Goal: Task Accomplishment & Management: Complete application form

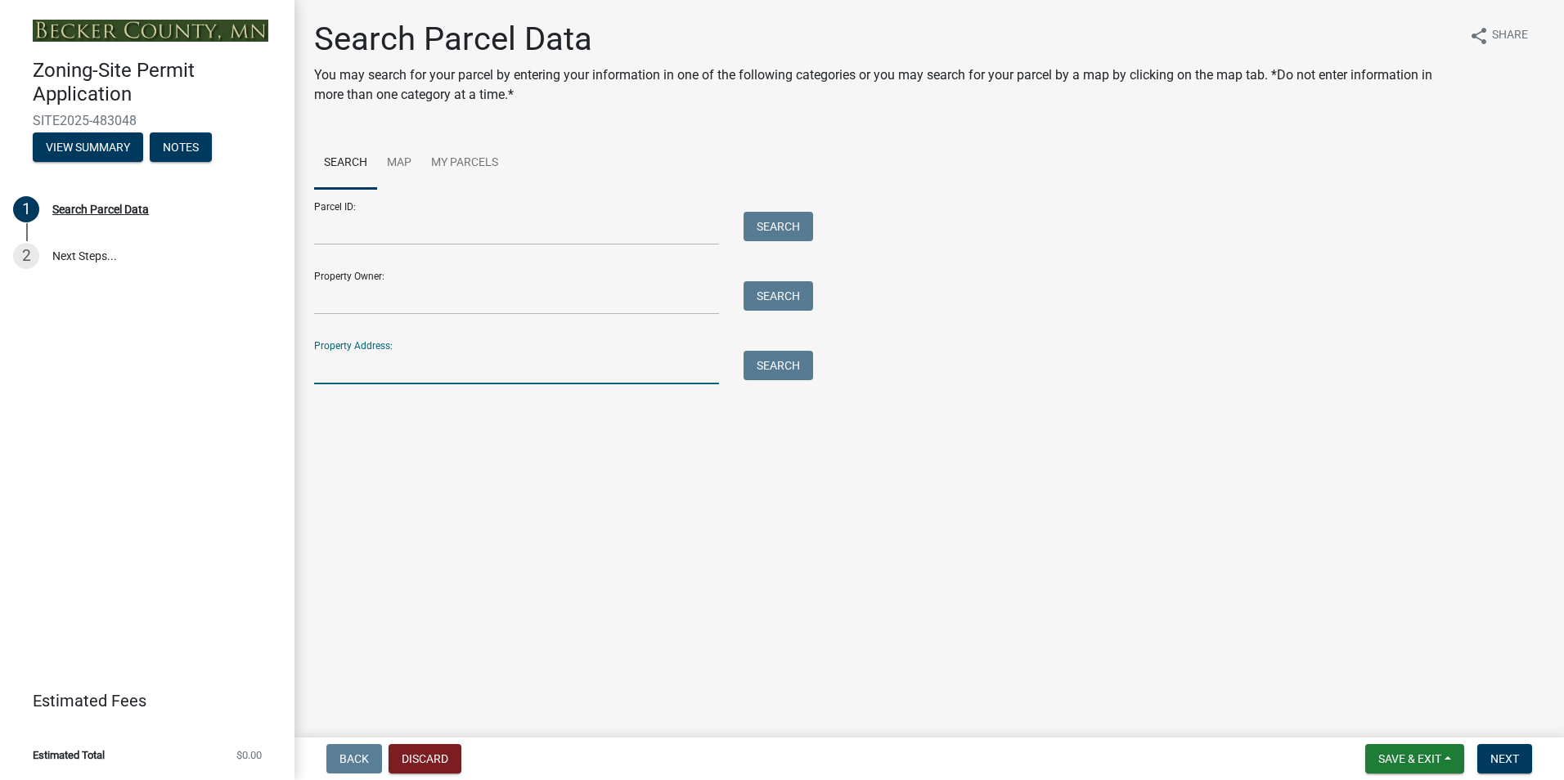
click at [352, 372] on input "Property Address:" at bounding box center [516, 368] width 405 height 34
type input "13512"
click at [772, 373] on button "Search" at bounding box center [778, 365] width 70 height 29
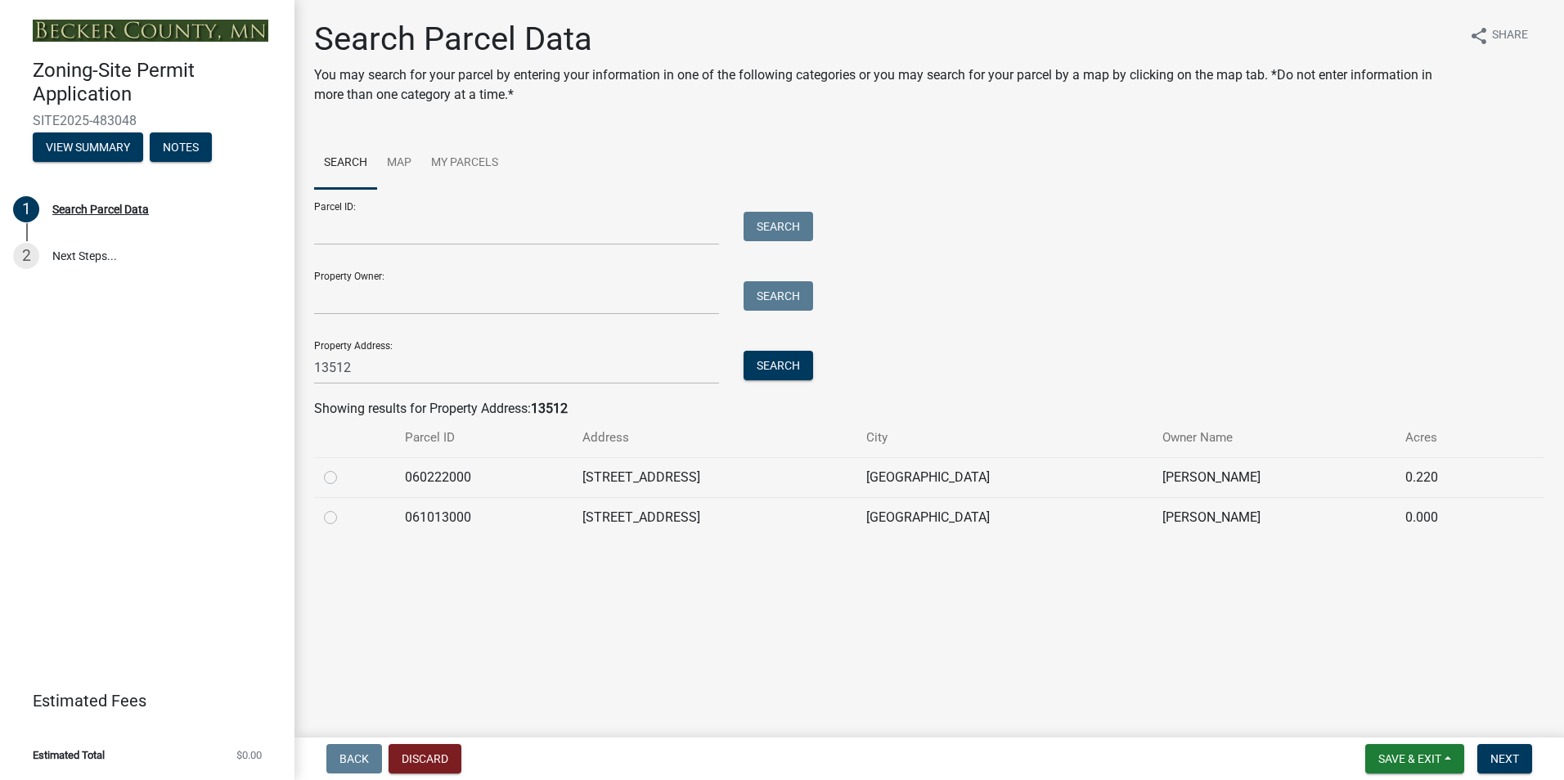
click at [343, 468] on label at bounding box center [343, 468] width 0 height 0
click at [343, 478] on input "radio" at bounding box center [348, 473] width 11 height 11
radio input "true"
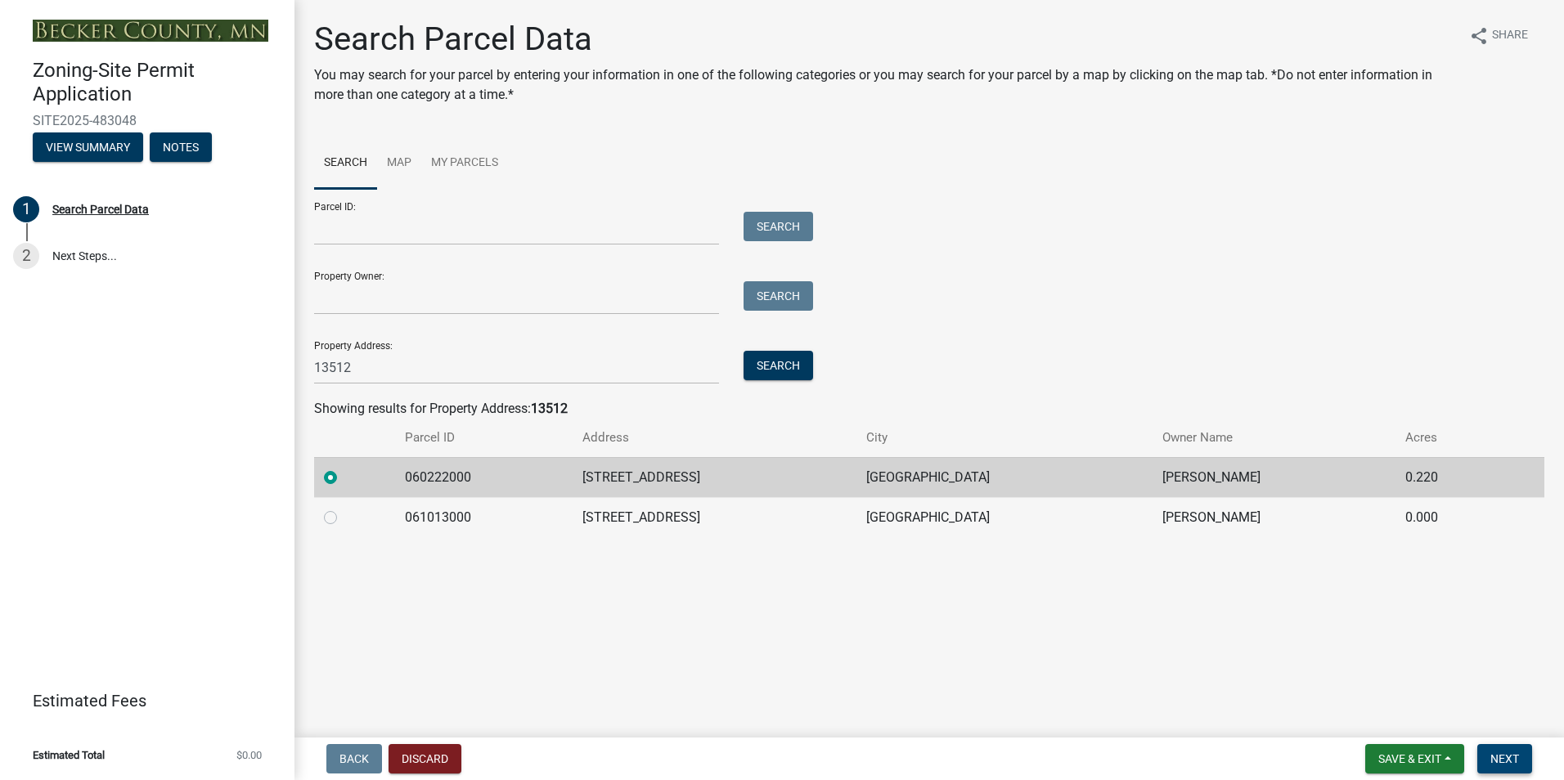
click at [1508, 761] on span "Next" at bounding box center [1504, 758] width 29 height 13
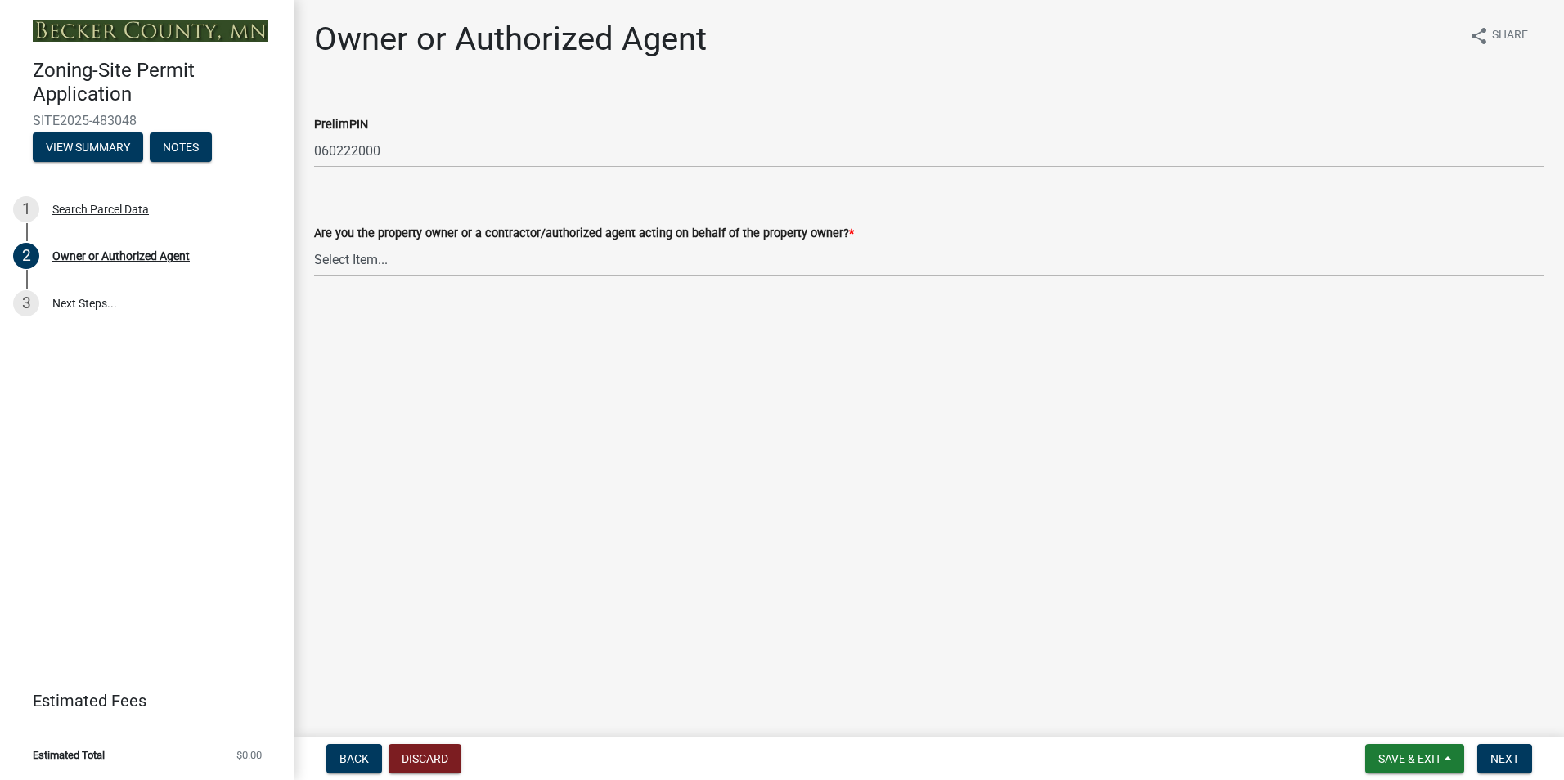
click at [366, 260] on select "Select Item... Property Owner Authorized Agent" at bounding box center [929, 260] width 1230 height 34
click at [314, 243] on select "Select Item... Property Owner Authorized Agent" at bounding box center [929, 260] width 1230 height 34
select select "3c674549-ed69-405f-b795-9fa3f7d47d9d"
click at [1509, 758] on span "Next" at bounding box center [1504, 758] width 29 height 13
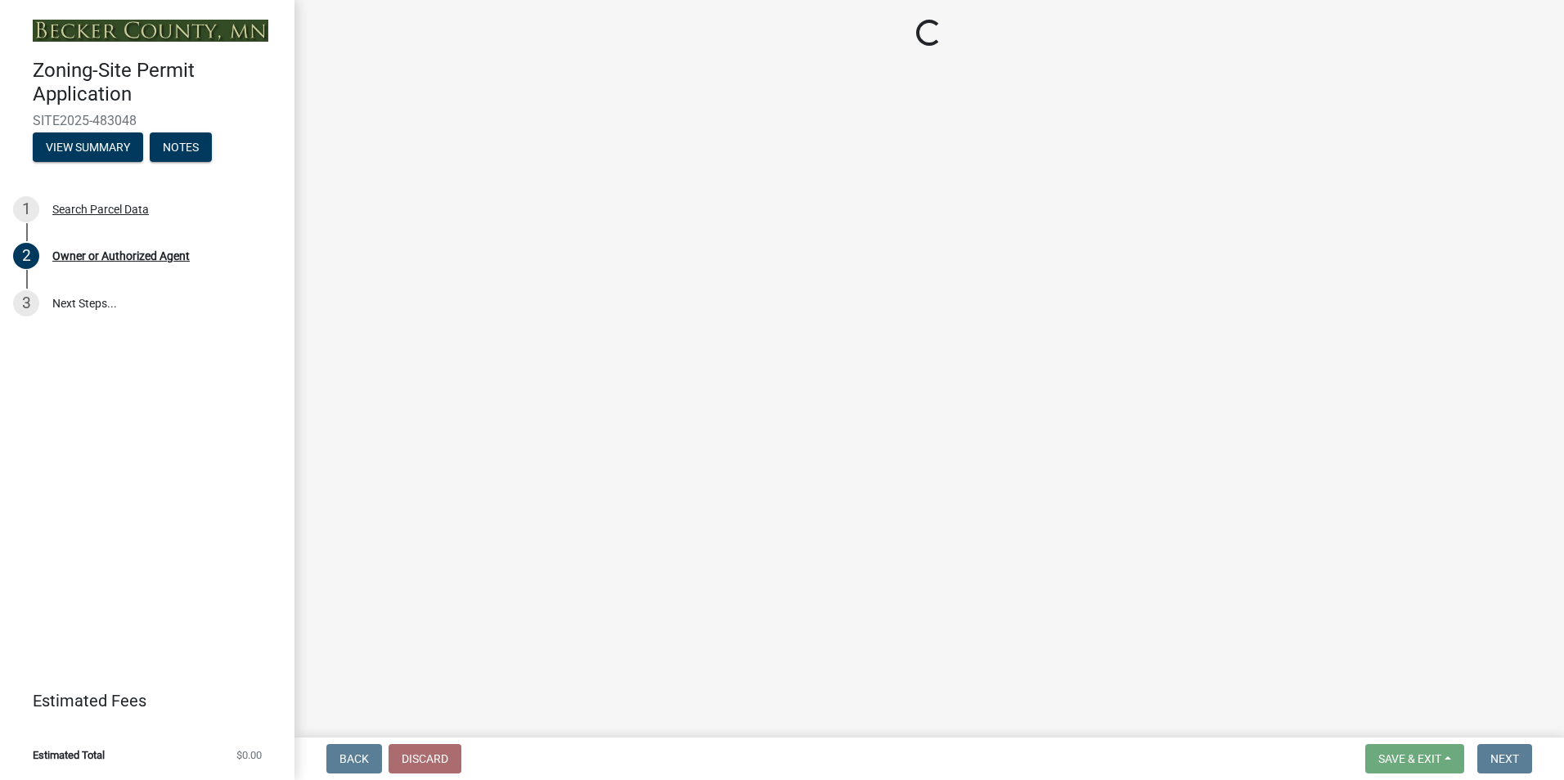
select select "2da4ad59-79e4-4897-a878-b9bb9cb10a27"
select select "951686c9-9b01-4b62-9d6a-ea2b084c9c47"
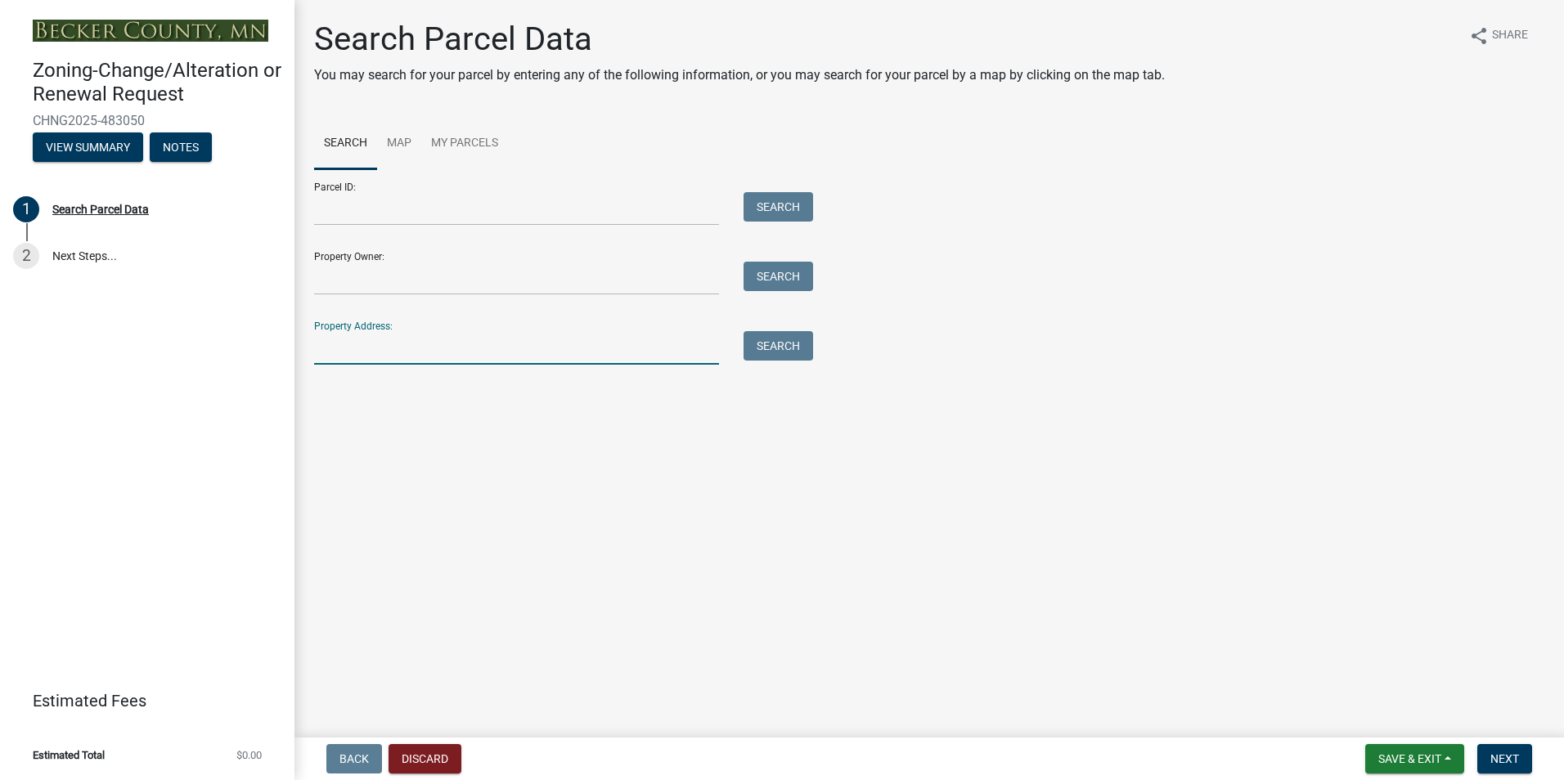
click at [370, 361] on input "Property Address:" at bounding box center [516, 348] width 405 height 34
type input "13512"
click at [798, 347] on button "Search" at bounding box center [778, 345] width 70 height 29
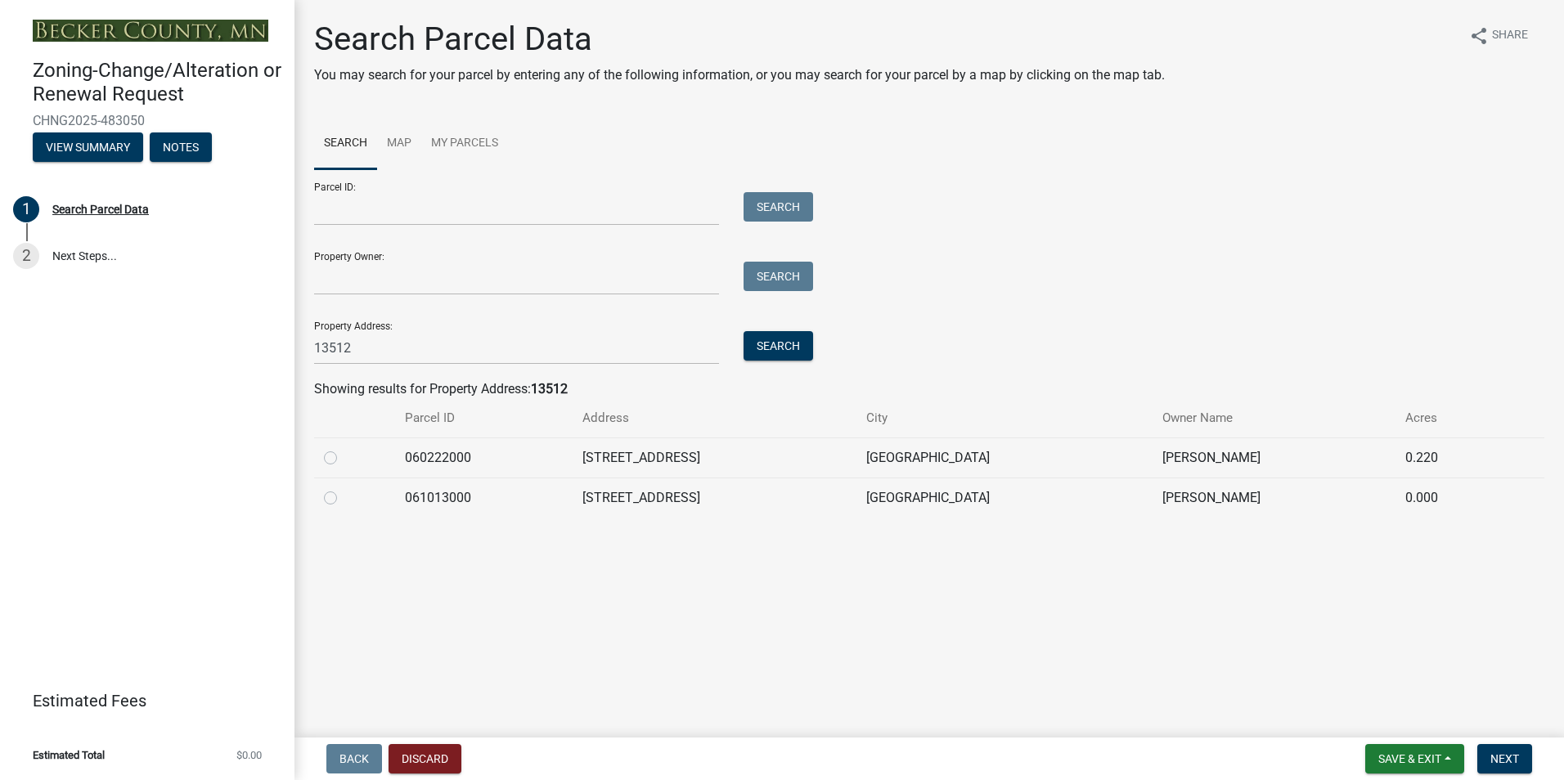
click at [343, 448] on label at bounding box center [343, 448] width 0 height 0
click at [343, 459] on input "radio" at bounding box center [348, 453] width 11 height 11
radio input "true"
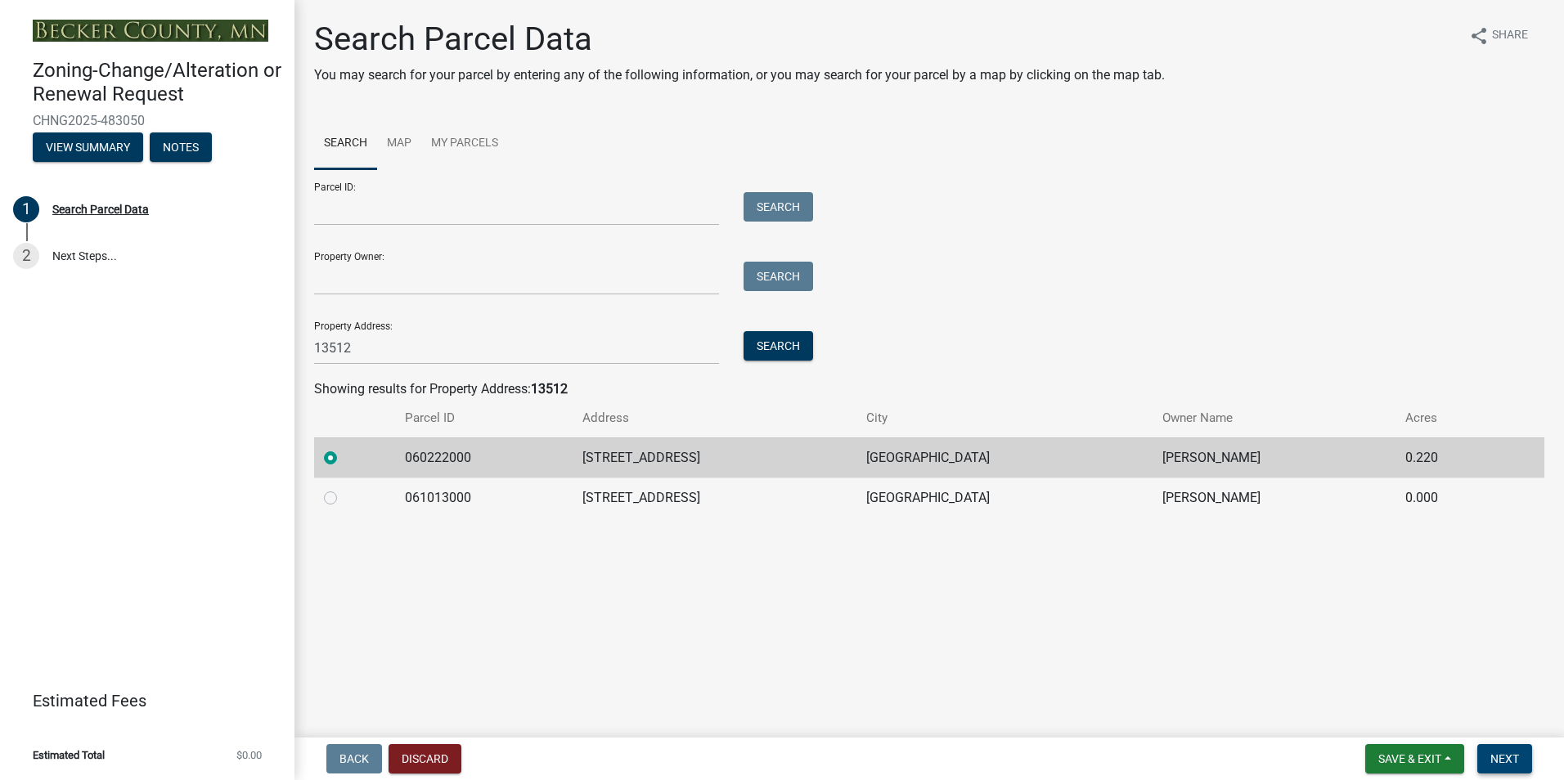
click at [1497, 756] on span "Next" at bounding box center [1504, 758] width 29 height 13
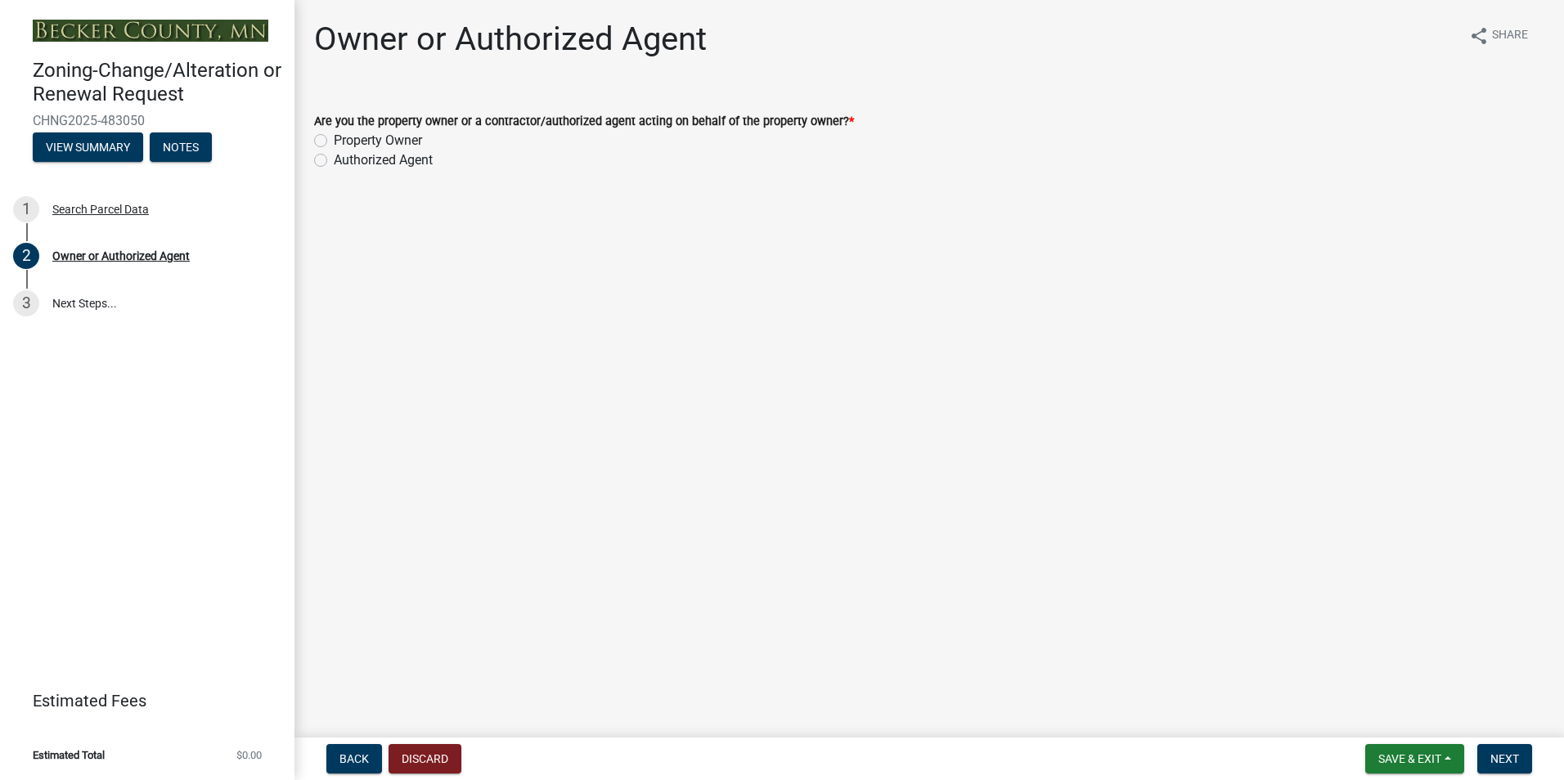
click at [367, 146] on label "Property Owner" at bounding box center [378, 141] width 88 height 20
click at [344, 141] on input "Property Owner" at bounding box center [339, 136] width 11 height 11
radio input "true"
click at [1510, 761] on span "Next" at bounding box center [1504, 758] width 29 height 13
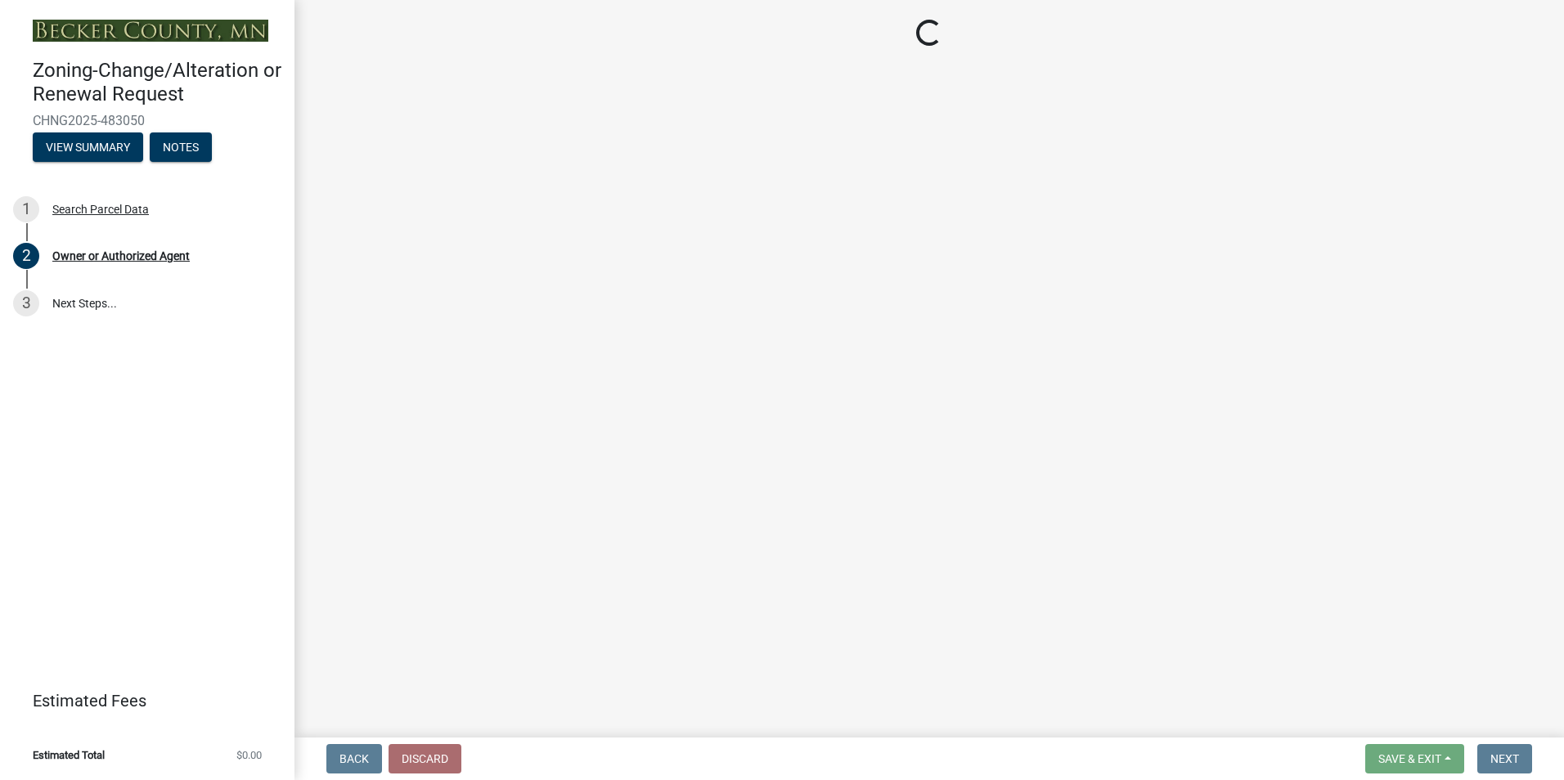
select select "d3518979-d3ea-4d19-a14e-607e63c3c412"
select select "0cedec58-c801-4731-a123-c2f4a923f382"
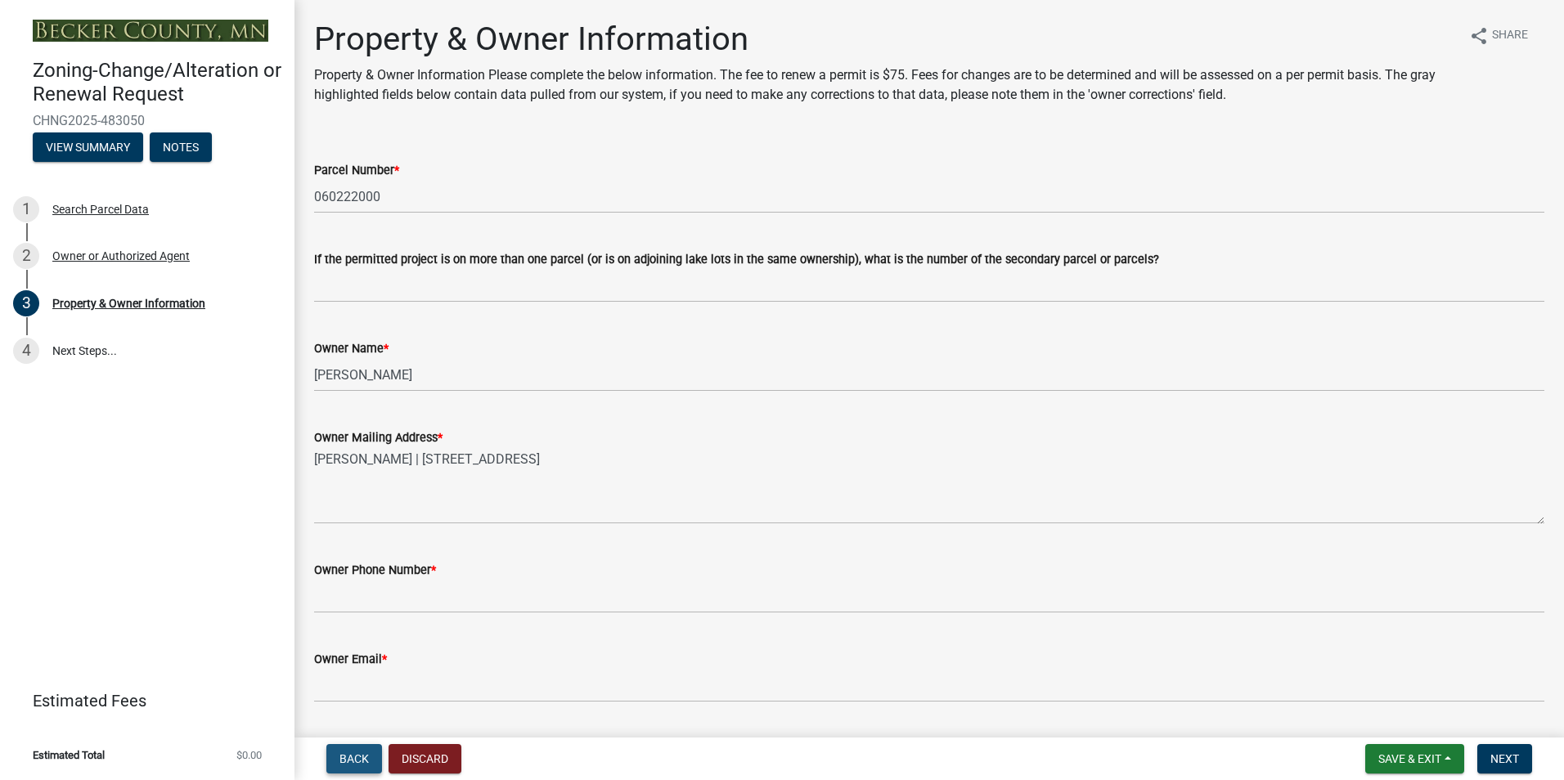
click at [352, 761] on span "Back" at bounding box center [353, 758] width 29 height 13
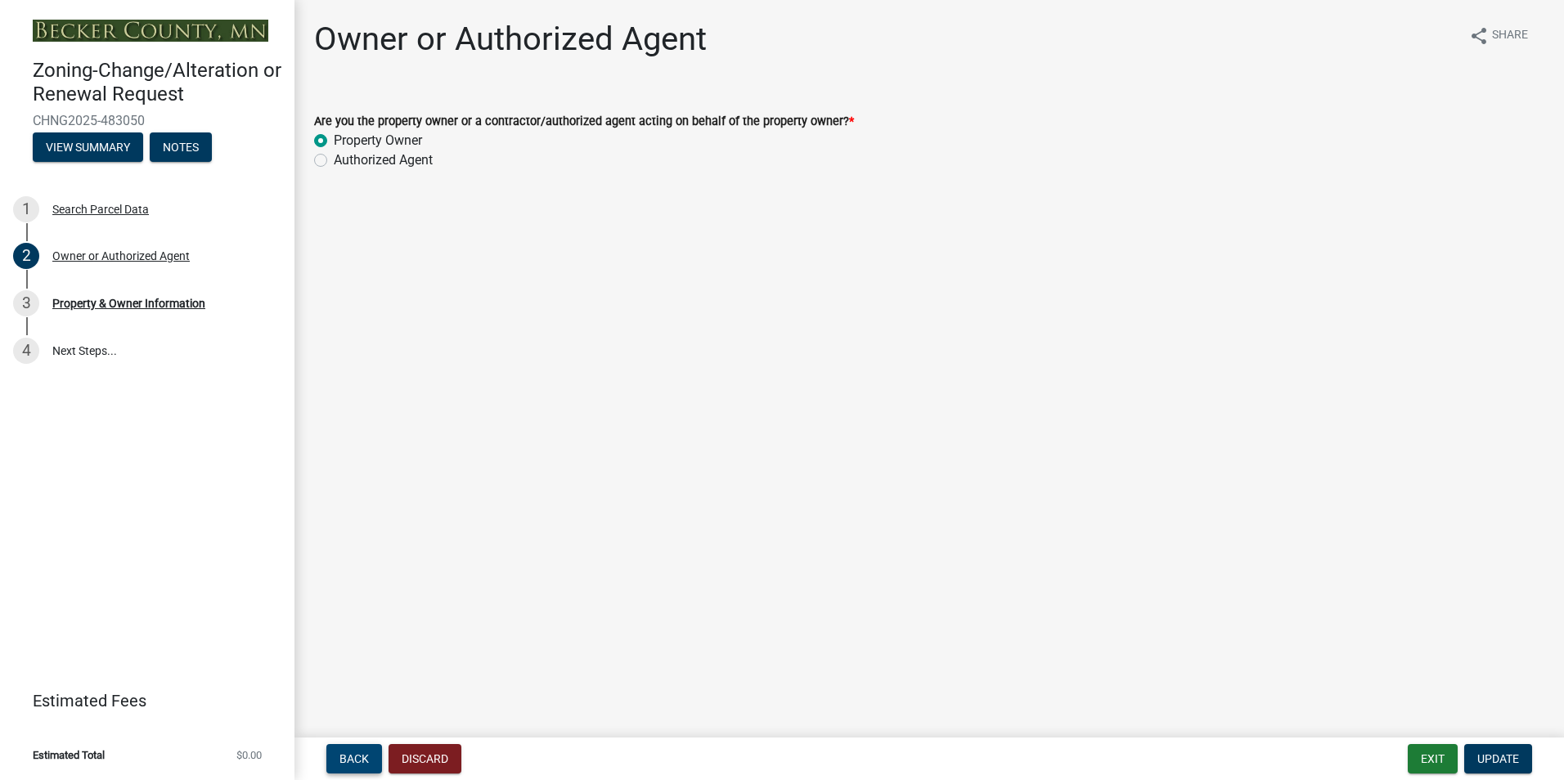
click at [351, 760] on span "Back" at bounding box center [353, 758] width 29 height 13
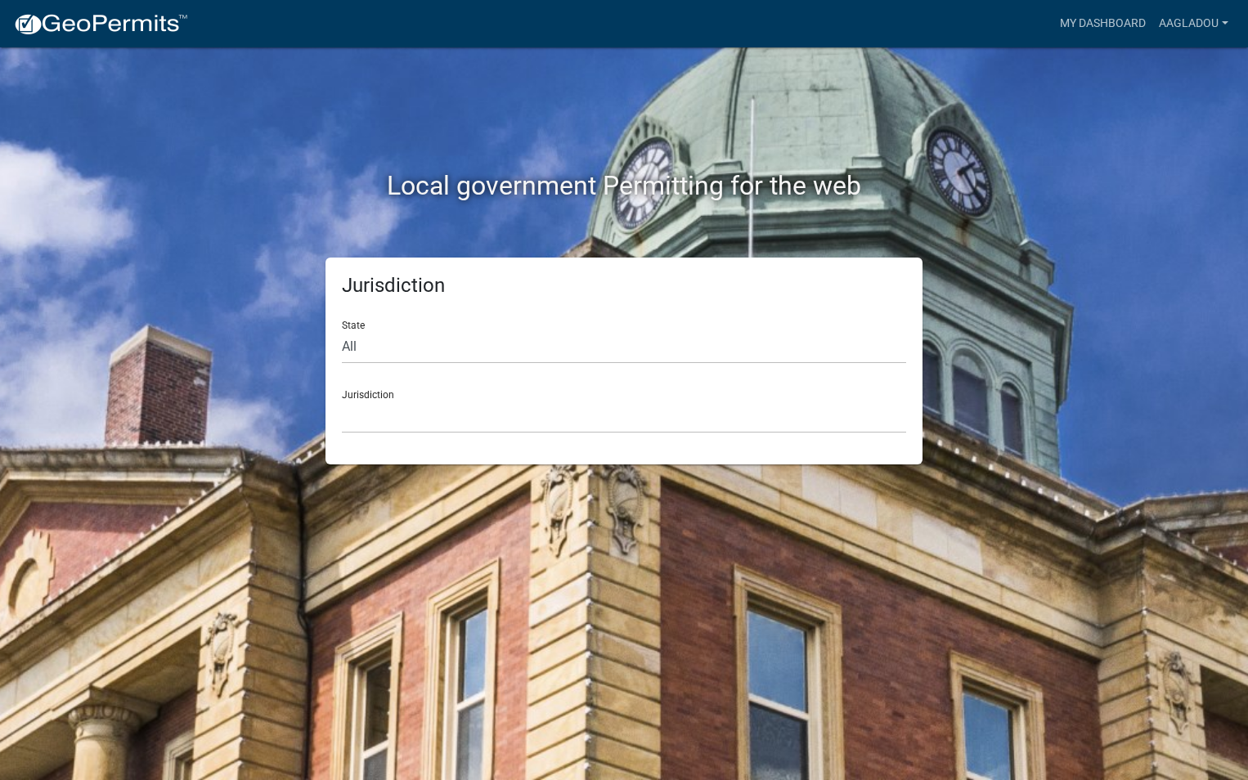
click at [1232, 200] on div "Local government Permitting for the web Jurisdiction State All Colorado Georgia…" at bounding box center [624, 390] width 1248 height 780
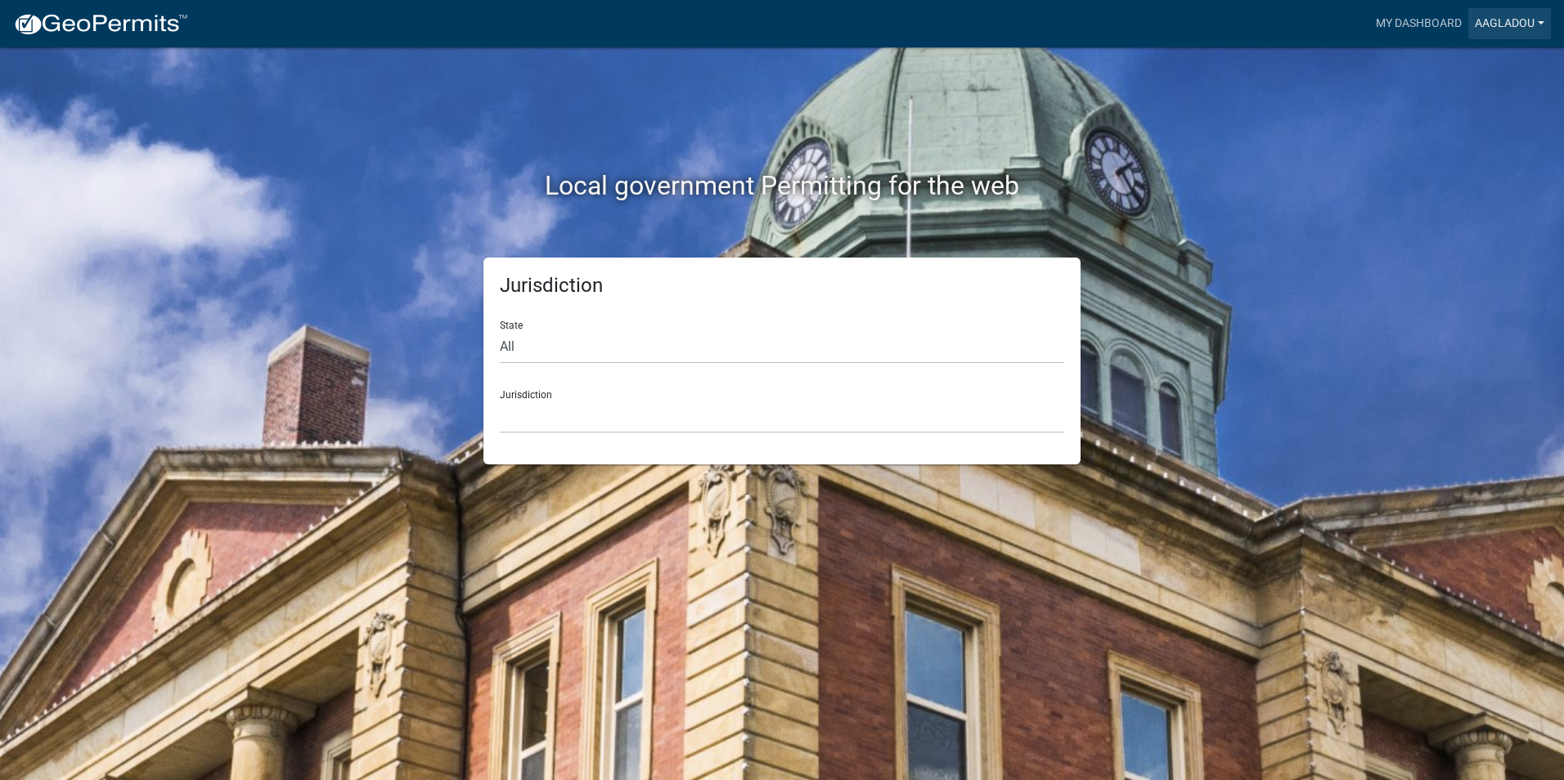
click at [1519, 24] on link "aagladou" at bounding box center [1509, 23] width 83 height 31
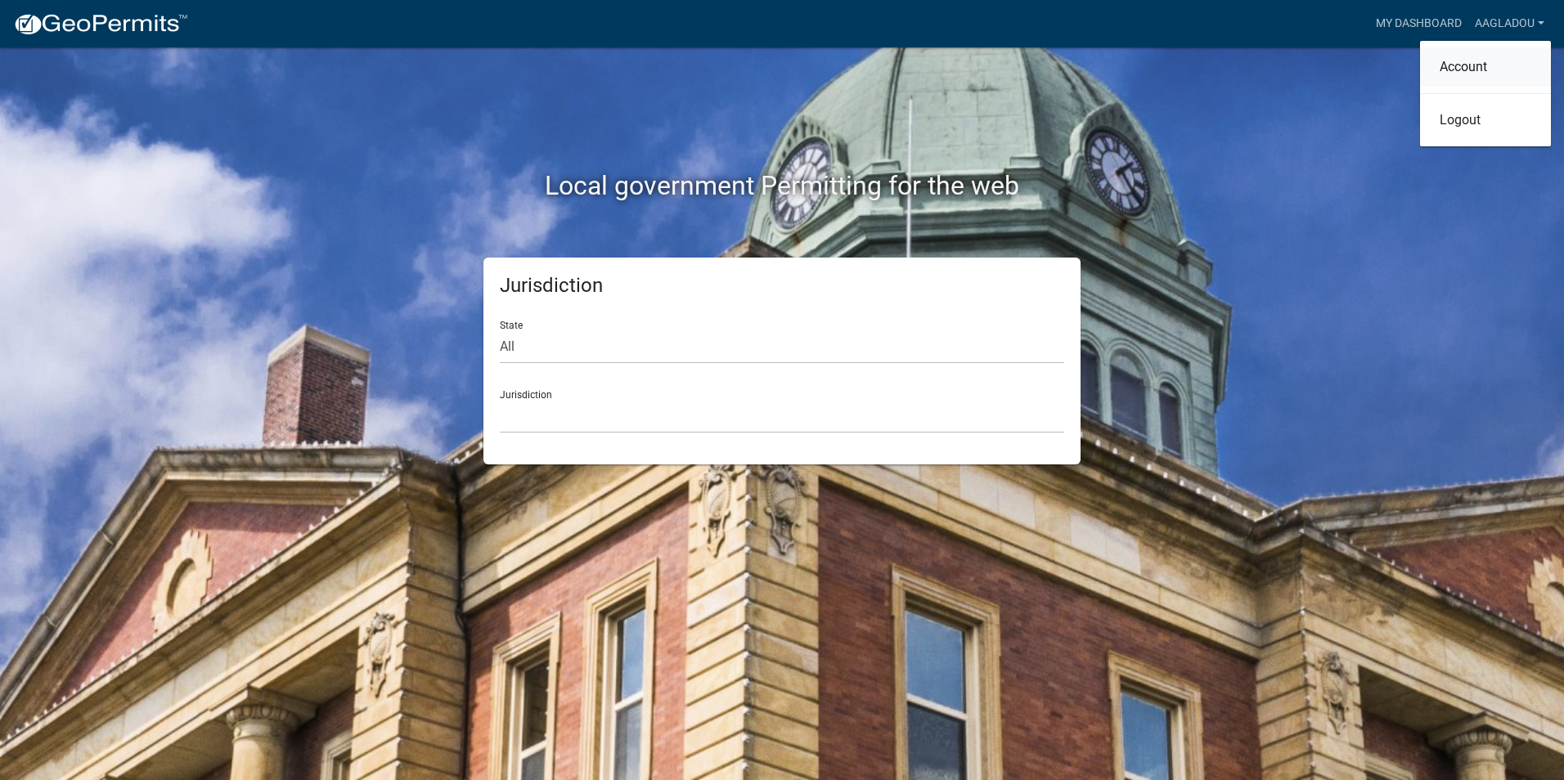
click at [1470, 67] on link "Account" at bounding box center [1485, 66] width 131 height 39
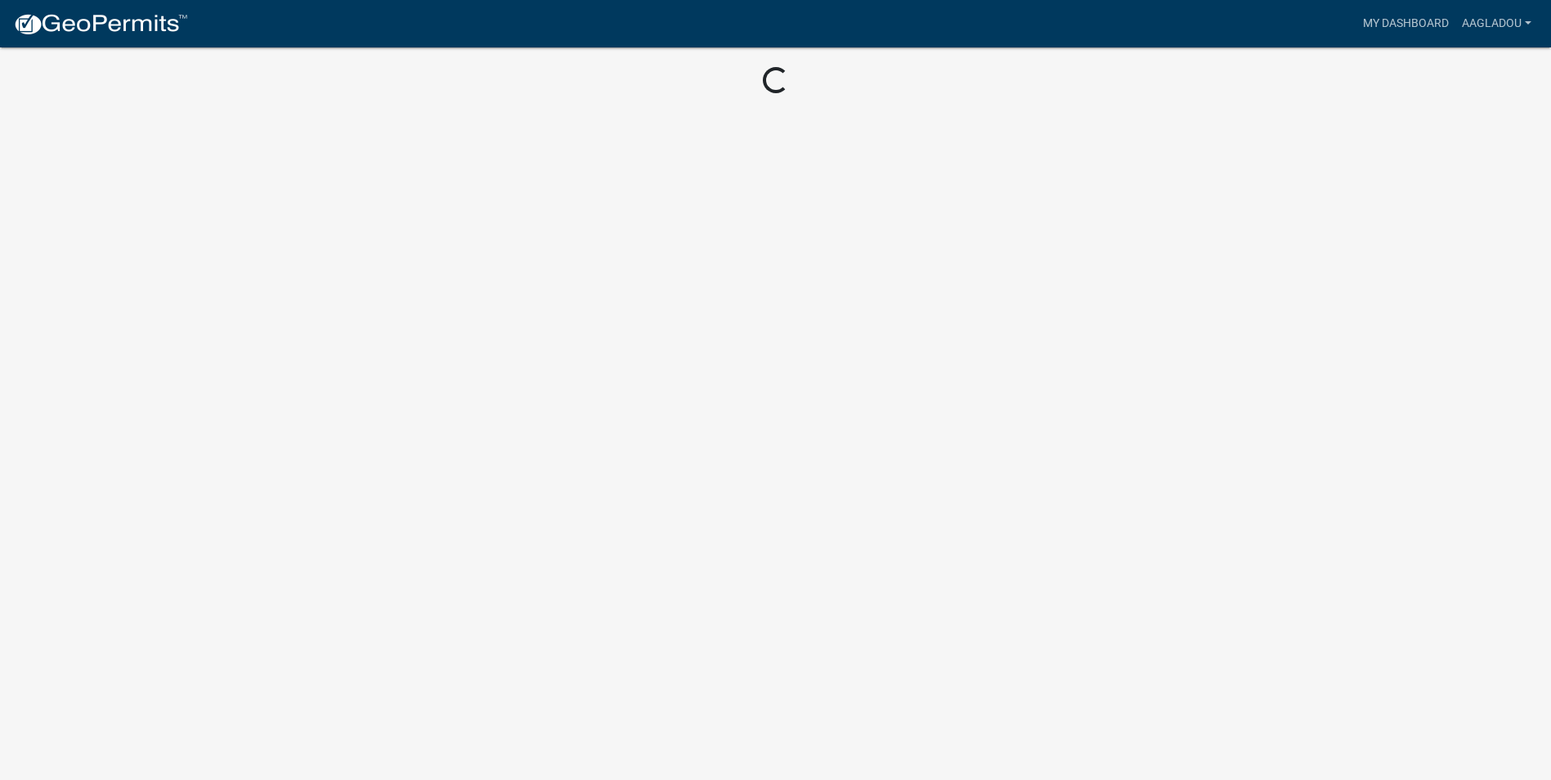
click at [1470, 67] on wm-user-profile-view "more_horiz My Dashboard aagladou Account Logout Loading..." at bounding box center [775, 58] width 1551 height 76
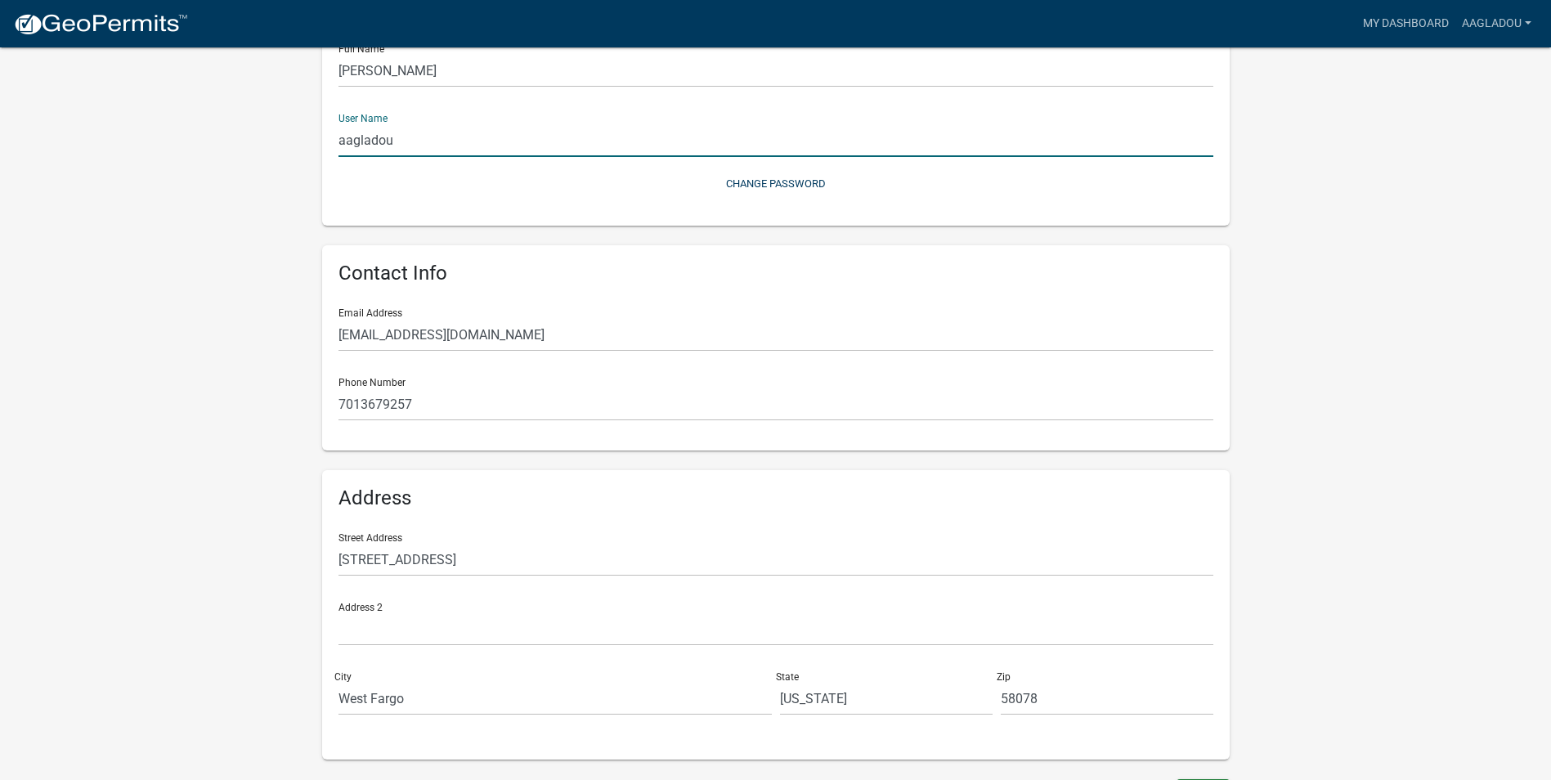
scroll to position [173, 0]
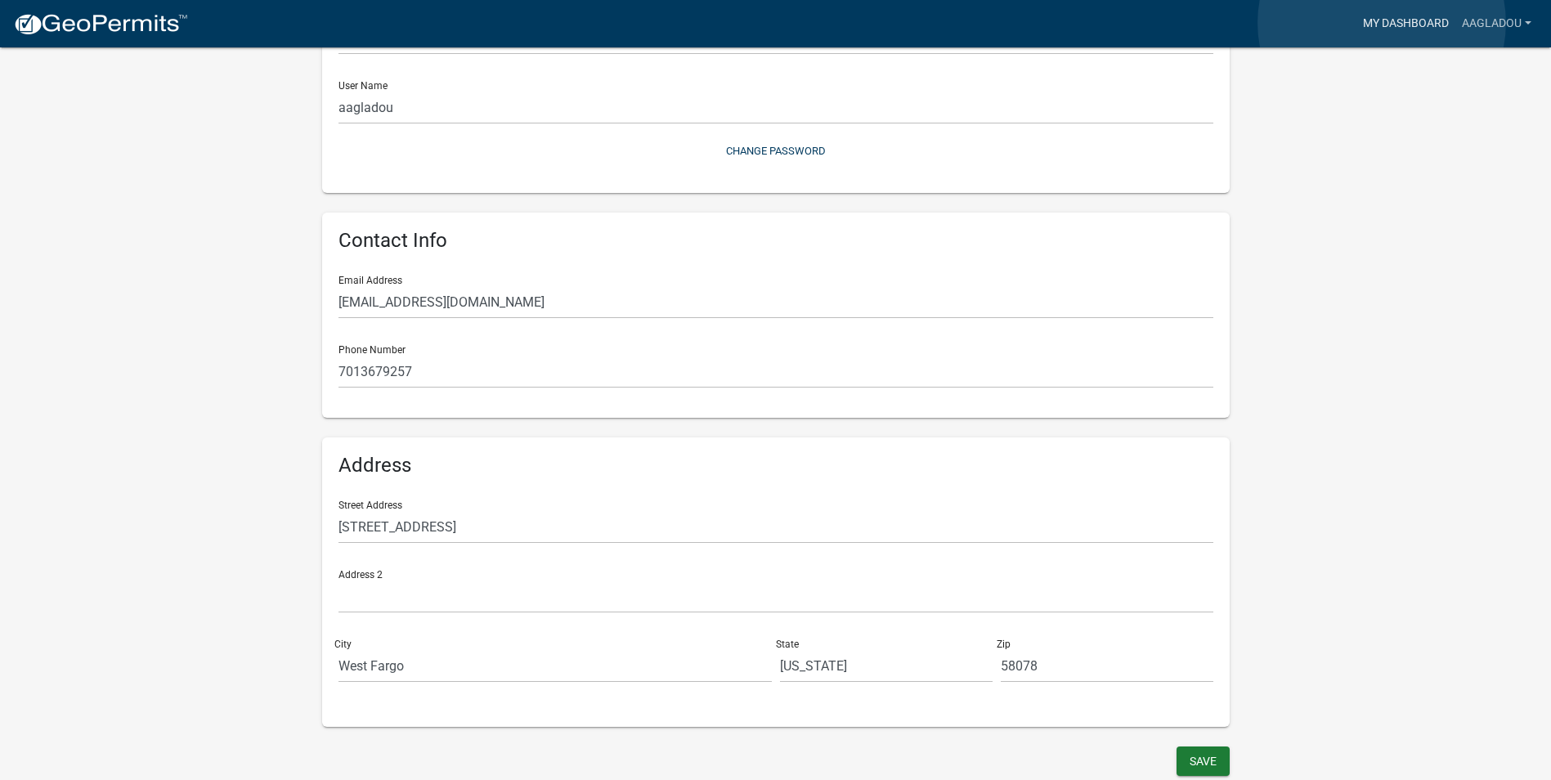
click at [1382, 23] on link "My Dashboard" at bounding box center [1406, 23] width 99 height 31
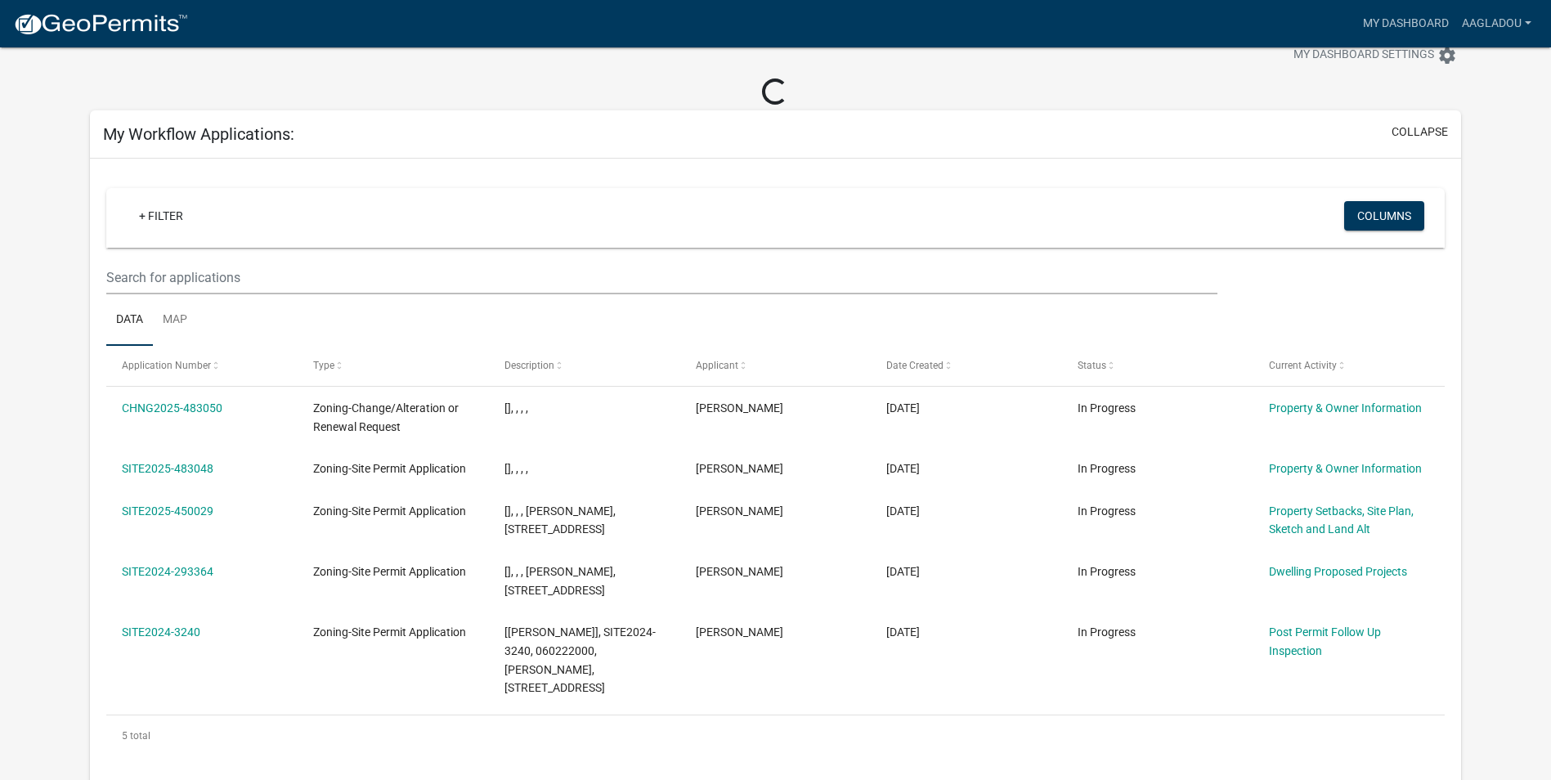
scroll to position [200, 0]
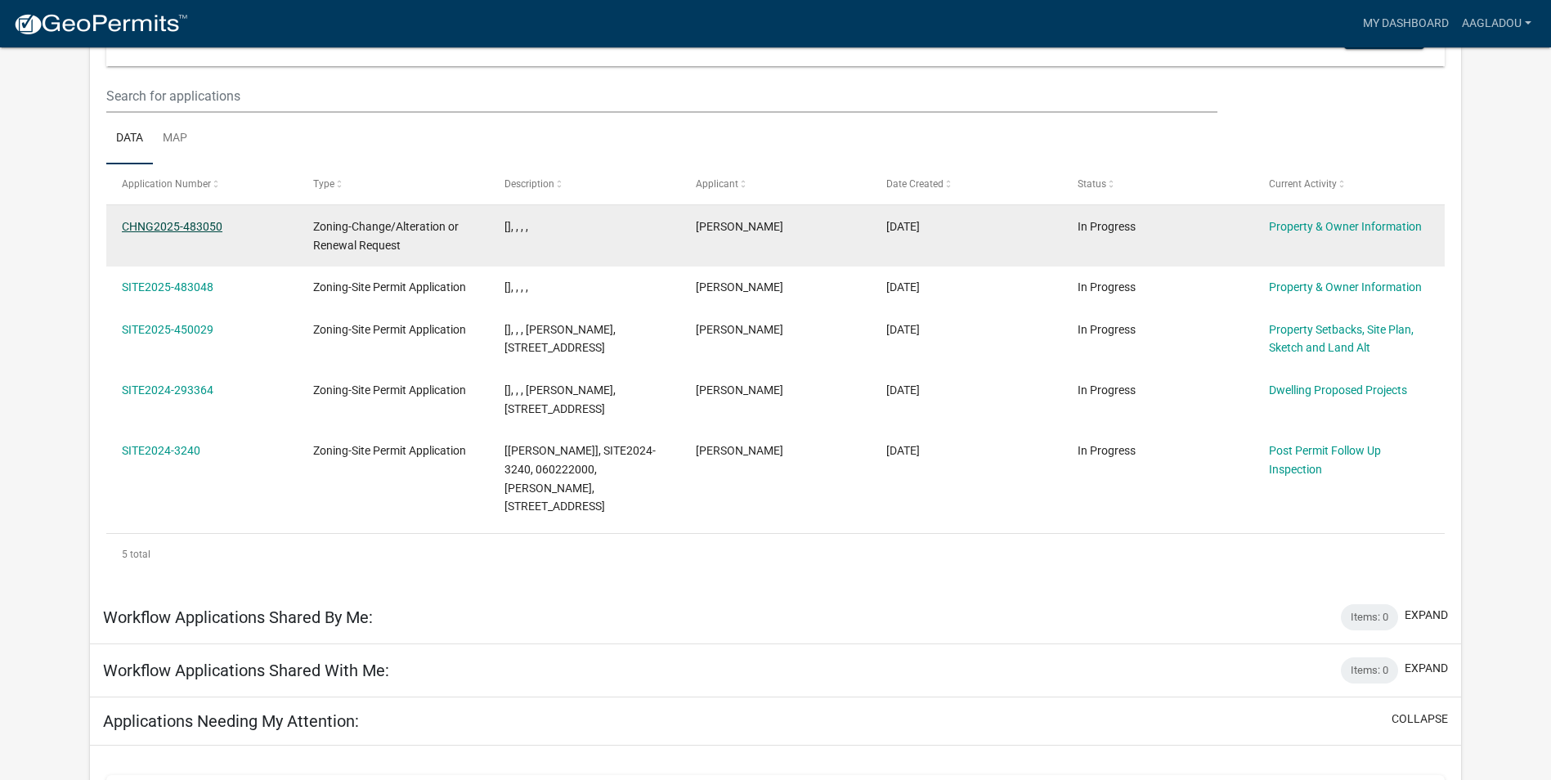
click at [201, 227] on link "CHNG2025-483050" at bounding box center [172, 226] width 101 height 13
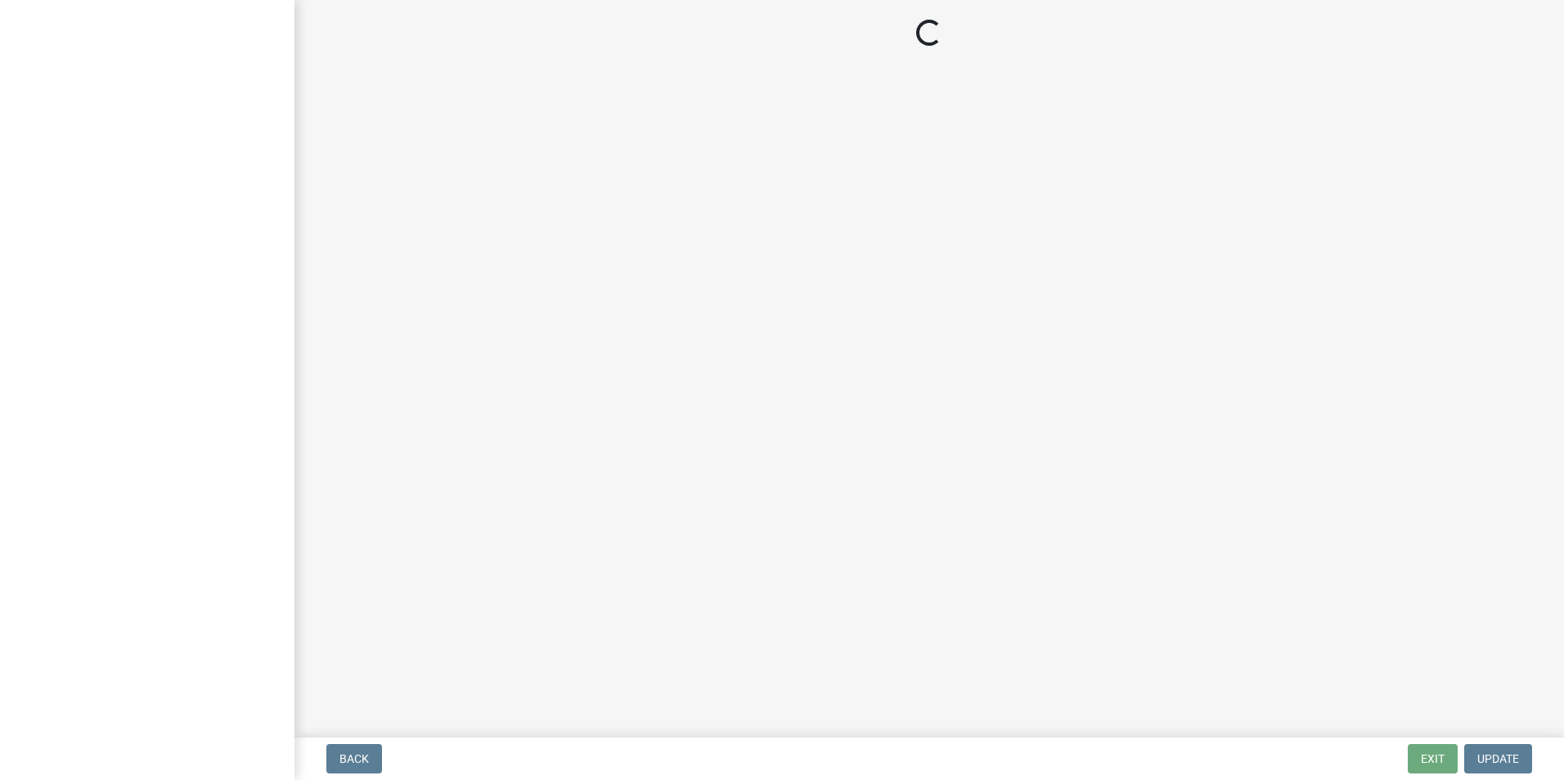
select select "d3518979-d3ea-4d19-a14e-607e63c3c412"
select select "0cedec58-c801-4731-a123-c2f4a923f382"
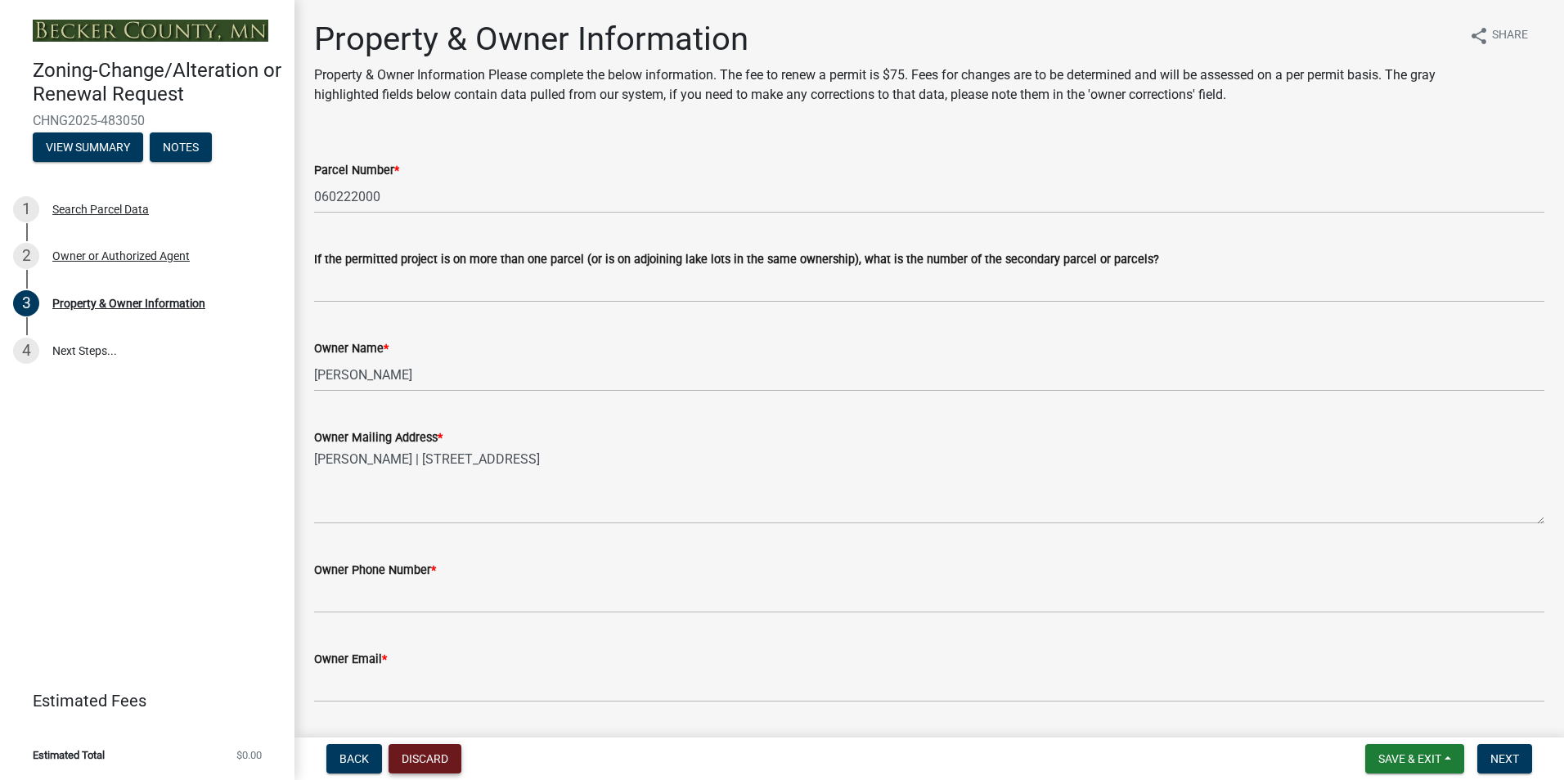
click at [428, 765] on button "Discard" at bounding box center [424, 758] width 73 height 29
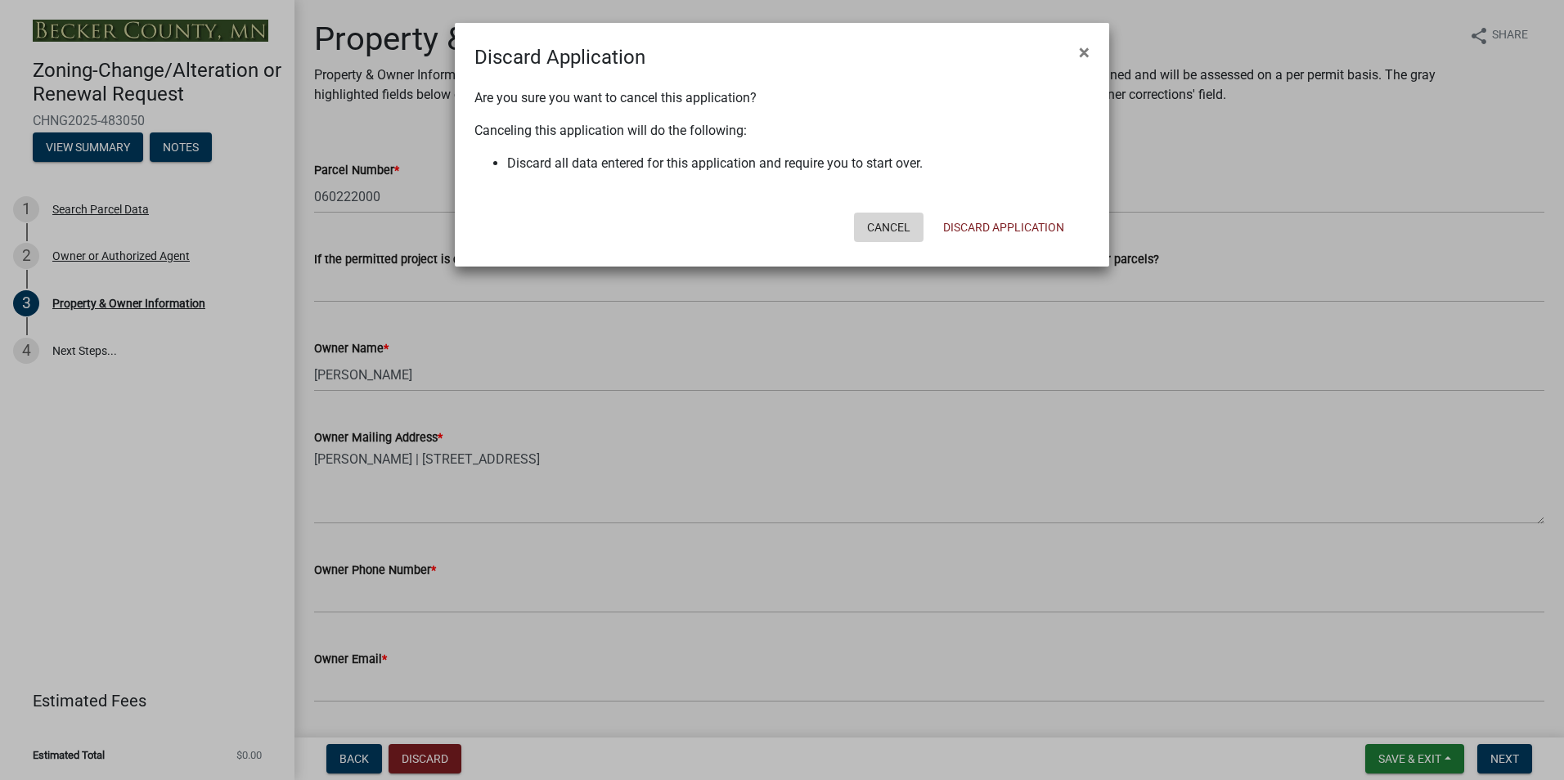
click at [893, 222] on button "Cancel" at bounding box center [889, 227] width 70 height 29
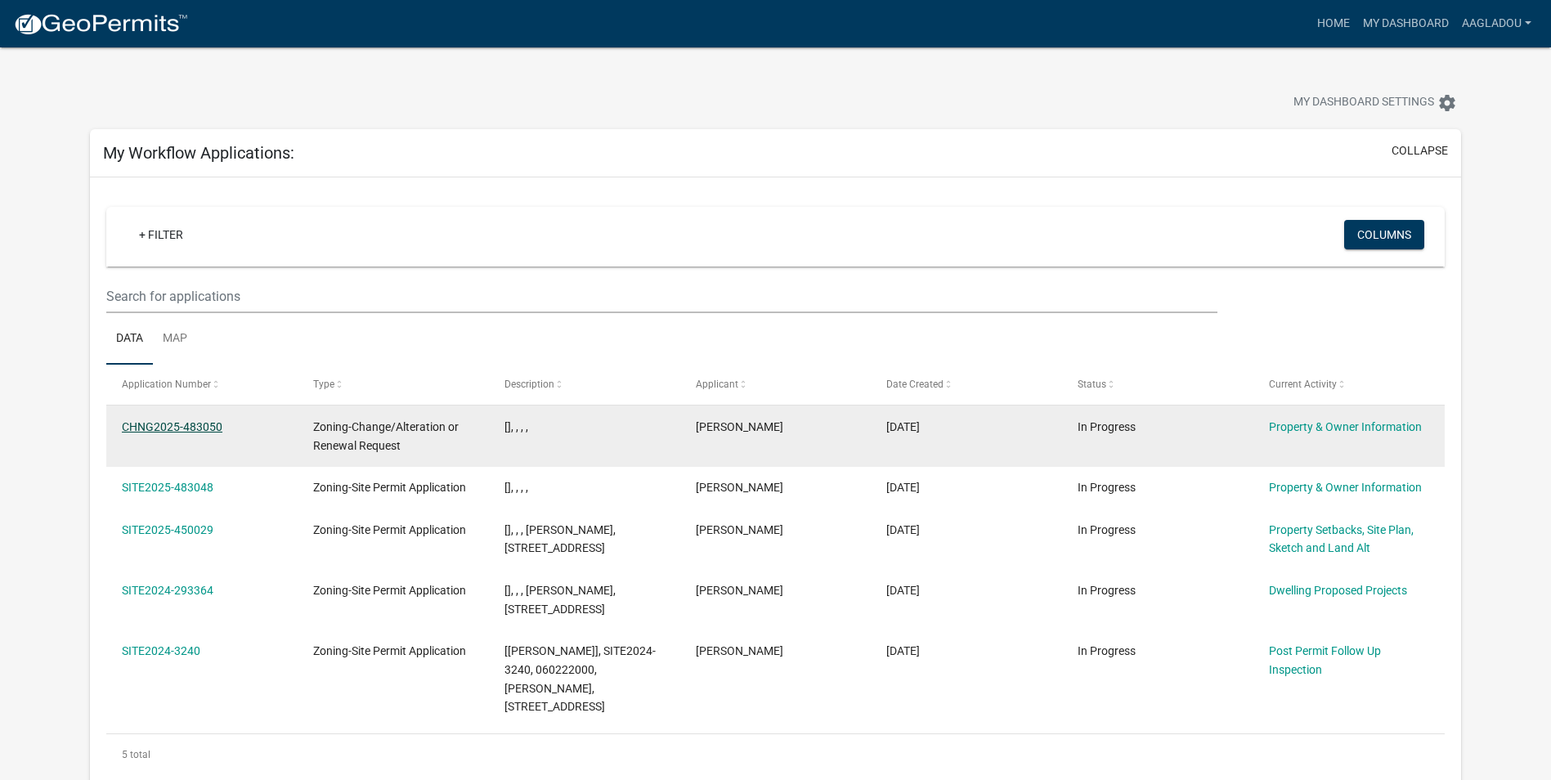
click at [186, 425] on link "CHNG2025-483050" at bounding box center [172, 426] width 101 height 13
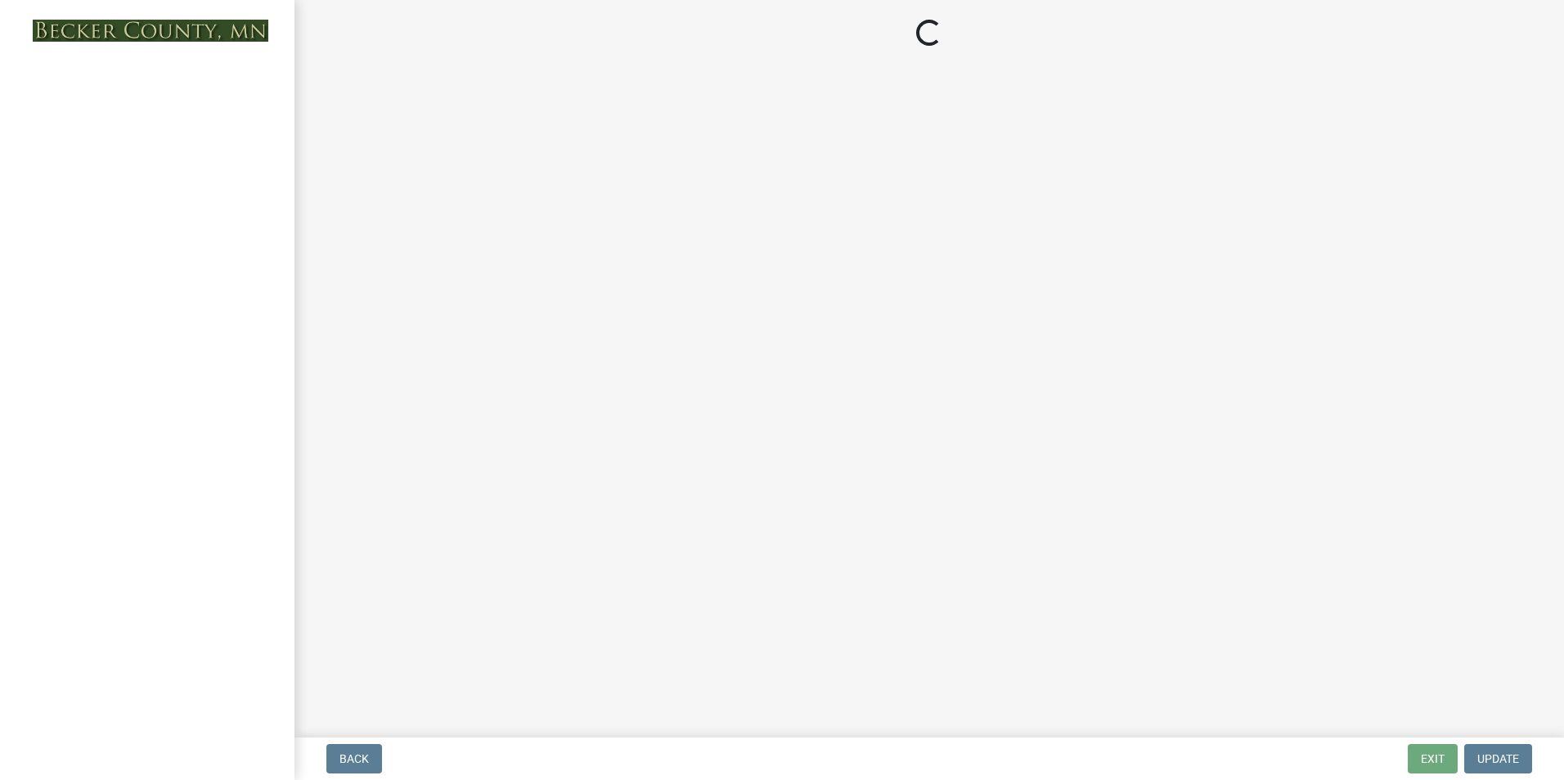
select select "d3518979-d3ea-4d19-a14e-607e63c3c412"
select select "0cedec58-c801-4731-a123-c2f4a923f382"
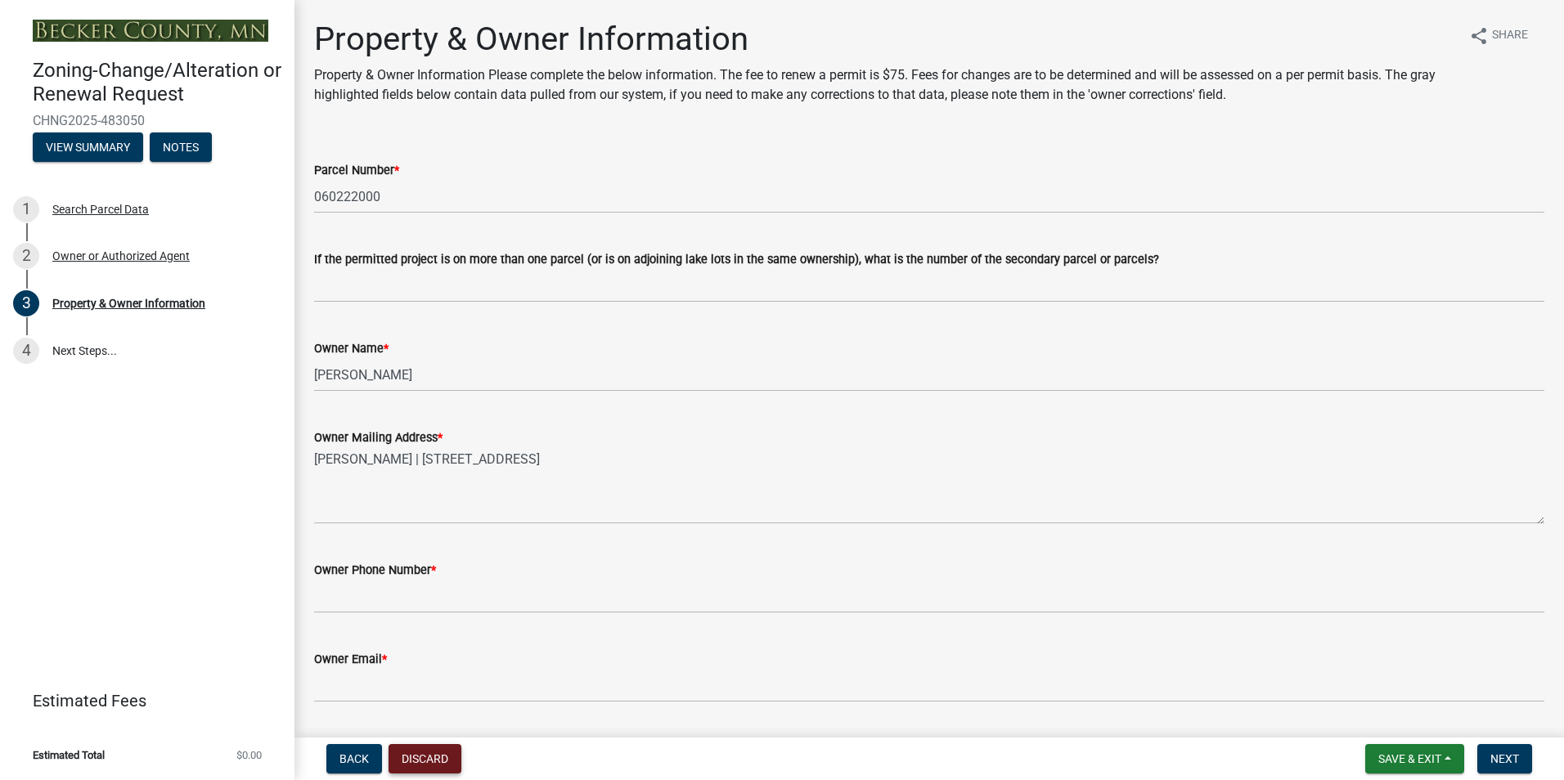
click at [446, 757] on button "Discard" at bounding box center [424, 758] width 73 height 29
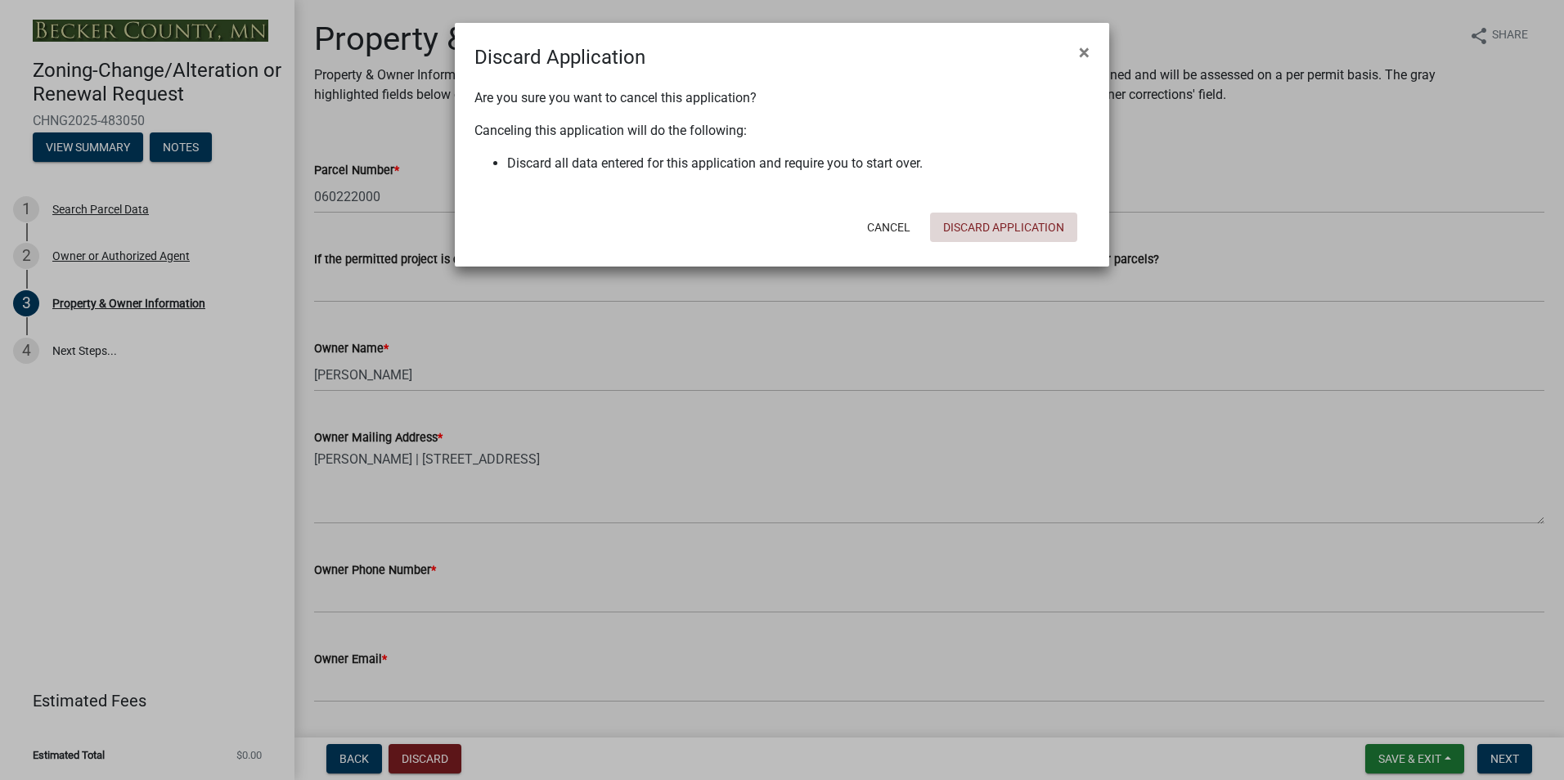
click at [990, 223] on button "Discard Application" at bounding box center [1003, 227] width 147 height 29
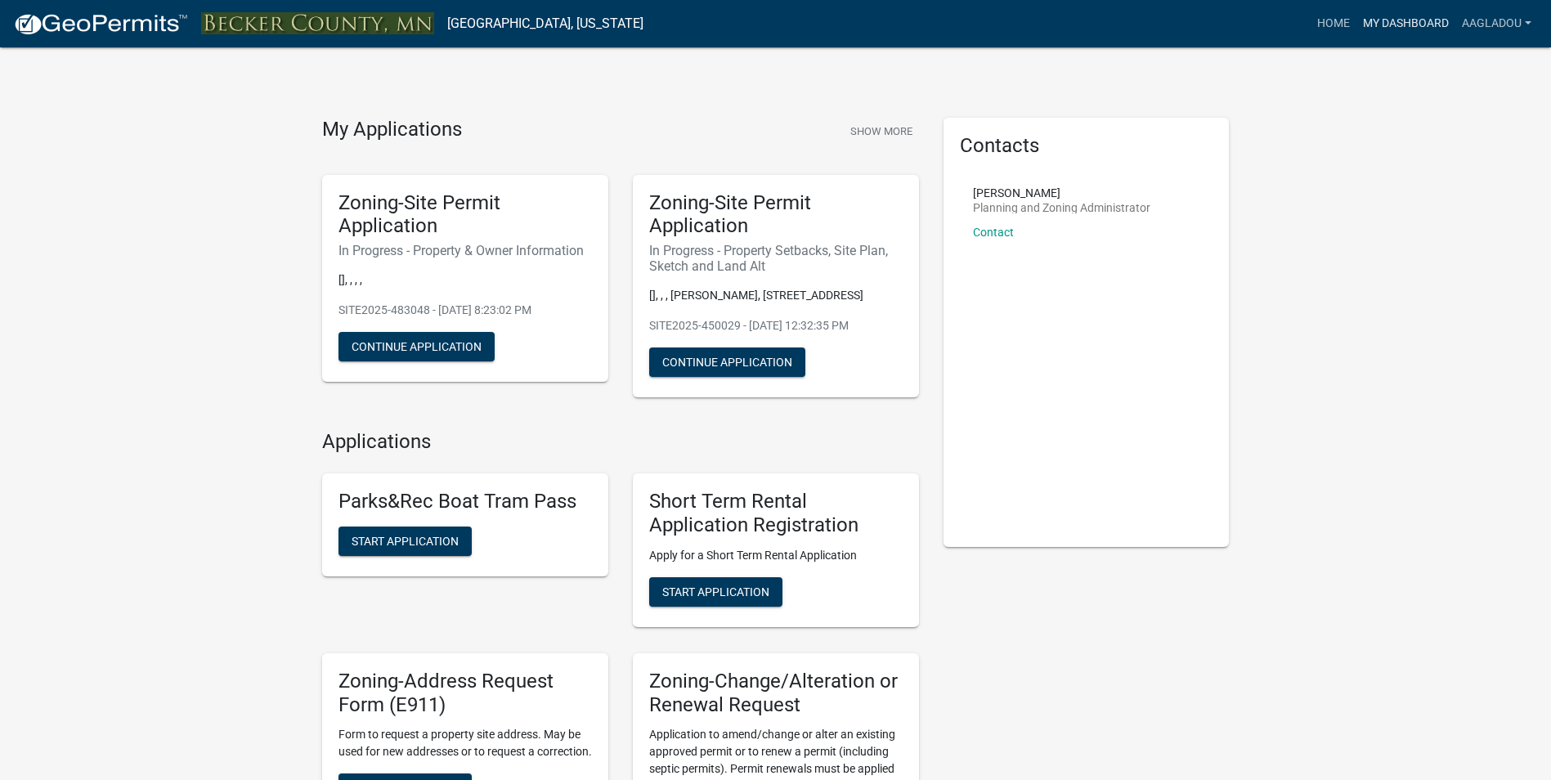
click at [1418, 19] on link "My Dashboard" at bounding box center [1406, 23] width 99 height 31
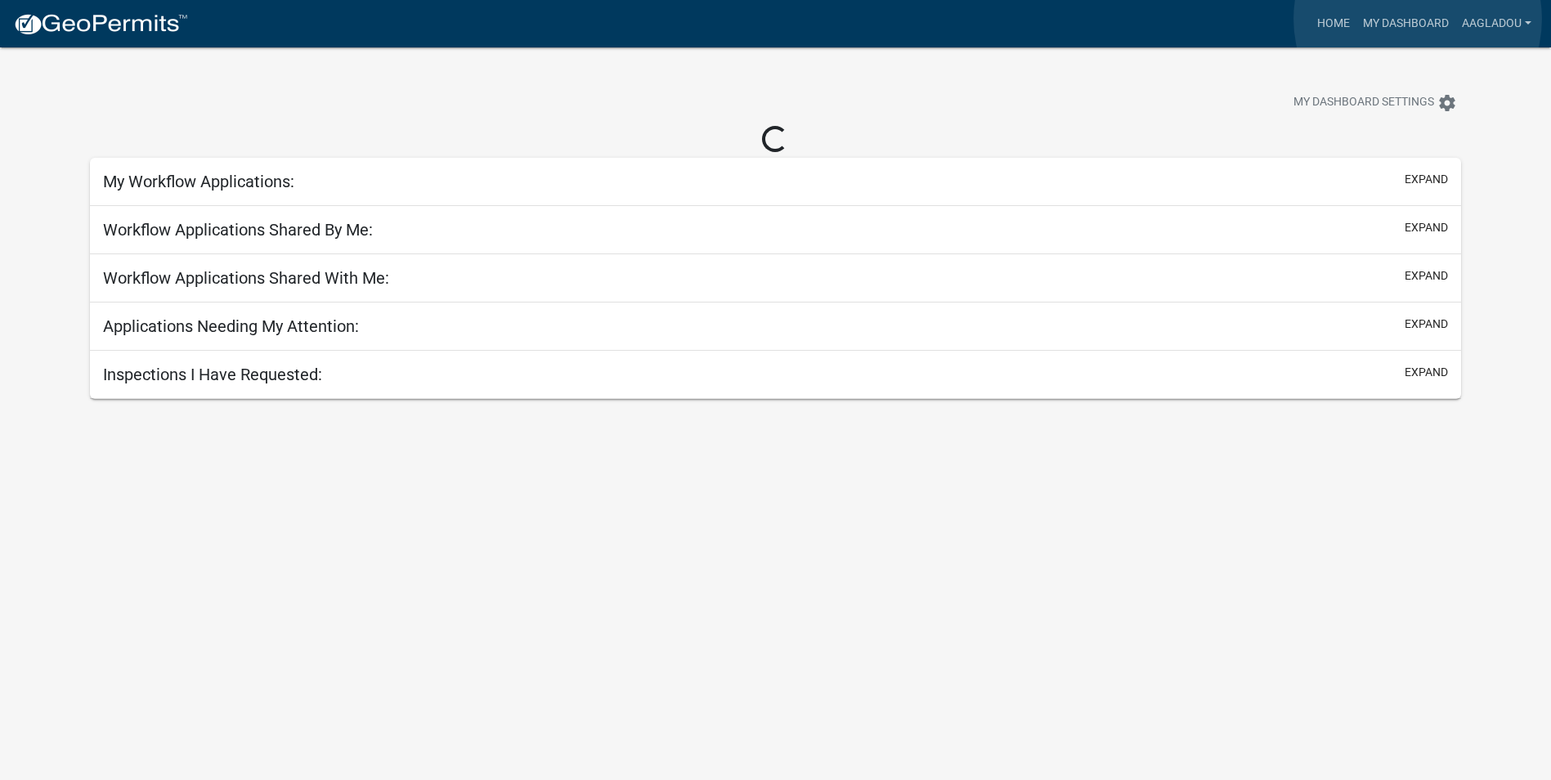
click at [1418, 19] on link "My Dashboard" at bounding box center [1406, 23] width 99 height 31
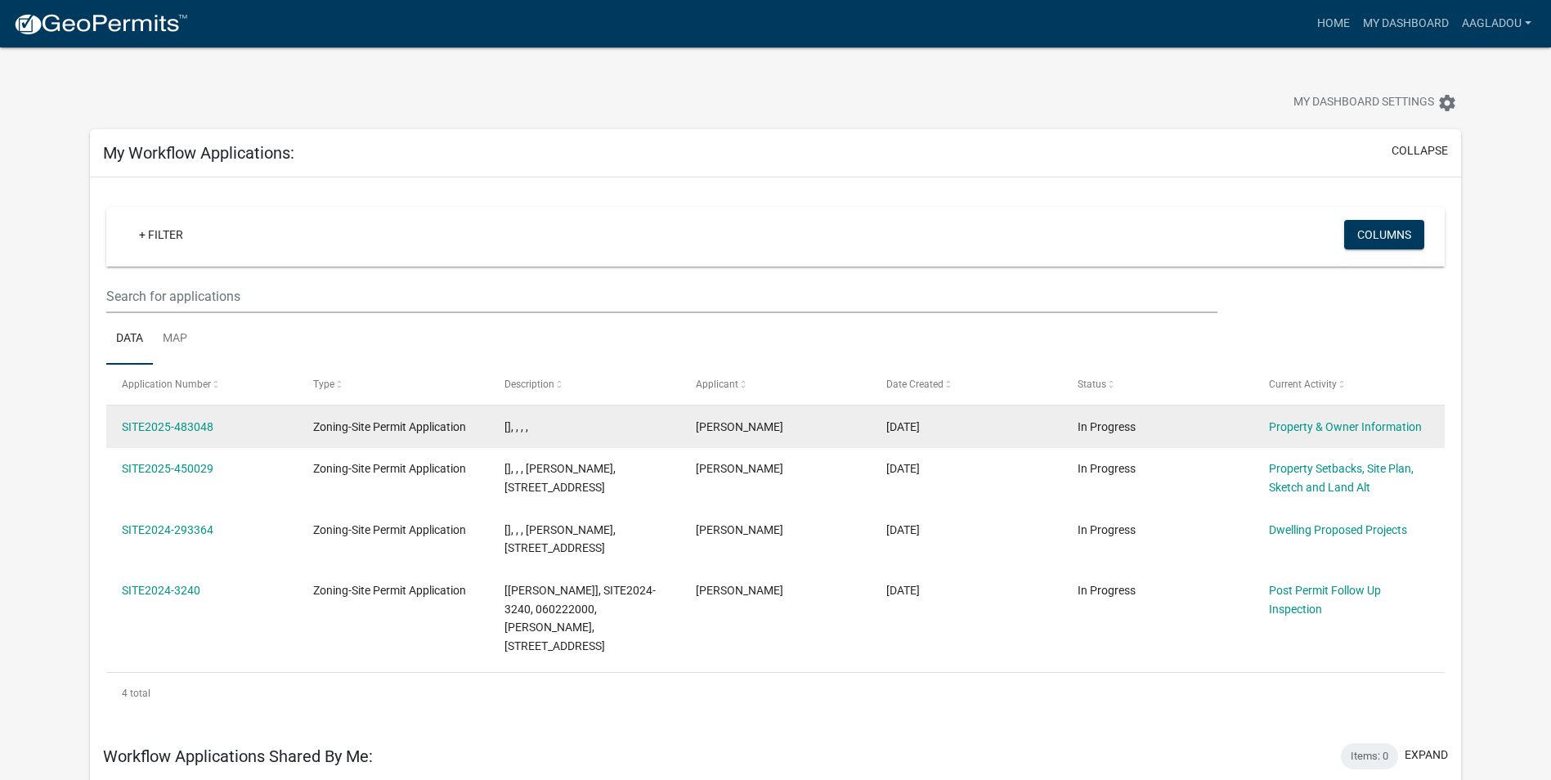
click at [404, 431] on span "Zoning-Site Permit Application" at bounding box center [389, 426] width 153 height 13
click at [186, 431] on link "SITE2025-483048" at bounding box center [168, 426] width 92 height 13
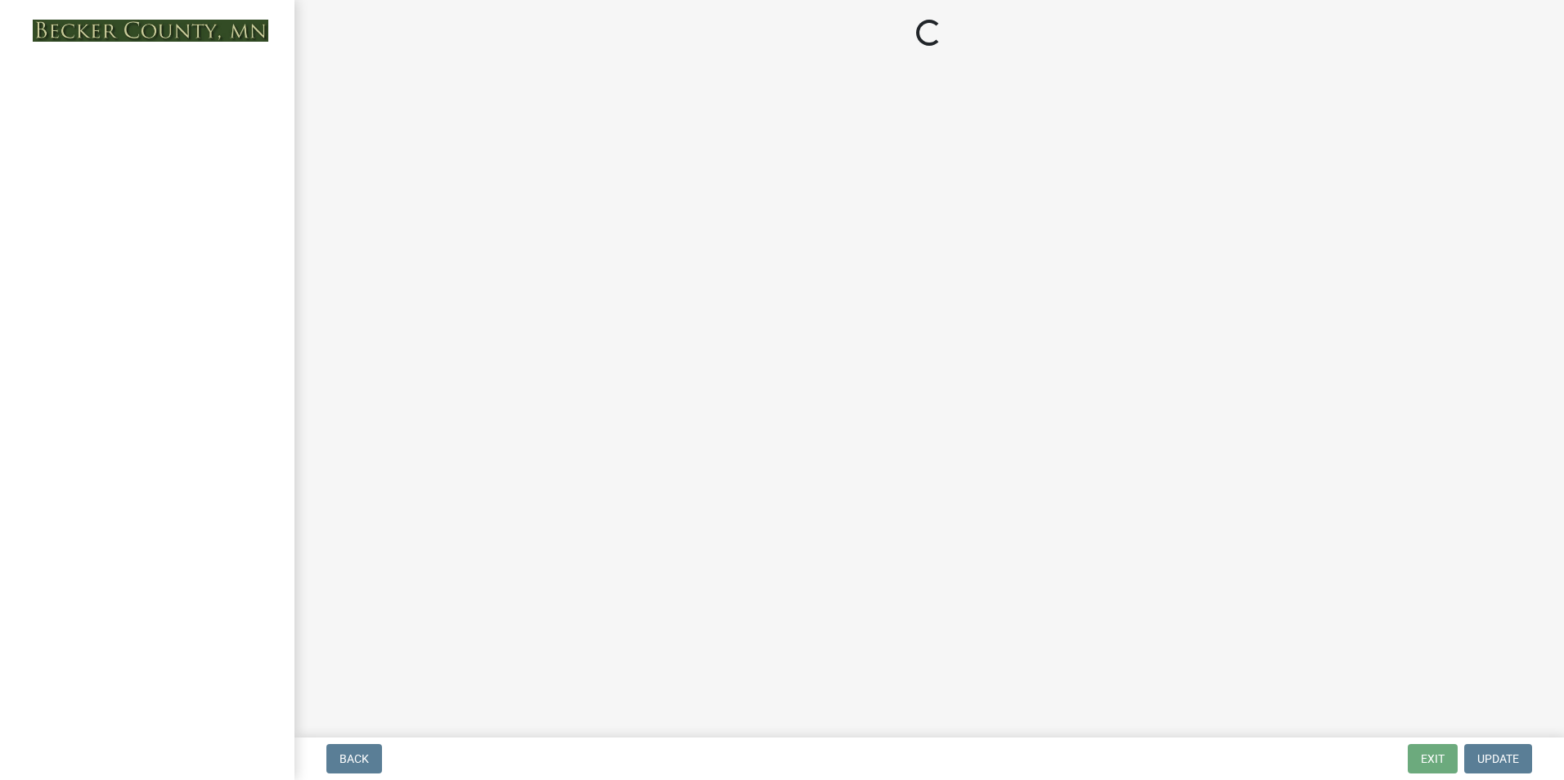
select select "2da4ad59-79e4-4897-a878-b9bb9cb10a27"
select select "951686c9-9b01-4b62-9d6a-ea2b084c9c47"
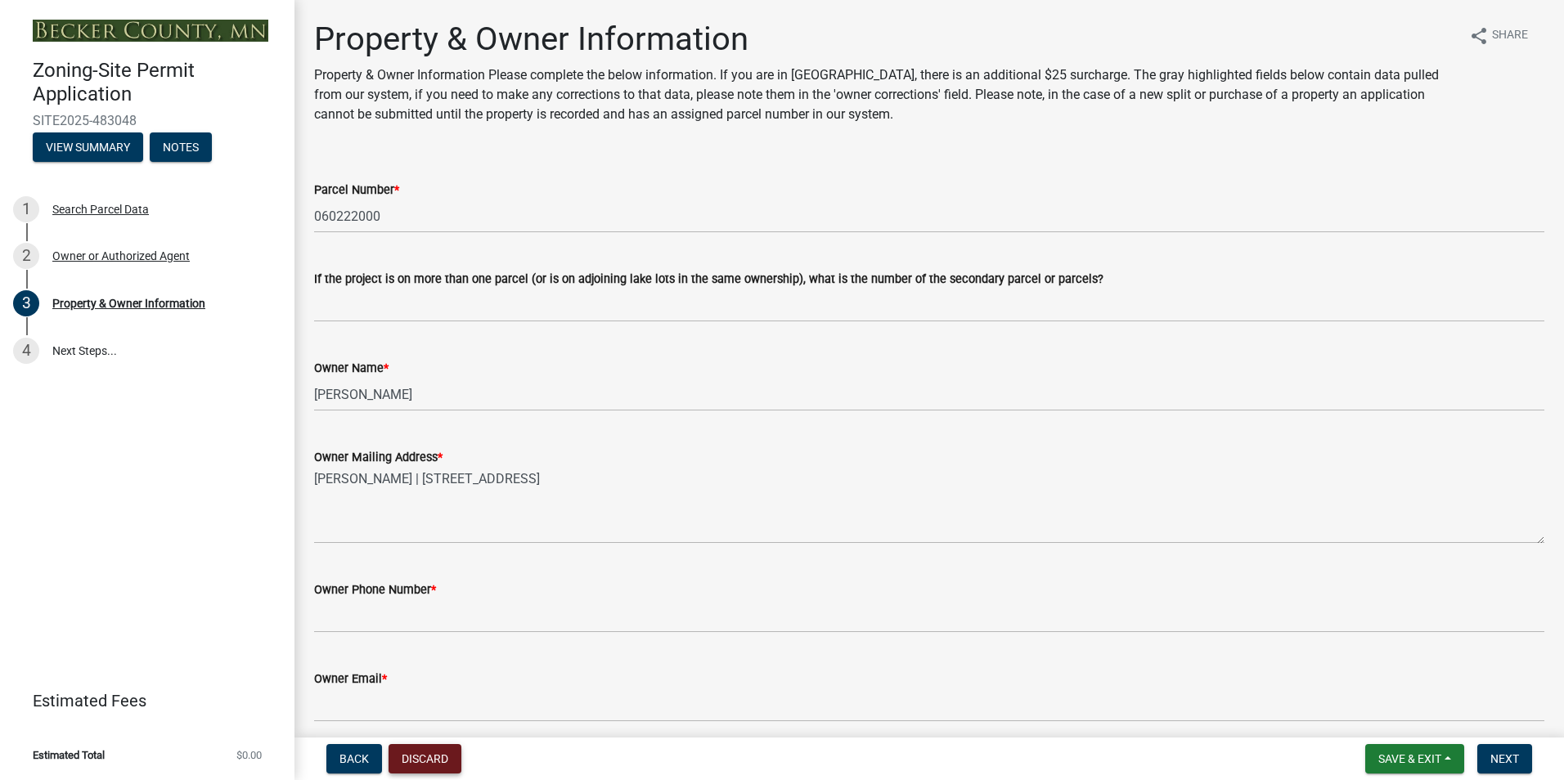
click at [433, 761] on button "Discard" at bounding box center [424, 758] width 73 height 29
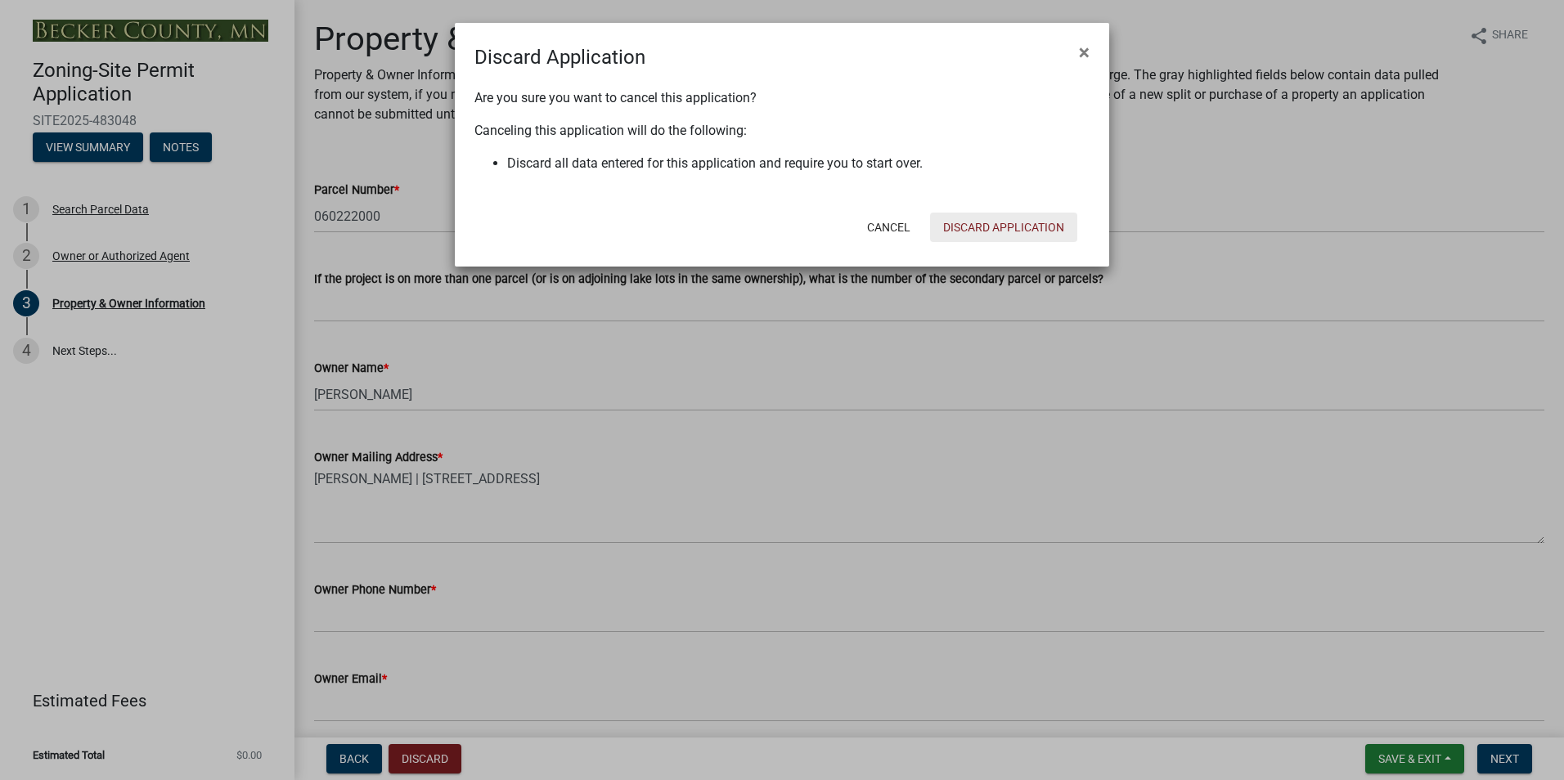
click at [1000, 225] on button "Discard Application" at bounding box center [1003, 227] width 147 height 29
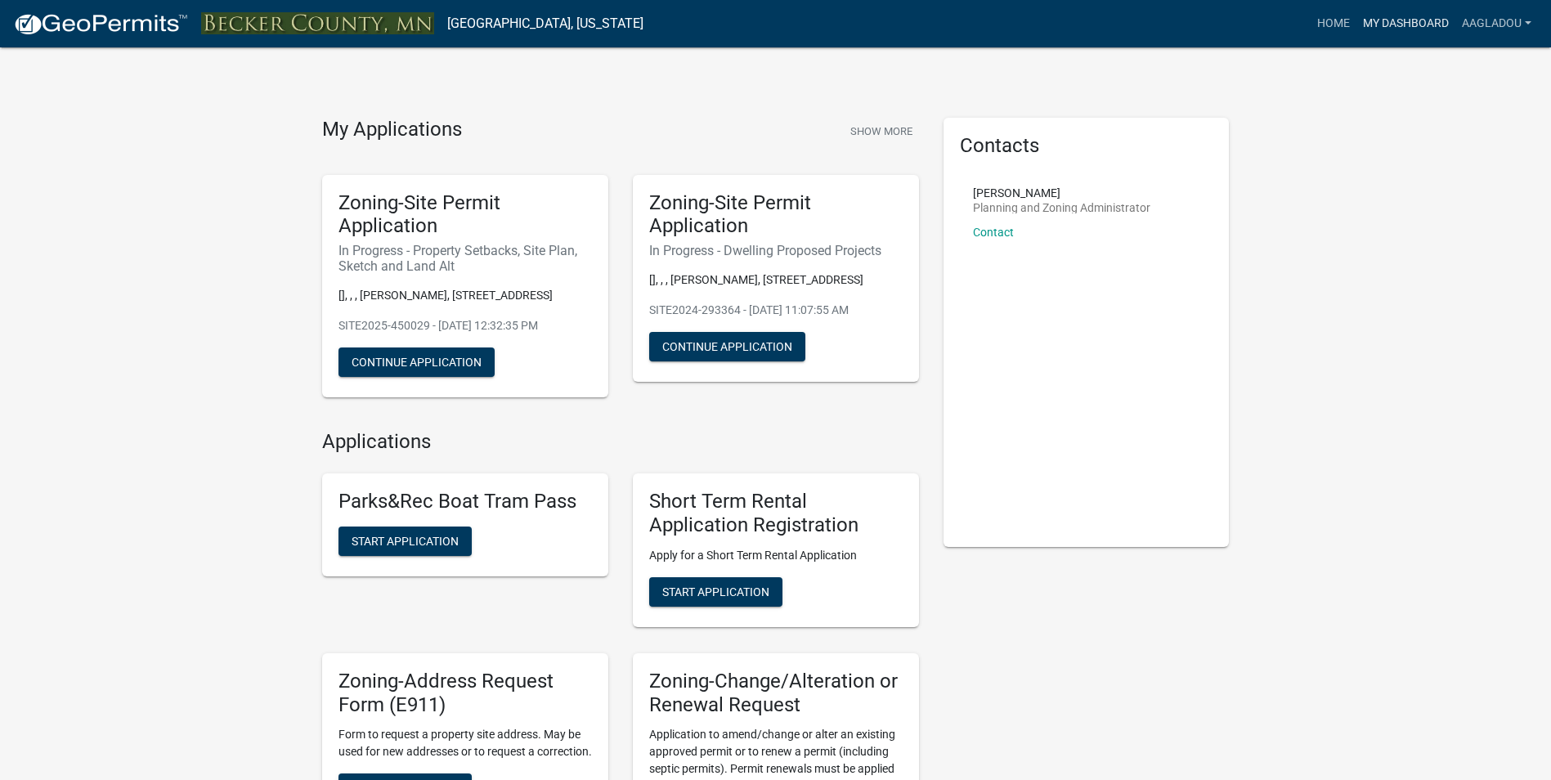
click at [1393, 21] on link "My Dashboard" at bounding box center [1406, 23] width 99 height 31
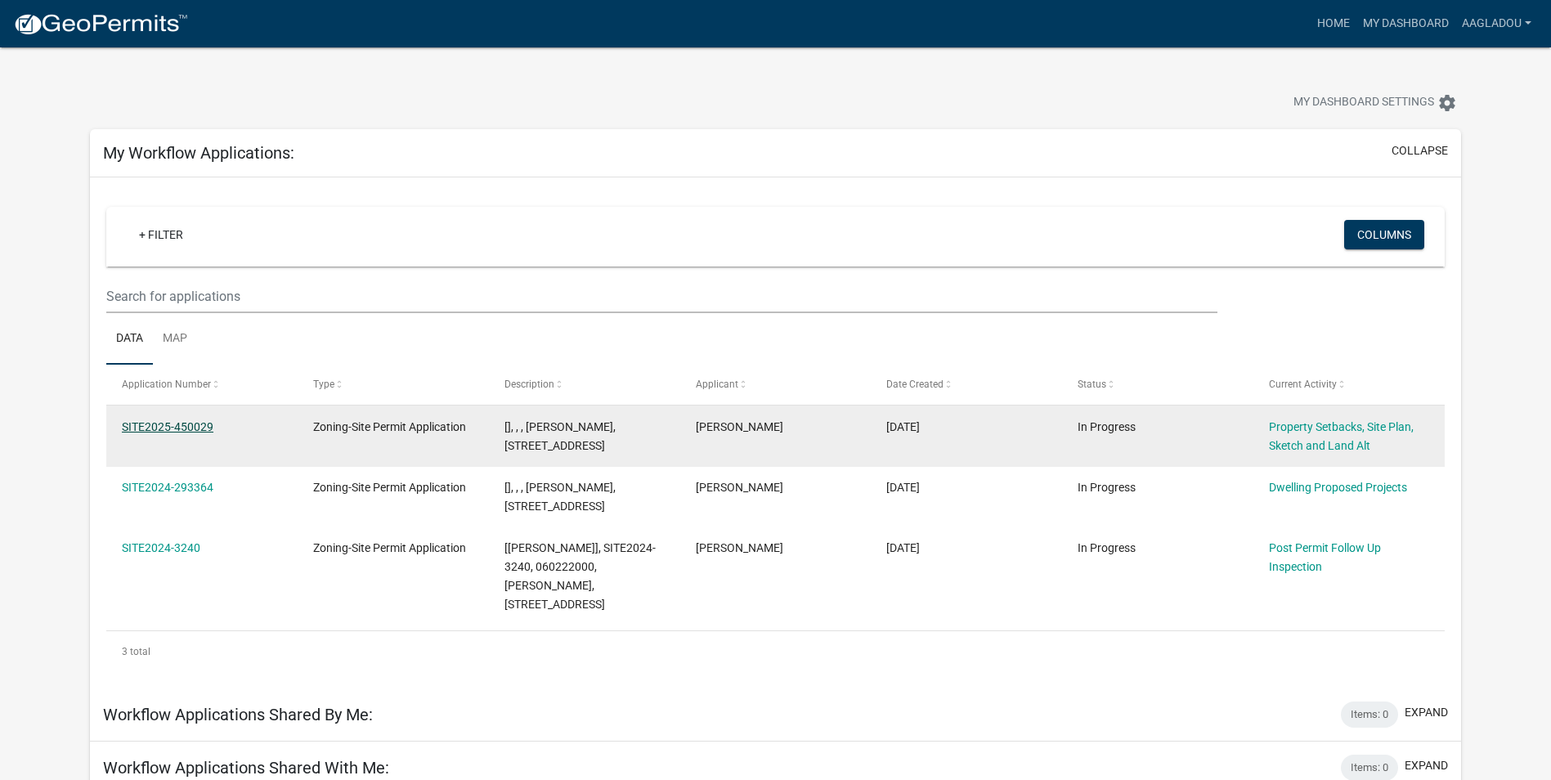
click at [196, 426] on link "SITE2025-450029" at bounding box center [168, 426] width 92 height 13
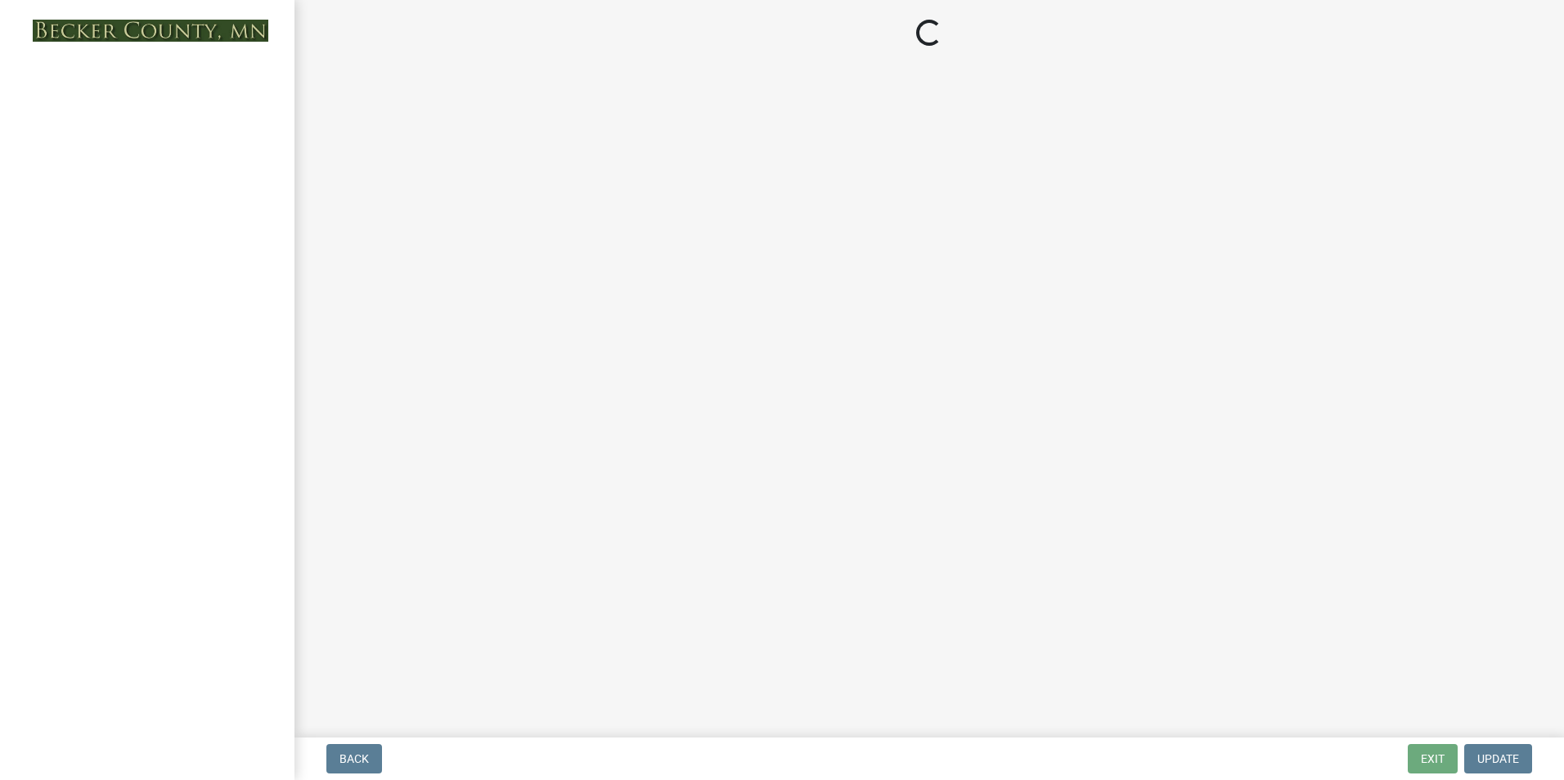
select select "7b13c63f-e699-4112-b373-98fbd28ec536"
select select "1072ceac-da6d-4db8-95f8-b02a0f3e1cdc"
select select "b56a4575-9846-47cf-8067-c59a4853da22"
select select "12f785fb-c378-4b18-841c-21c73dc99083"
select select "e8ab2dc3-aa3f-46f3-9b4a-37eb25ad84af"
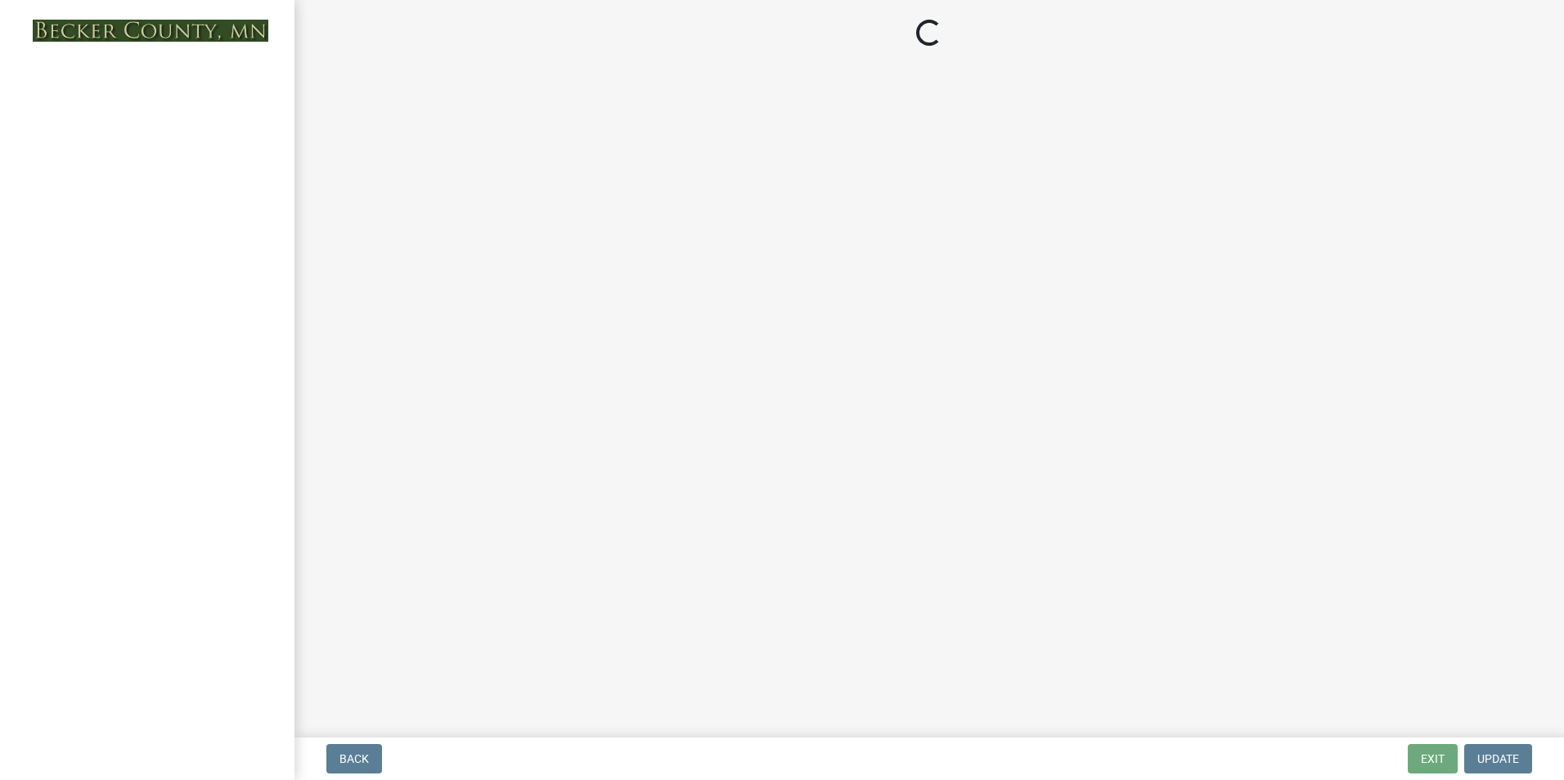
select select "27b2a8b4-abf6-463e-8c0c-7c5d2b4fe26f"
select select "5ad4ab64-b44e-481c-9000-9e5907aa74e1"
select select "3ef6ed64-418f-4dfa-9020-48b6b52c6910"
select select "c8b8ea71-7088-4e87-a493-7bc88cc2835b"
select select "19d13e65-c93d-443e-910a-7a17299544cc"
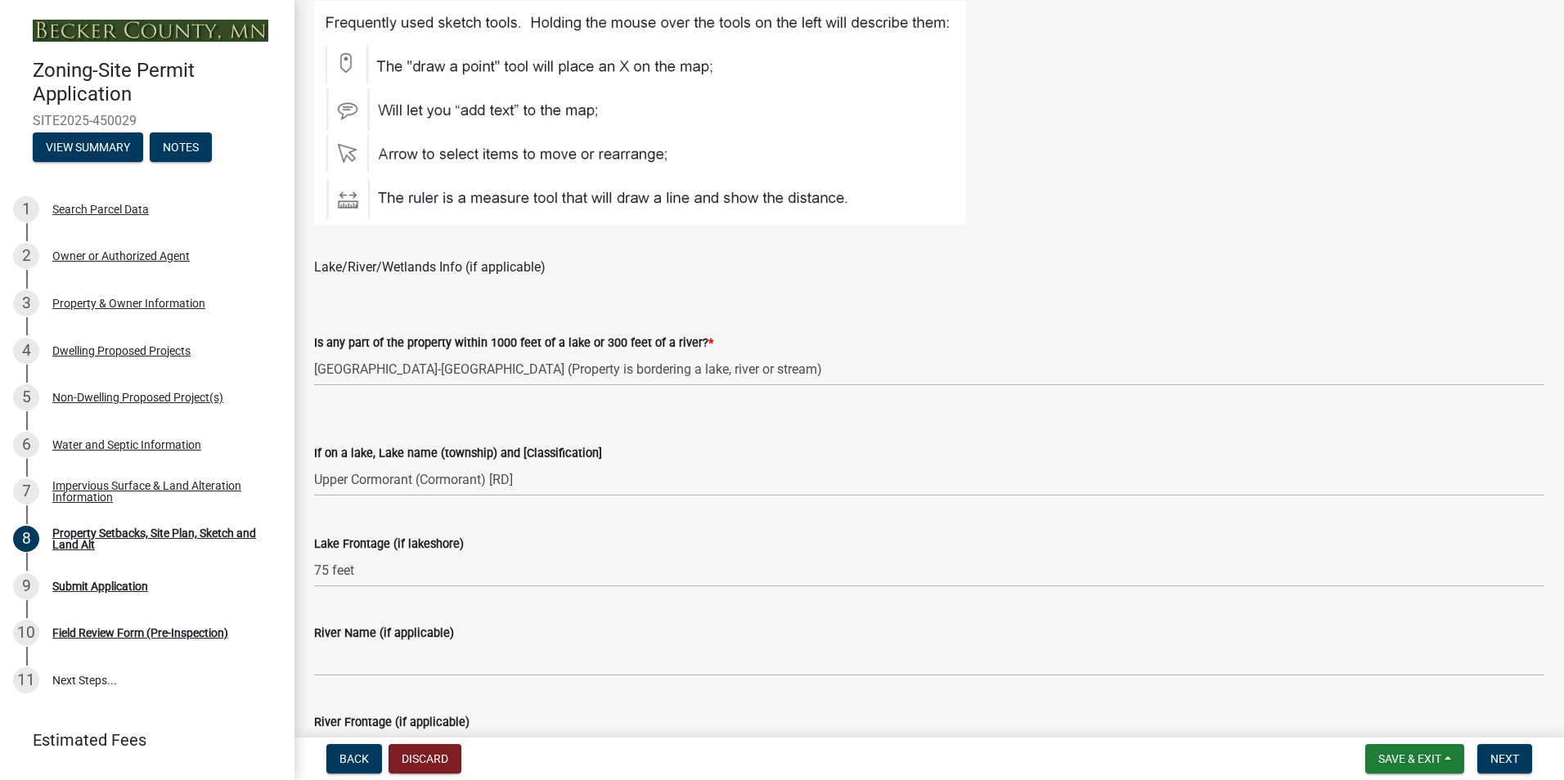
scroll to position [1308, 0]
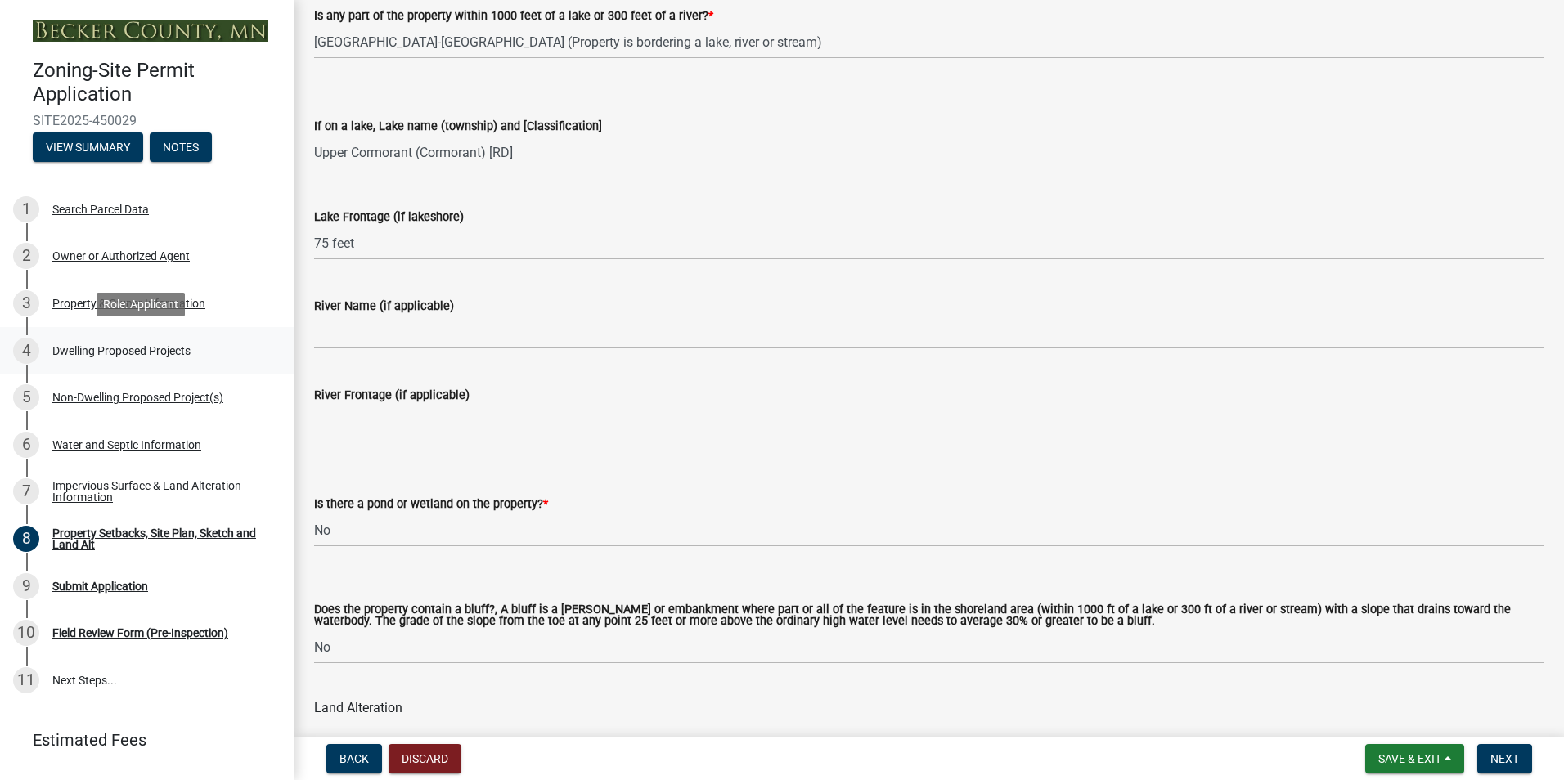
click at [110, 350] on div "Dwelling Proposed Projects" at bounding box center [121, 350] width 138 height 11
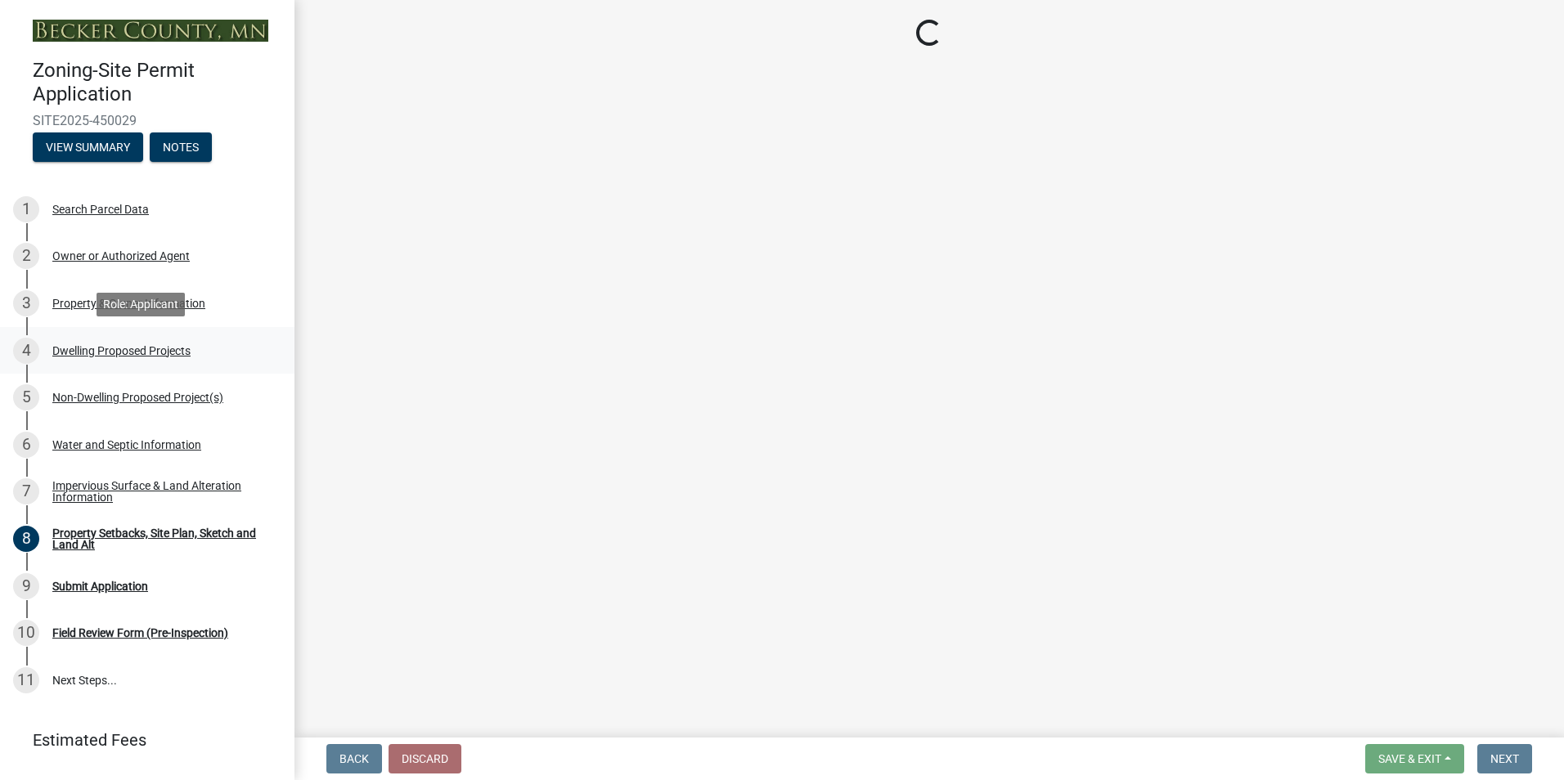
select select "a5b58647-72e6-4a45-9816-4b1990647a33"
select select "2dc577ba-aef6-4196-bc52-35577603d189"
select select "11c1c089-3b44-43c0-9549-3c9eeea2451f"
select select "89cc6b5a-239d-4c5d-91b2-d3eacf1b3363"
select select "574dab0a-a2f9-4f32-a930-7f8884412bac"
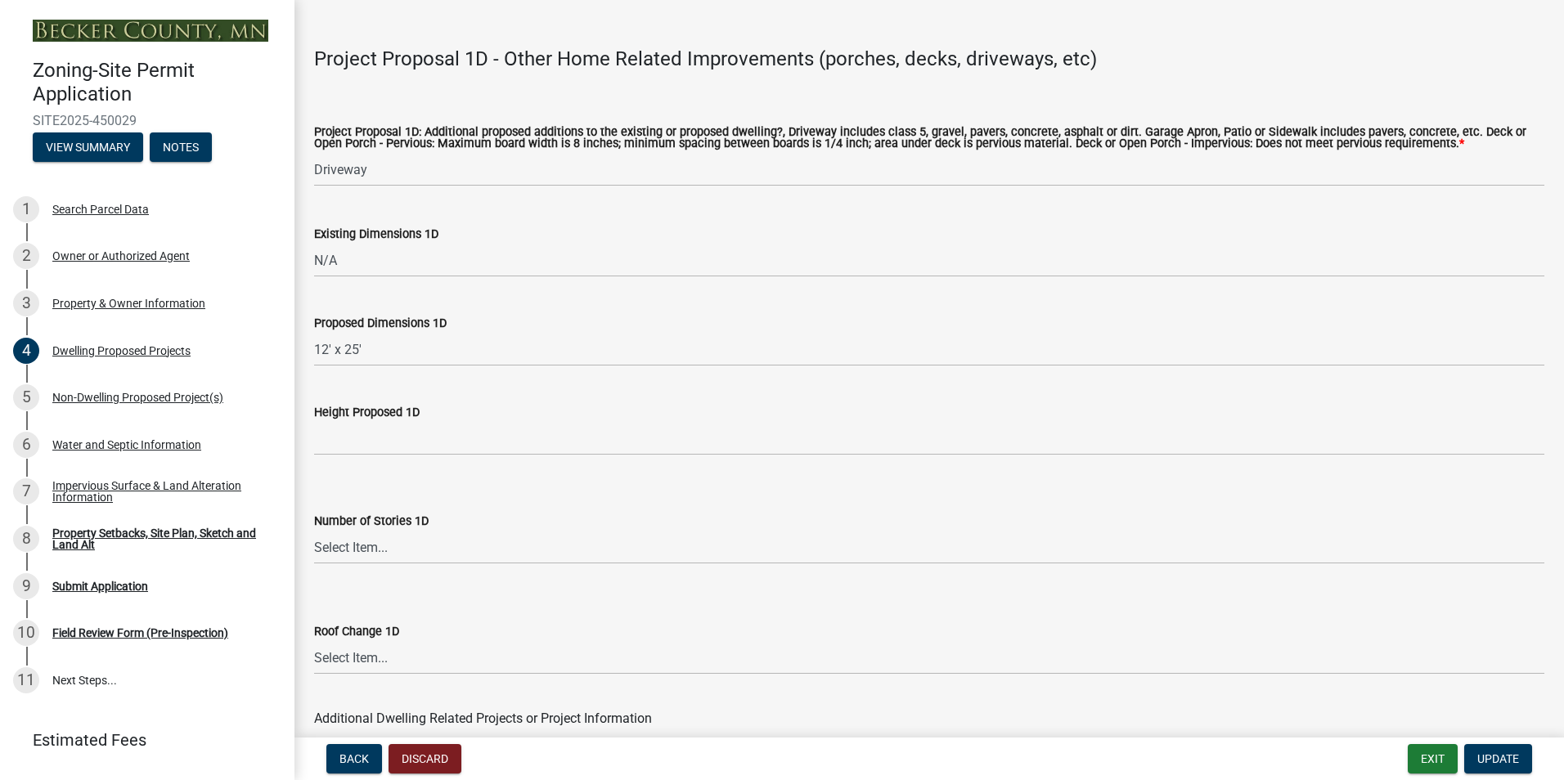
scroll to position [3886, 0]
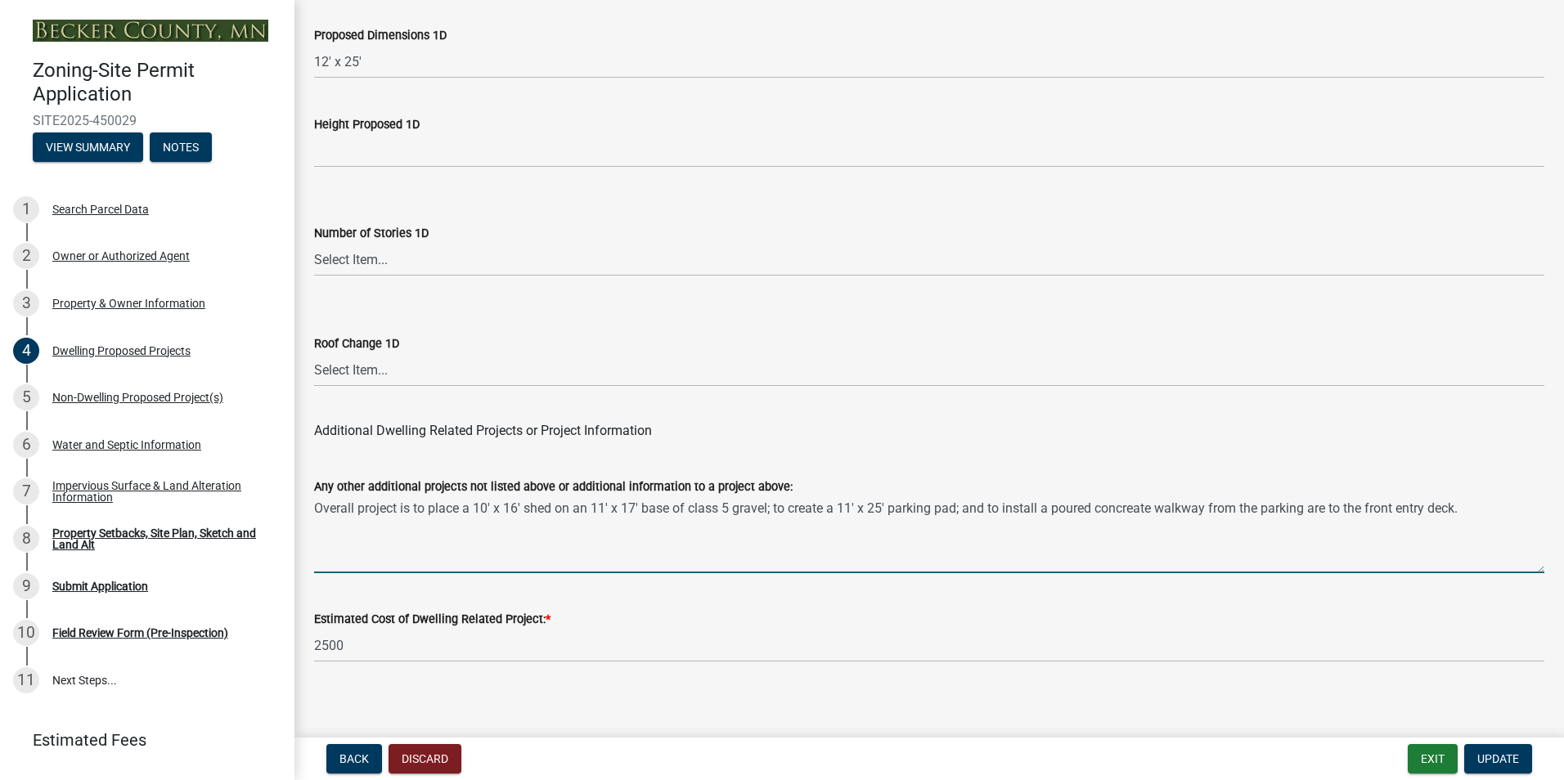
drag, startPoint x: 641, startPoint y: 498, endPoint x: 767, endPoint y: 496, distance: 126.0
click at [767, 496] on textarea "Overall project is to place a 10' x 16' shed on an 11' x 17' base of class 5 gr…" at bounding box center [929, 534] width 1230 height 77
type textarea "Overall project is to place a 10' x 16' shed on an 11' x 17' concrete pad; to c…"
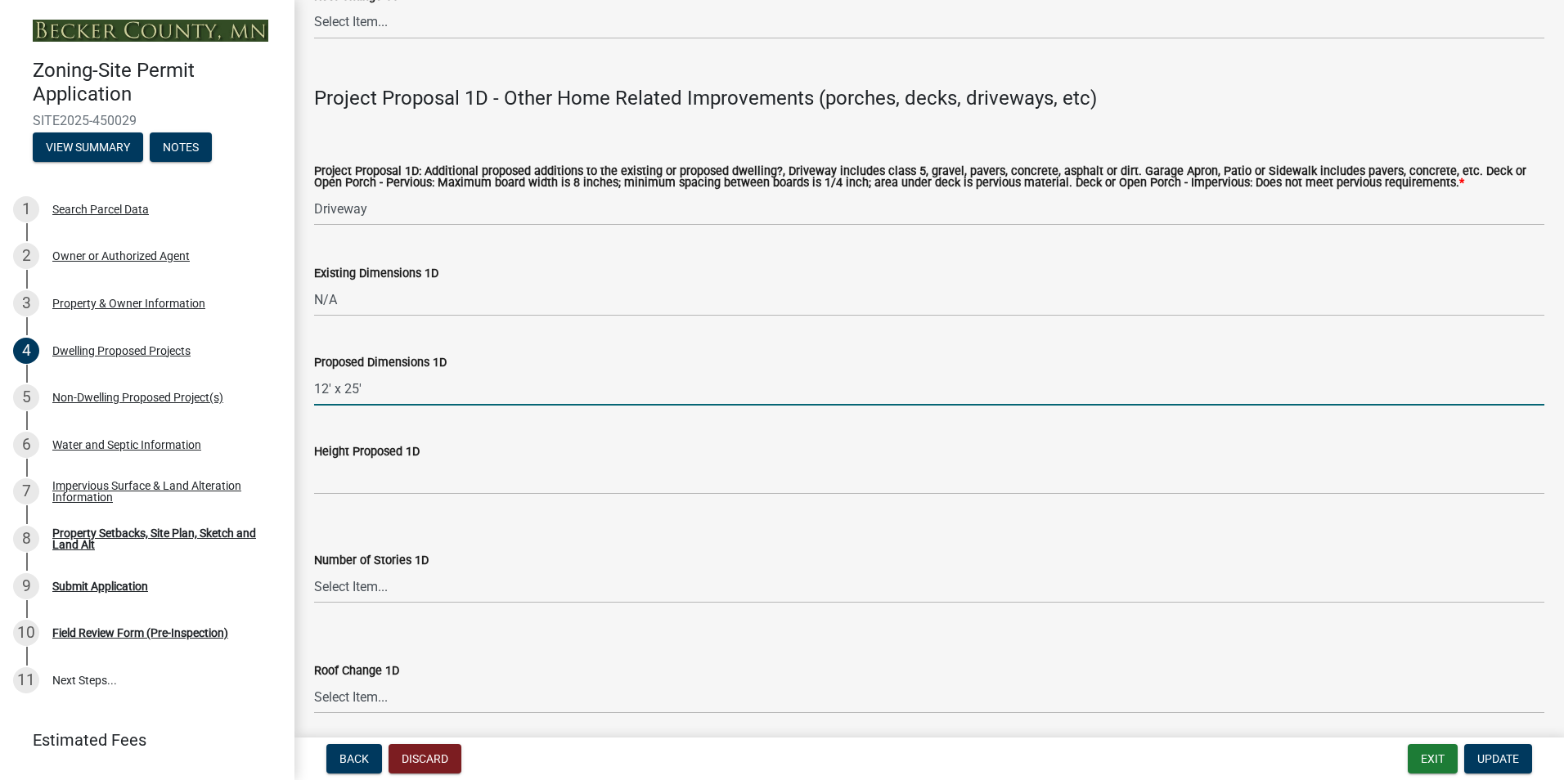
click at [325, 377] on input "12' x 25'" at bounding box center [929, 389] width 1230 height 34
click at [357, 379] on input "11' x 25'" at bounding box center [929, 389] width 1230 height 34
type input "11' x 30'"
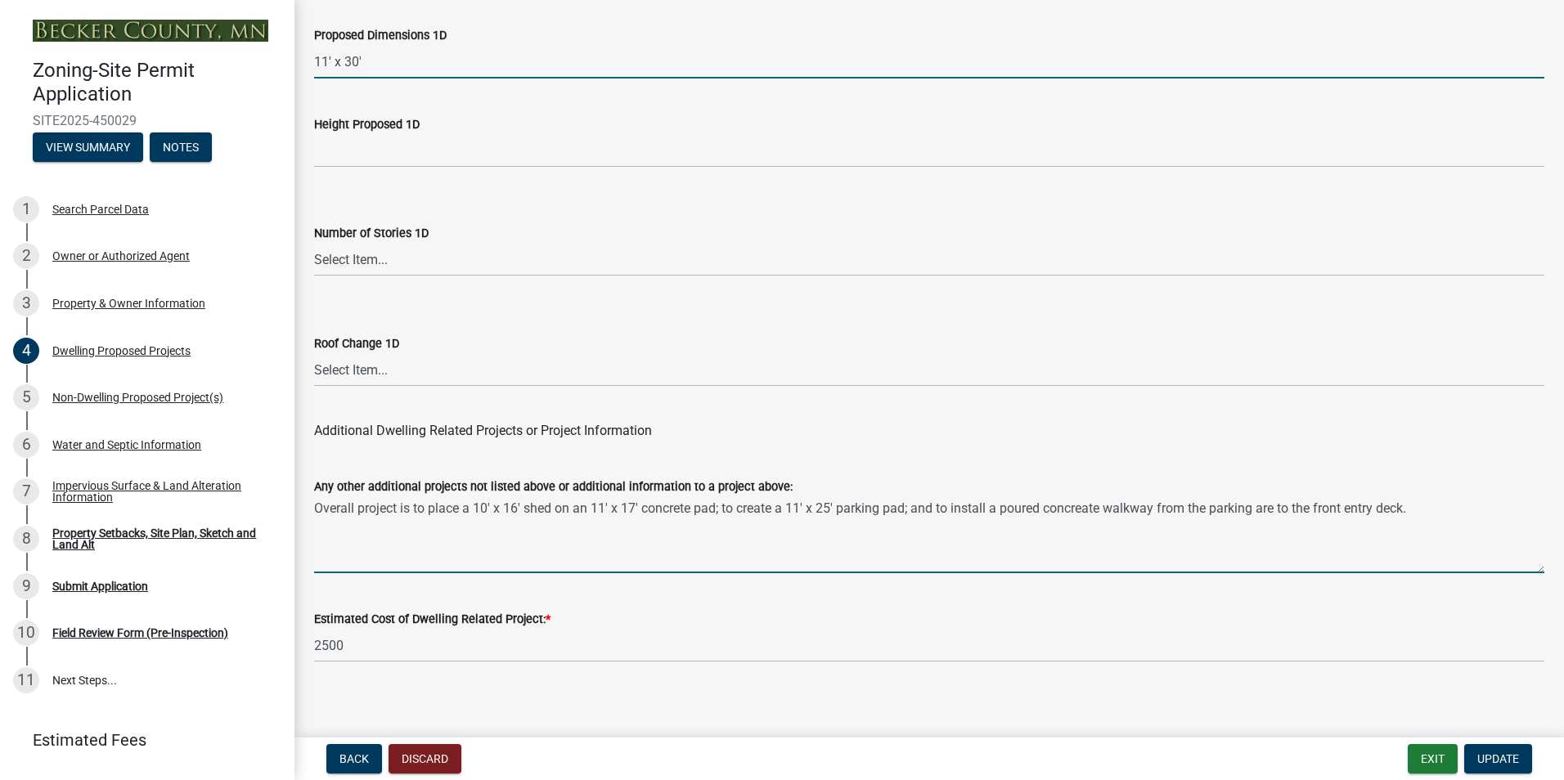
click at [724, 499] on textarea "Overall project is to place a 10' x 16' shed on an 11' x 17' concrete pad; to c…" at bounding box center [929, 534] width 1230 height 77
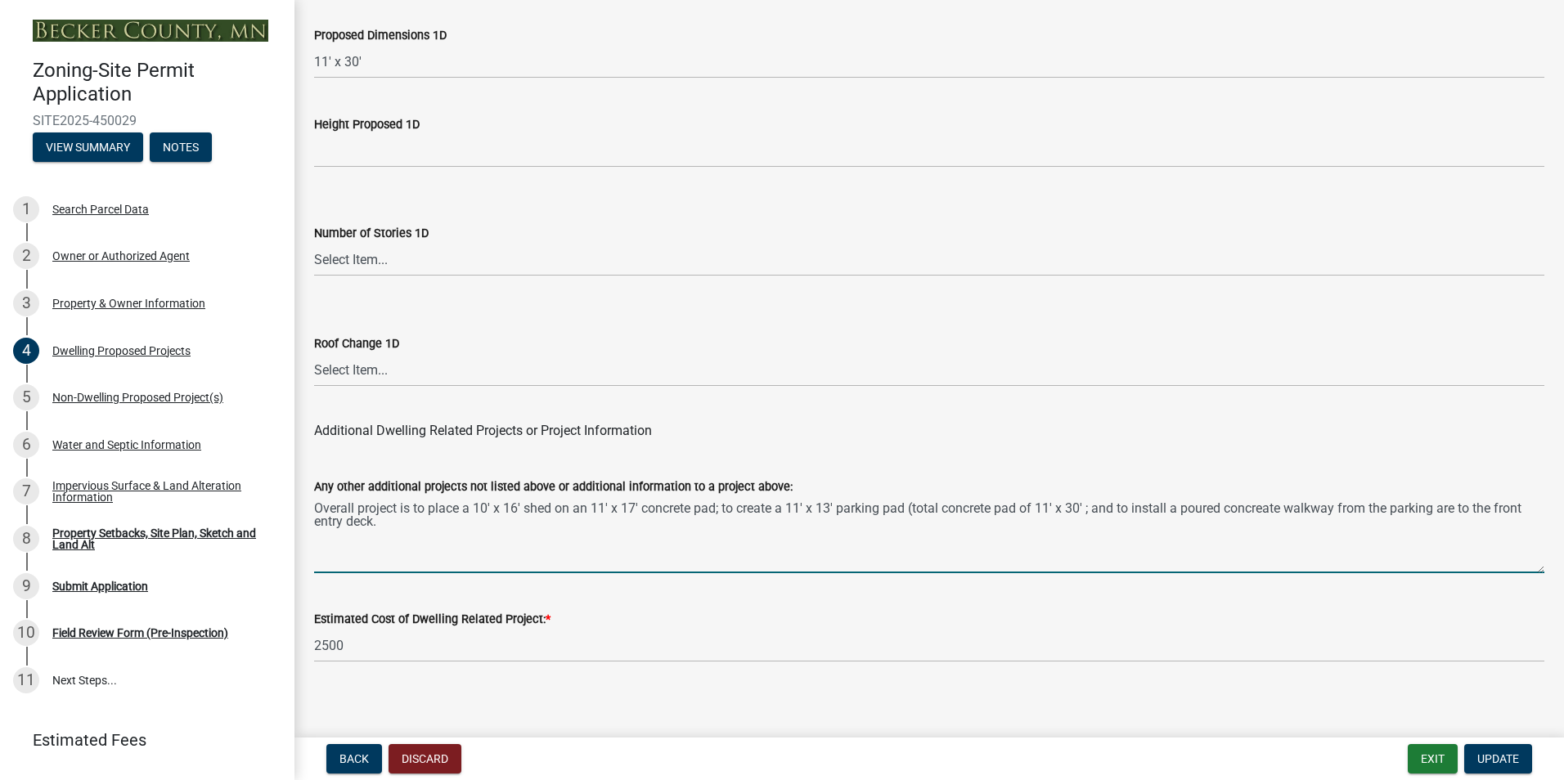
click at [797, 525] on textarea "Overall project is to place a 10' x 16' shed on an 11' x 17' concrete pad; to c…" at bounding box center [929, 534] width 1230 height 77
type textarea "Overall project is to place a 10' x 16' shed on an 11' x 17' concrete pad; to c…"
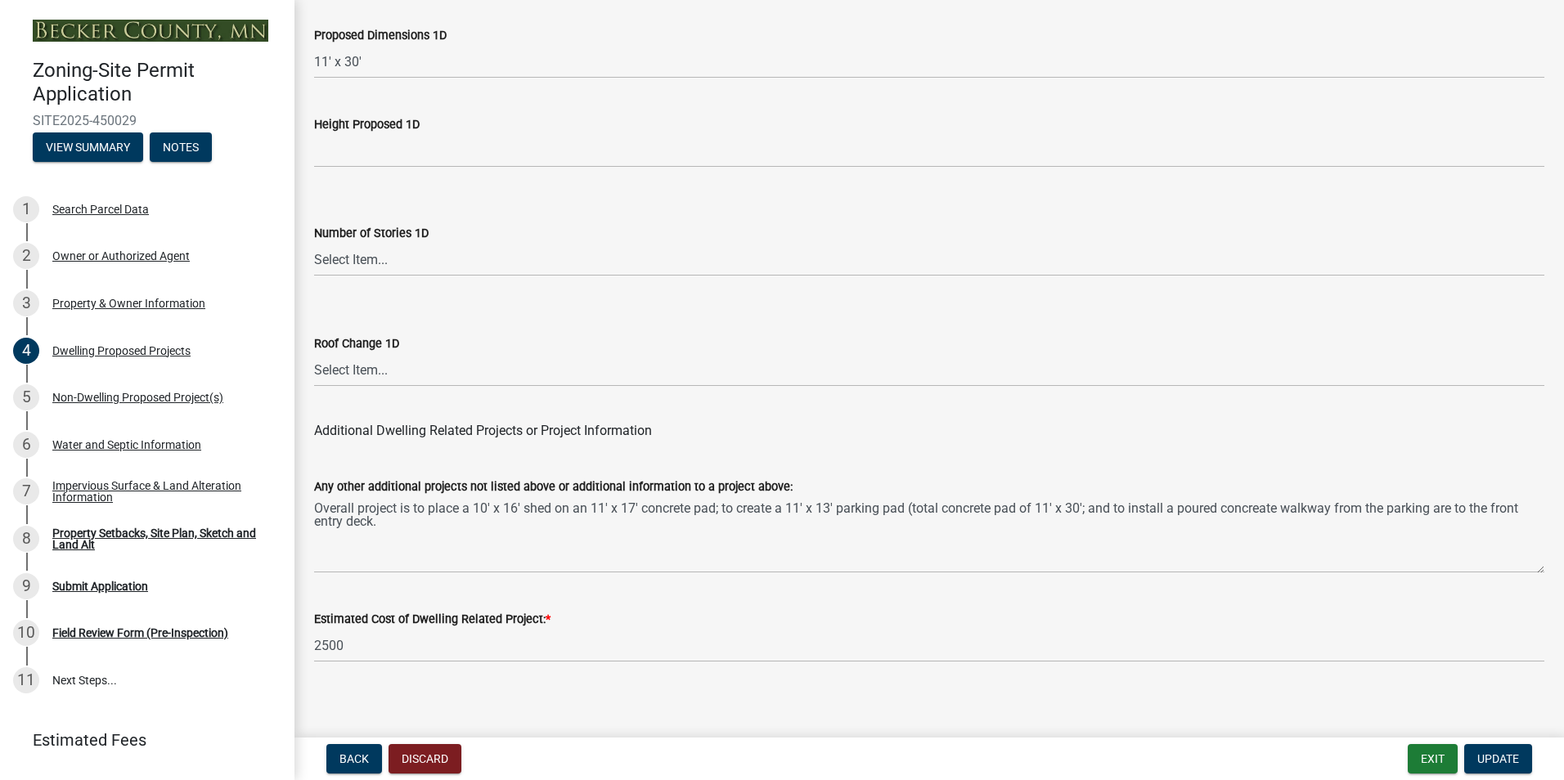
click at [1219, 462] on div "Any other additional projects not listed above or additional information to a p…" at bounding box center [929, 513] width 1230 height 119
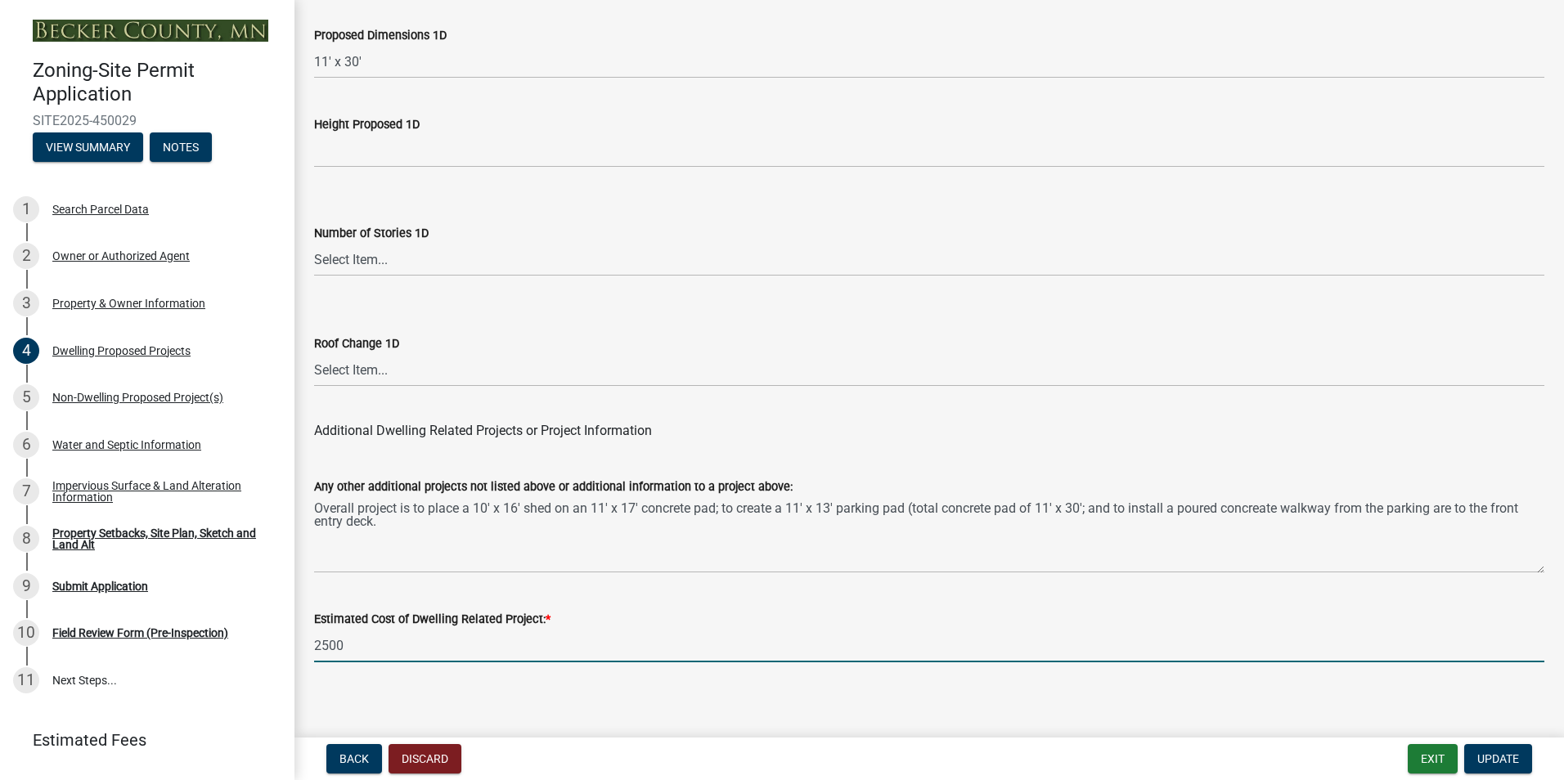
drag, startPoint x: 357, startPoint y: 633, endPoint x: 304, endPoint y: 640, distance: 53.6
click at [304, 640] on div "Estimated Cost of Dwelling Related Project: * 2500" at bounding box center [929, 624] width 1255 height 76
type input "4500"
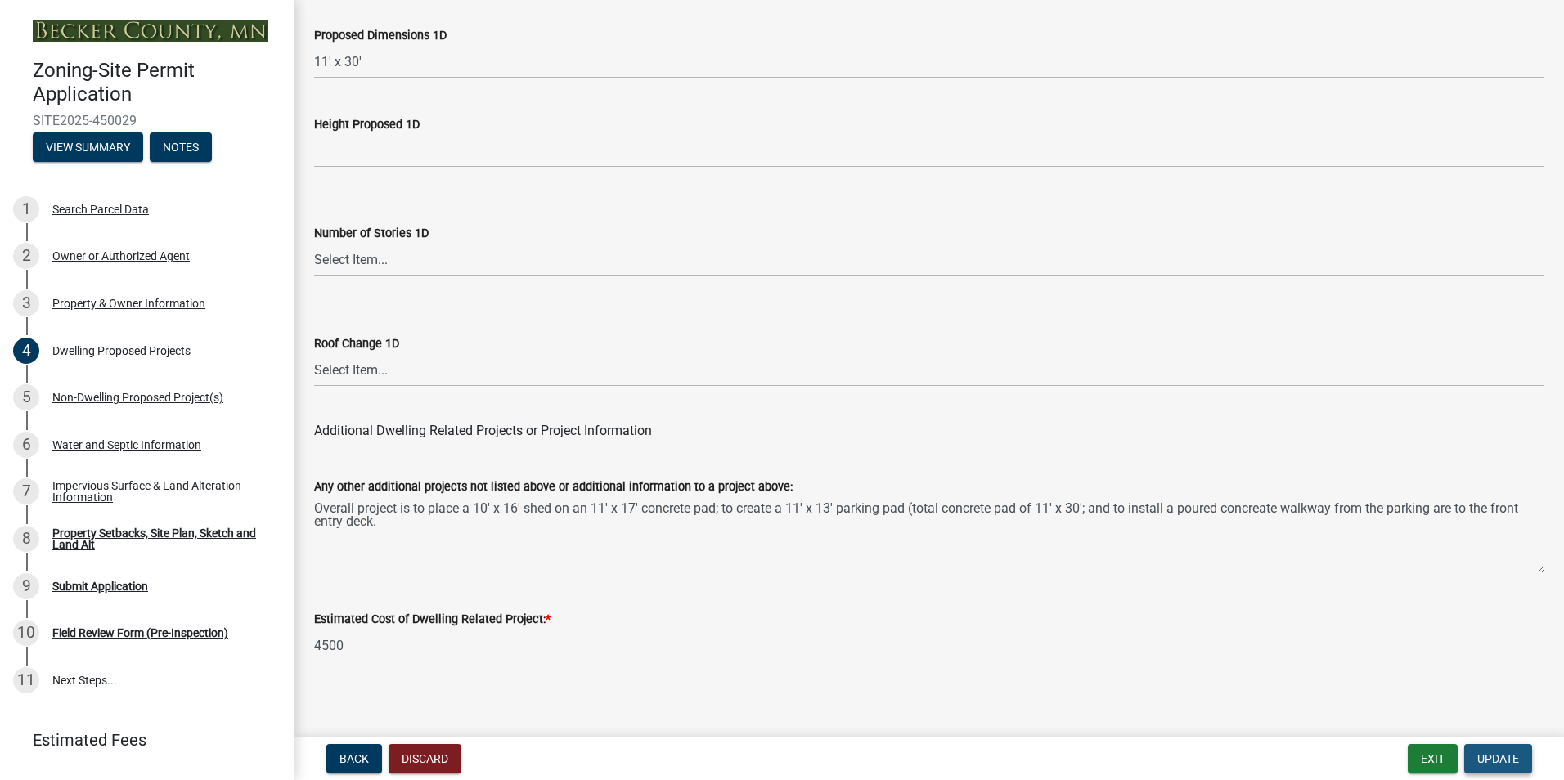
click at [1500, 756] on span "Update" at bounding box center [1498, 758] width 42 height 13
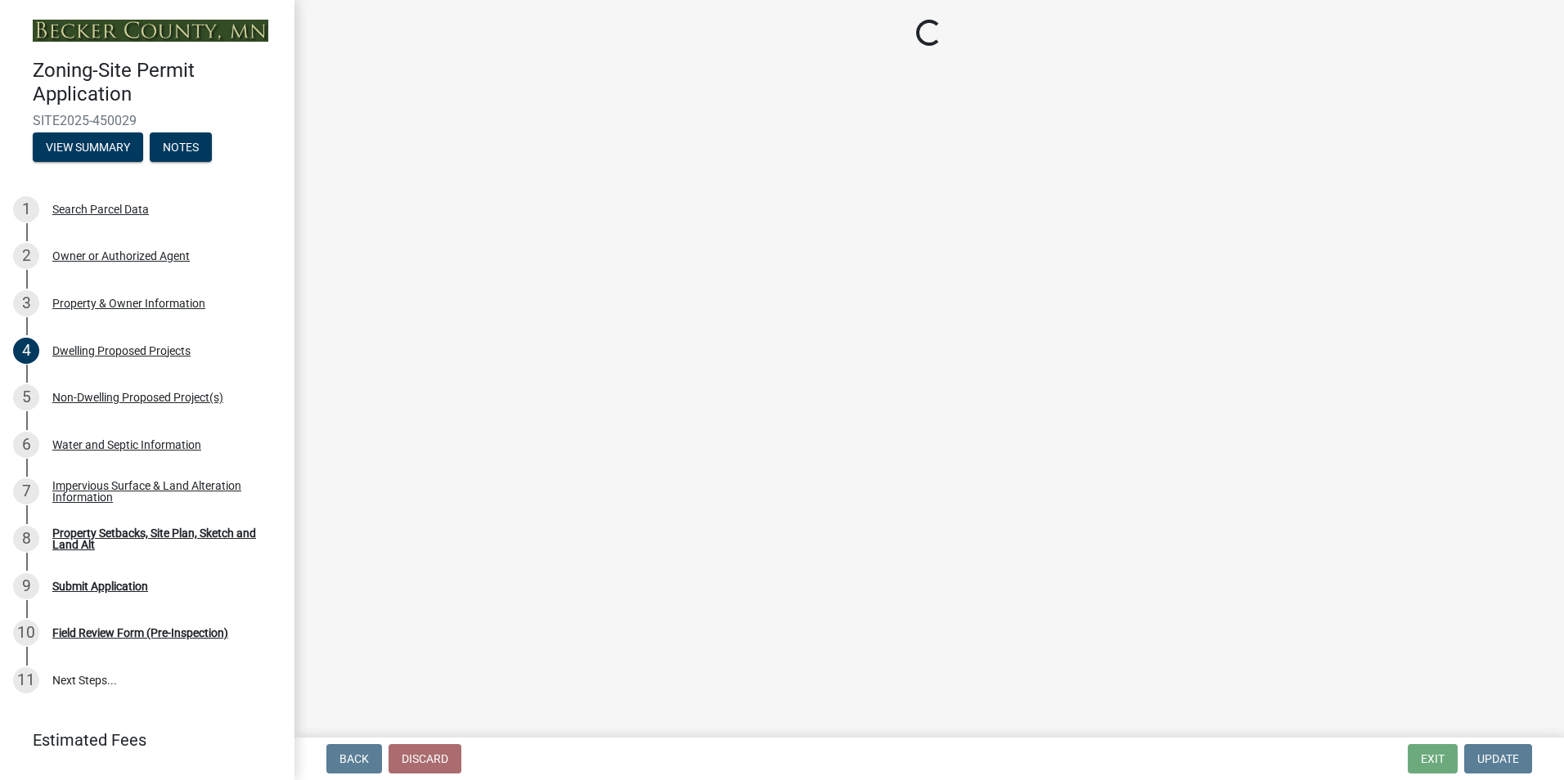
select select "7b13c63f-e699-4112-b373-98fbd28ec536"
select select "1072ceac-da6d-4db8-95f8-b02a0f3e1cdc"
select select "b56a4575-9846-47cf-8067-c59a4853da22"
select select "12f785fb-c378-4b18-841c-21c73dc99083"
select select "e8ab2dc3-aa3f-46f3-9b4a-37eb25ad84af"
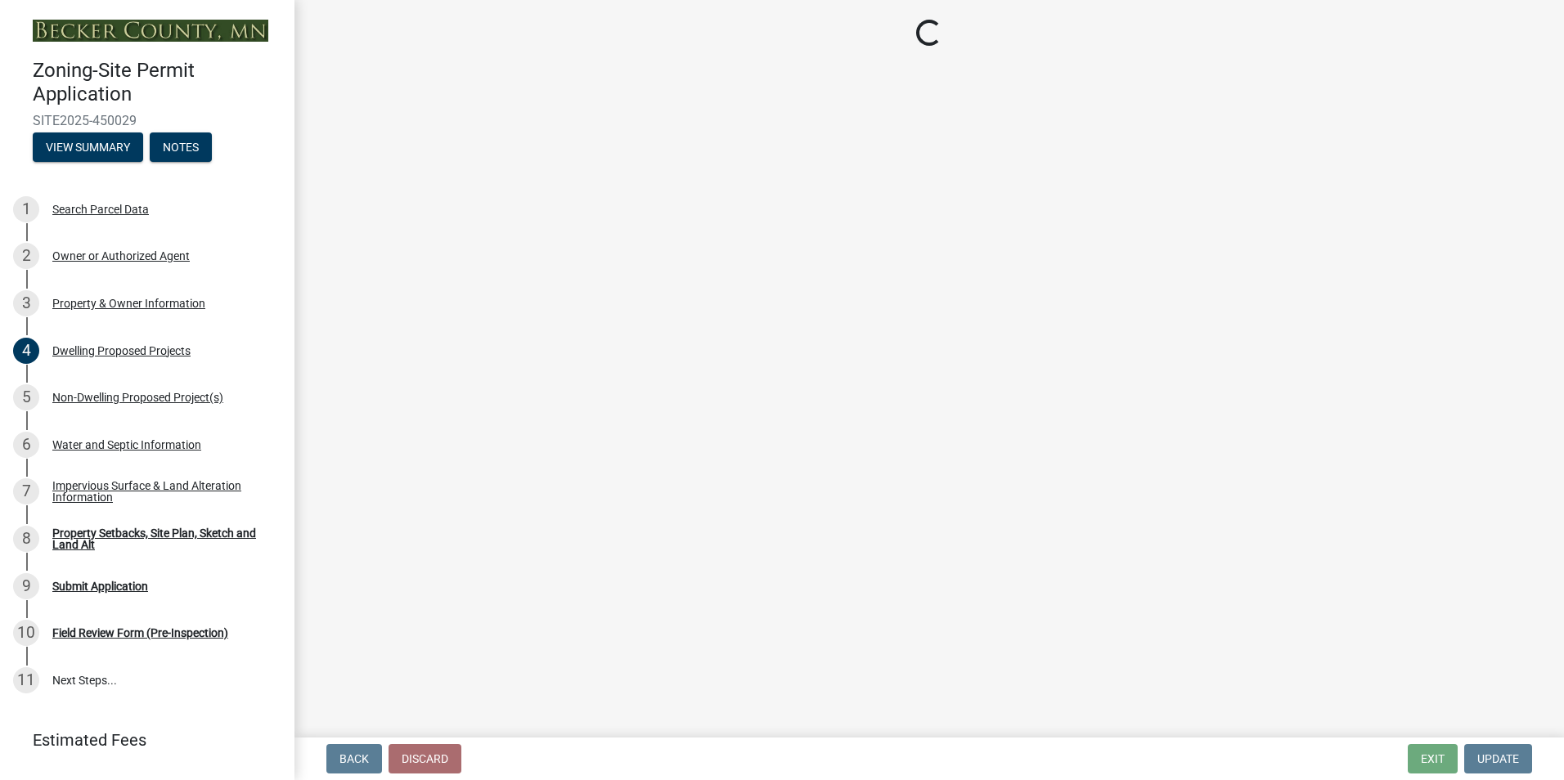
select select "27b2a8b4-abf6-463e-8c0c-7c5d2b4fe26f"
select select "5ad4ab64-b44e-481c-9000-9e5907aa74e1"
select select "3ef6ed64-418f-4dfa-9020-48b6b52c6910"
select select "c8b8ea71-7088-4e87-a493-7bc88cc2835b"
select select "19d13e65-c93d-443e-910a-7a17299544cc"
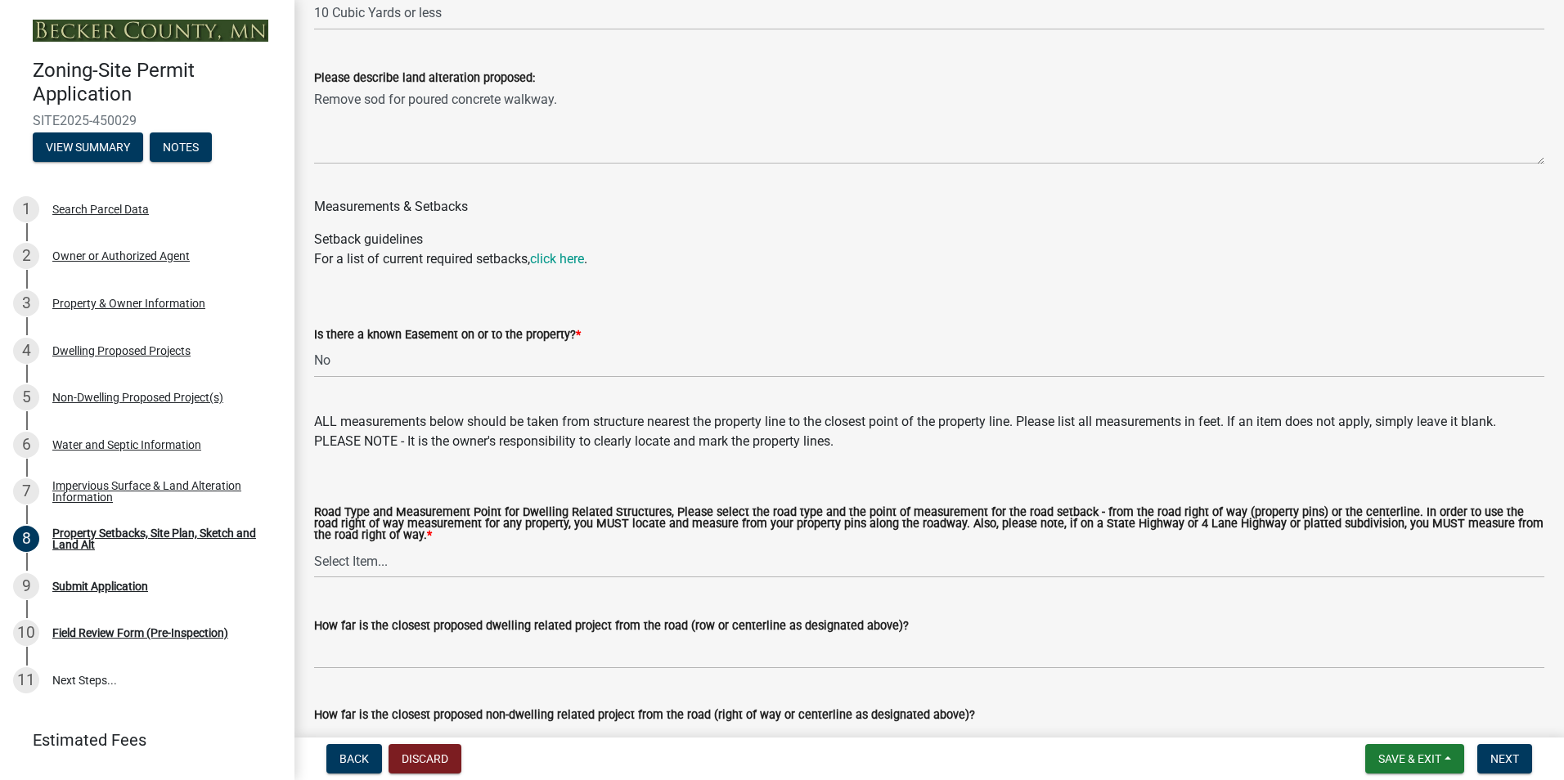
scroll to position [2975, 0]
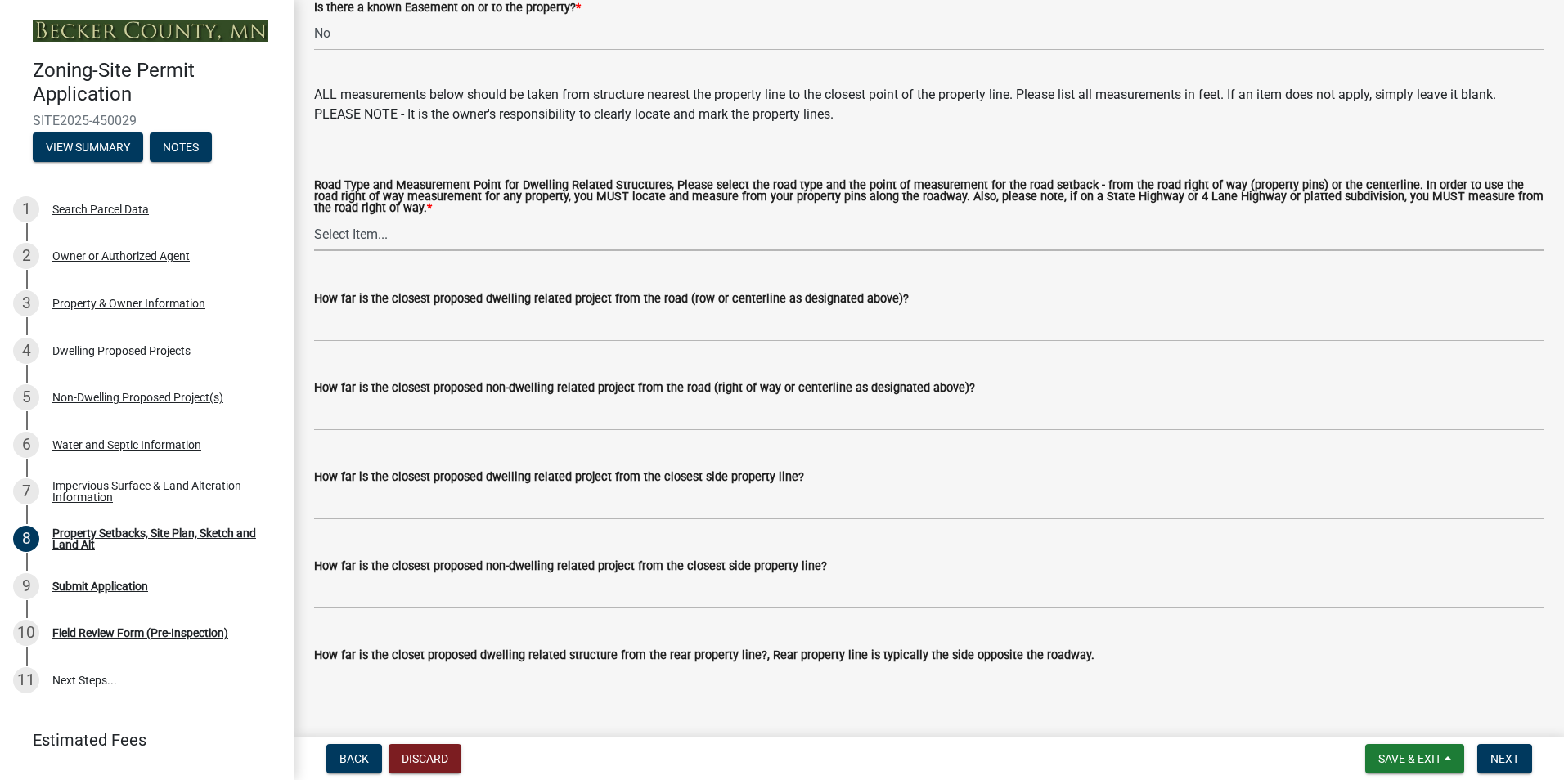
click at [366, 246] on select "Select Item... Private Easement - Right of Way Private Easement - Centerline Pu…" at bounding box center [929, 235] width 1230 height 34
click at [314, 222] on select "Select Item... Private Easement - Right of Way Private Easement - Centerline Pu…" at bounding box center [929, 235] width 1230 height 34
select select "133211ff-91ce-4a0a-9235-b48a7e2069a0"
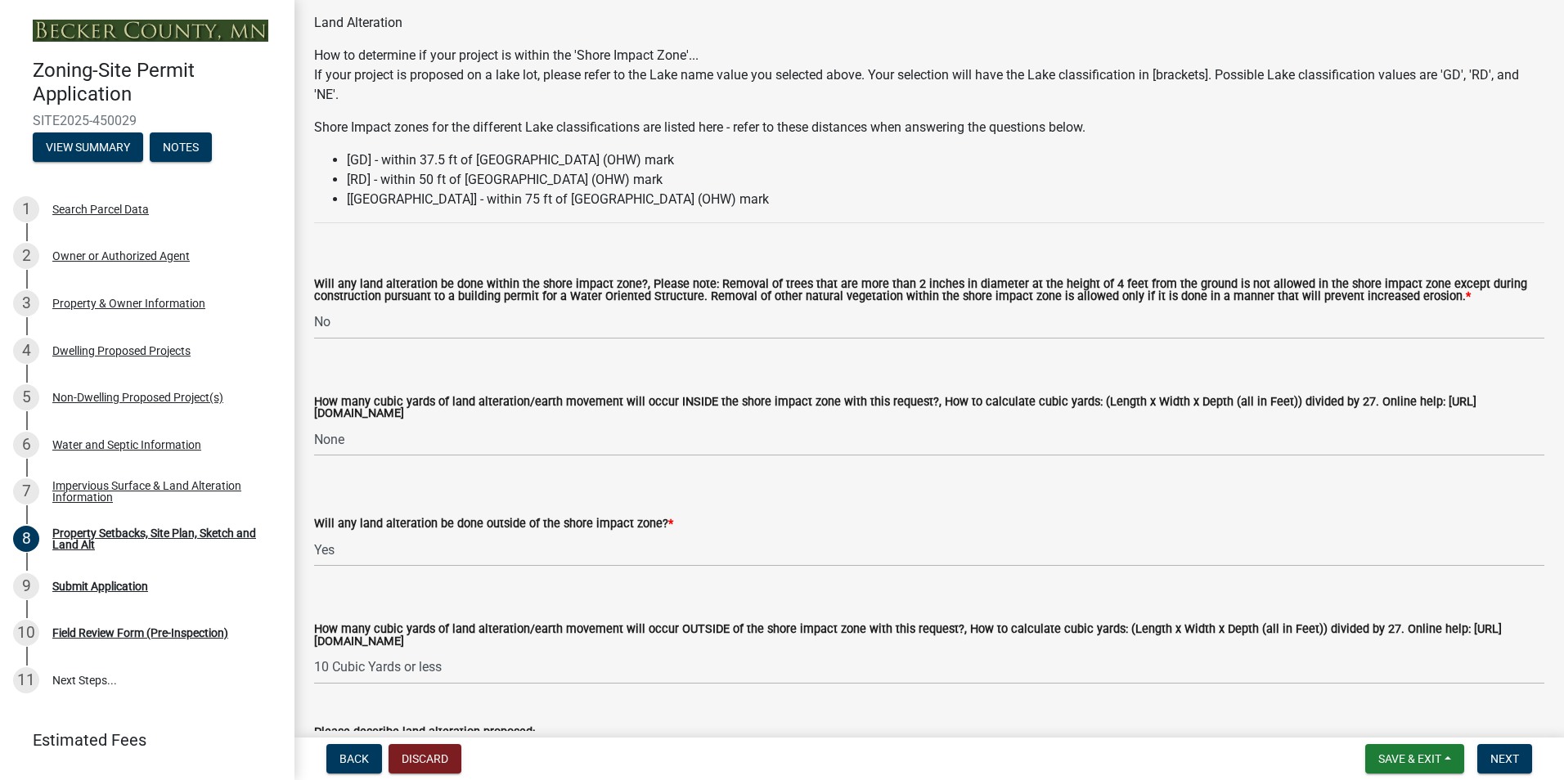
scroll to position [2321, 0]
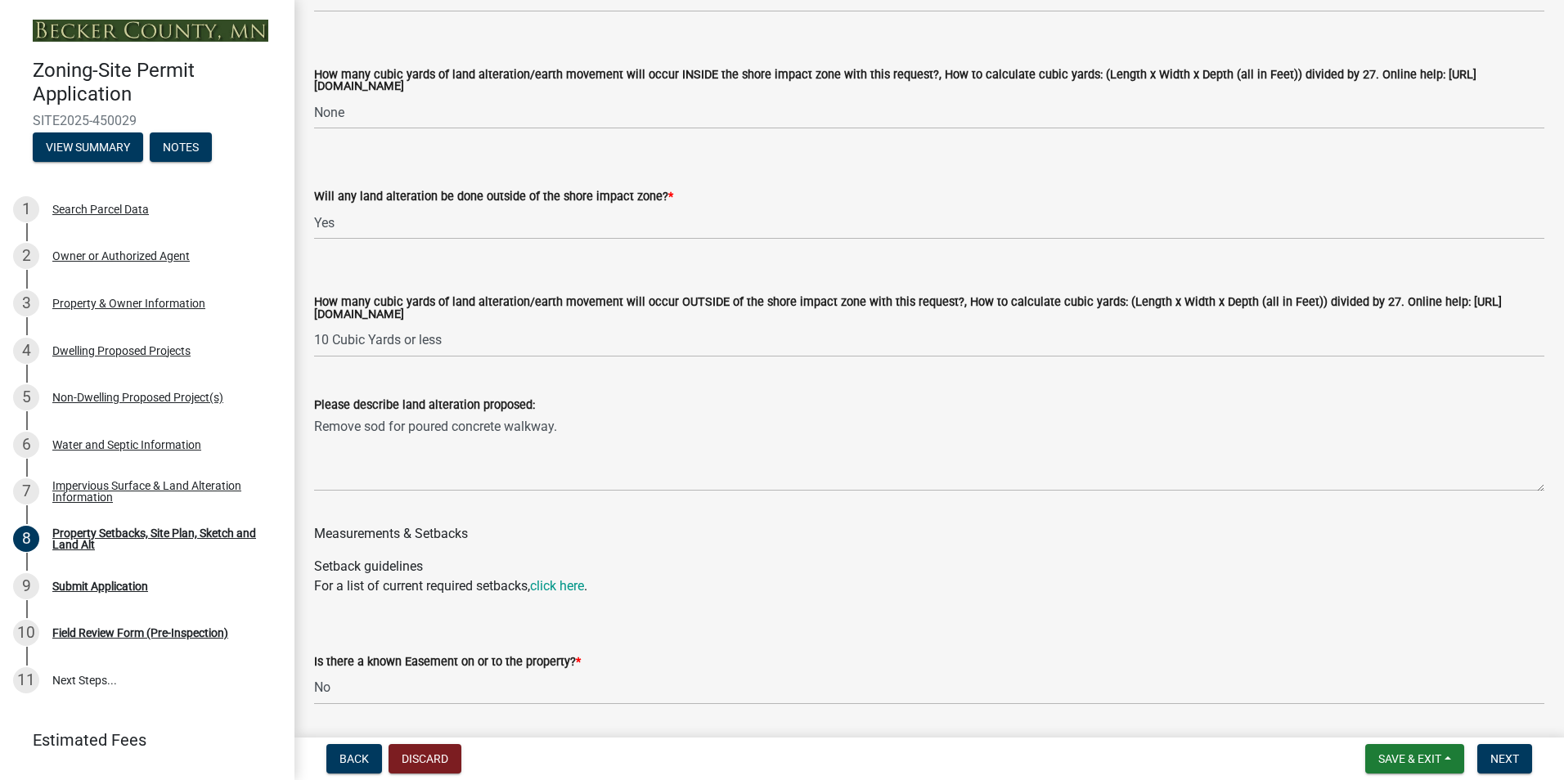
click at [879, 176] on form "Will any land alteration be done outside of the shore impact zone? * Select Ite…" at bounding box center [929, 203] width 1230 height 73
drag, startPoint x: 1075, startPoint y: 779, endPoint x: 746, endPoint y: 74, distance: 778.2
click at [746, 74] on label "How many cubic yards of land alteration/earth movement will occur INSIDE the sh…" at bounding box center [929, 82] width 1230 height 24
click at [746, 96] on select "Select Item... None 10 Cubic Yards or less 11-50 Cubic Yards Over 50 Cubic Yards" at bounding box center [929, 113] width 1230 height 34
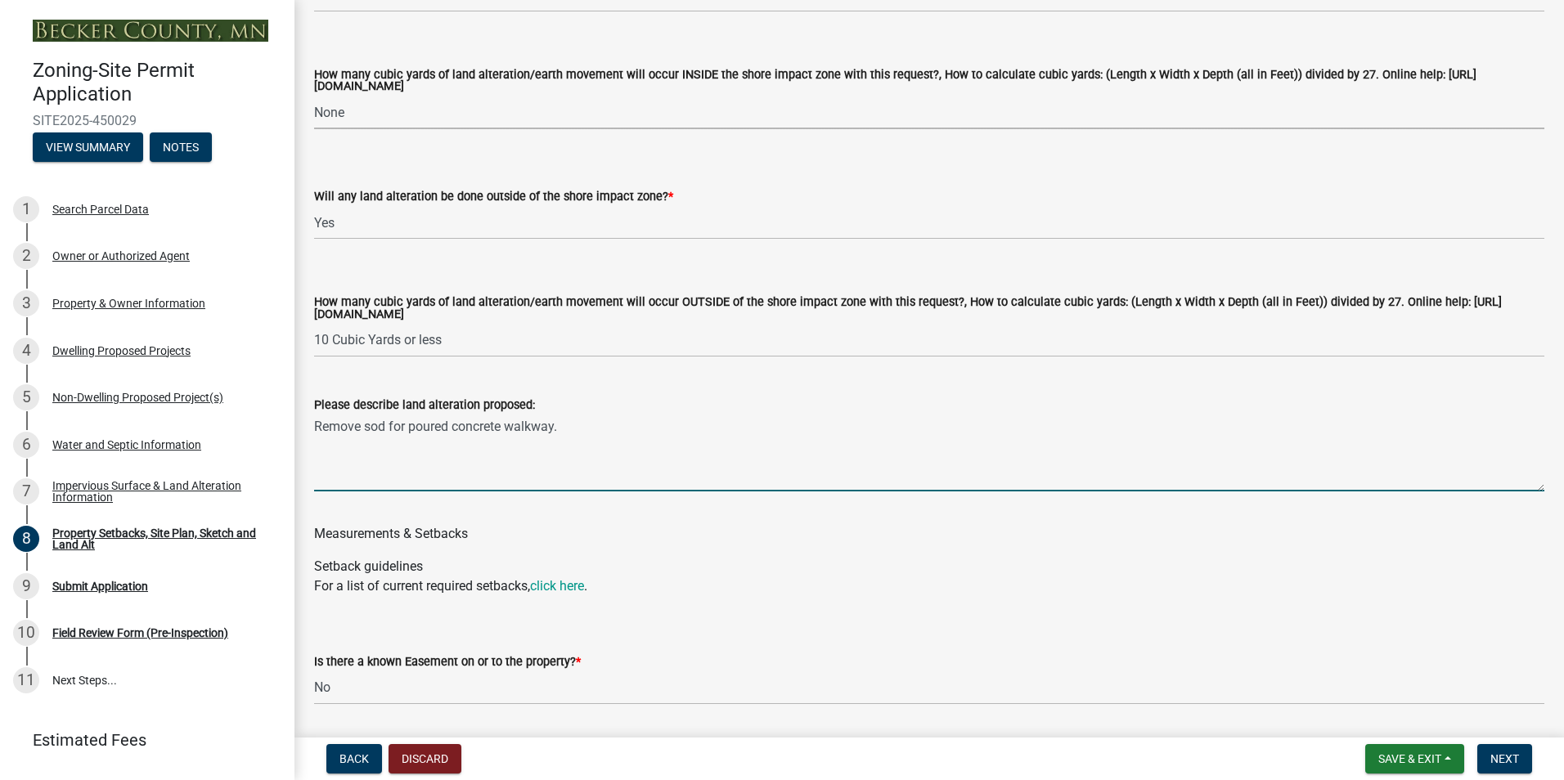
click at [573, 431] on textarea "Remove sod for poured concrete walkway." at bounding box center [929, 453] width 1230 height 77
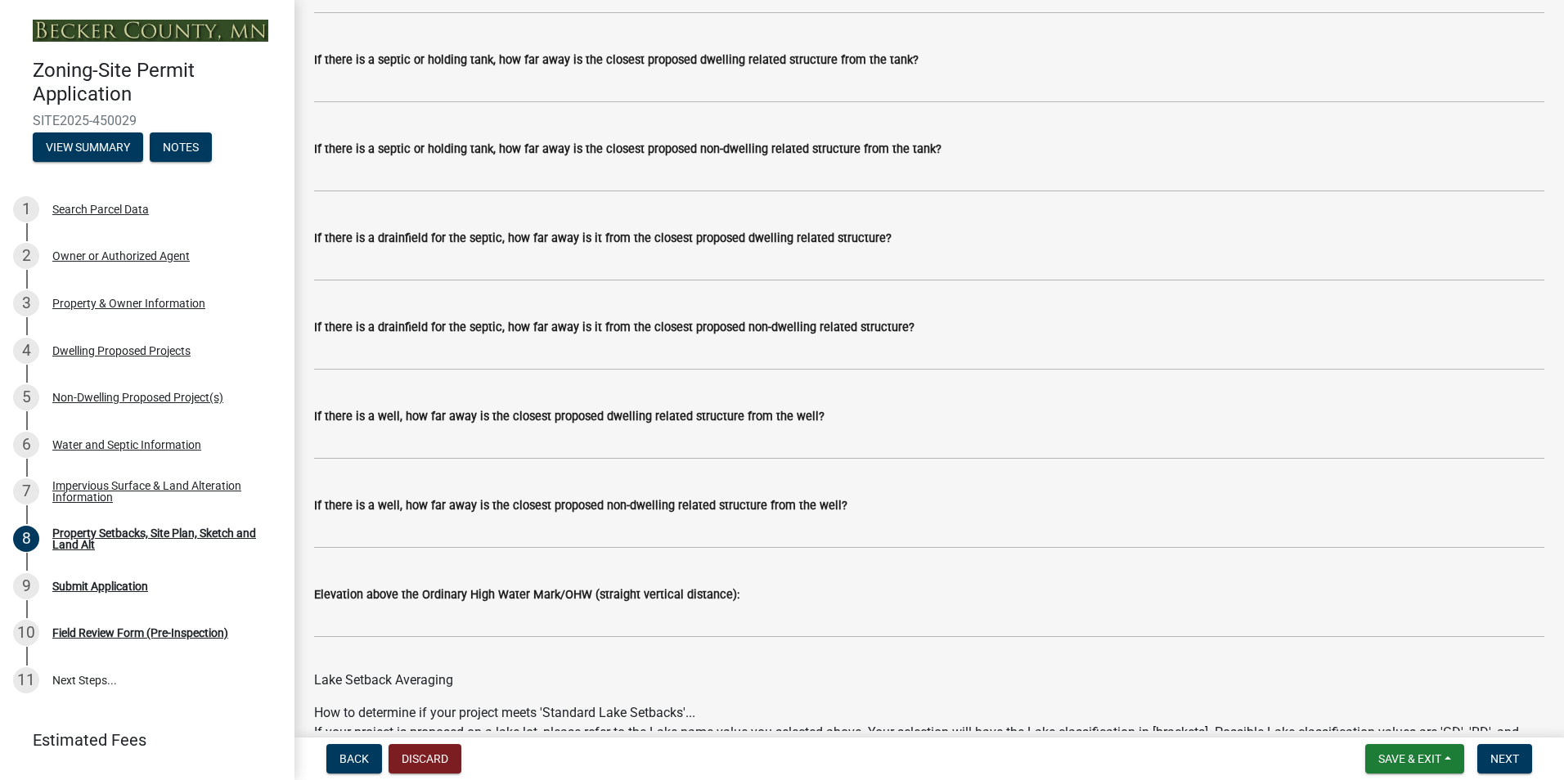
scroll to position [4611, 0]
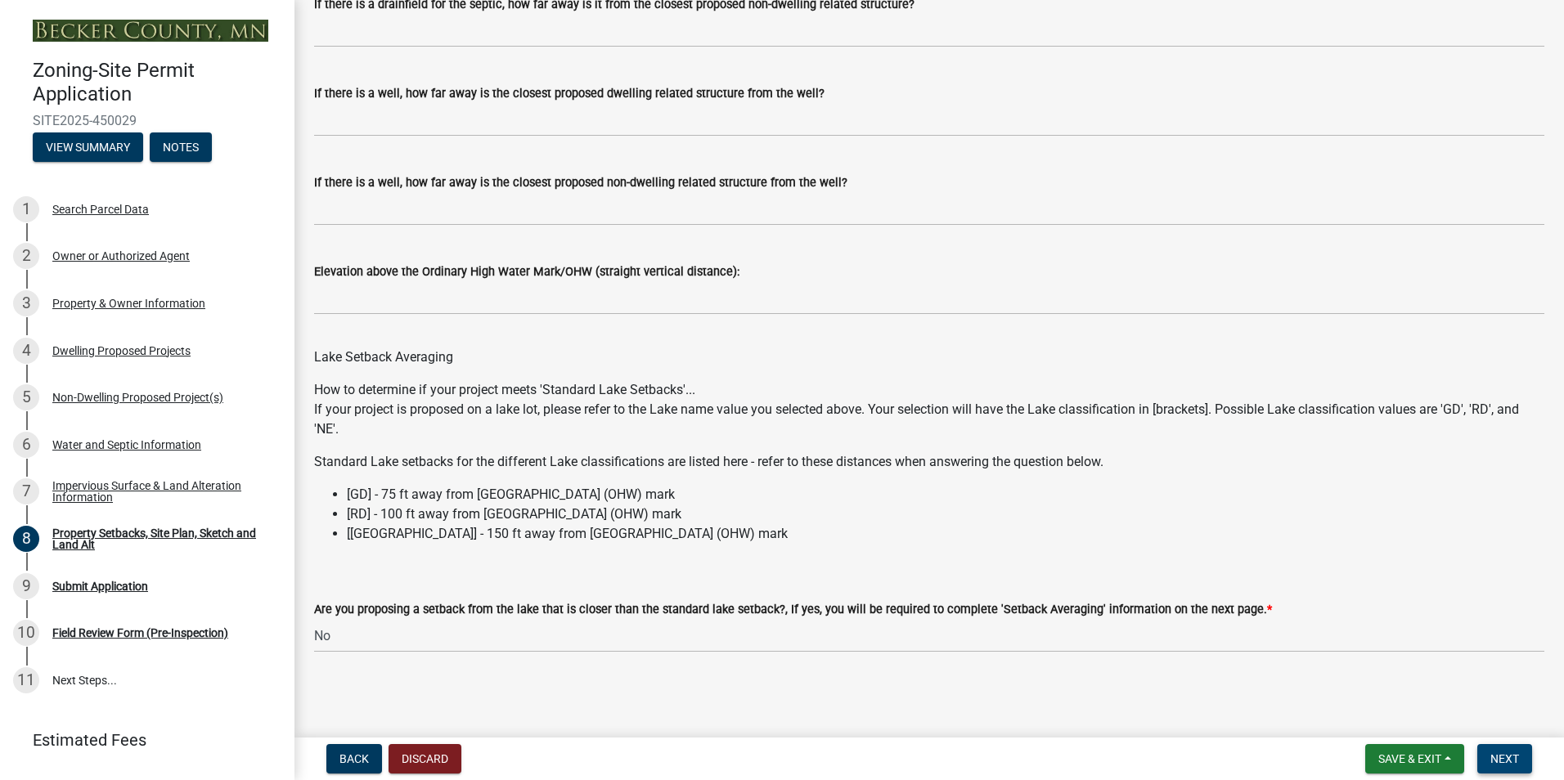
type textarea "Remove sod for poured concrete walkway, shed pad and parking pad."
click at [1501, 762] on span "Next" at bounding box center [1504, 758] width 29 height 13
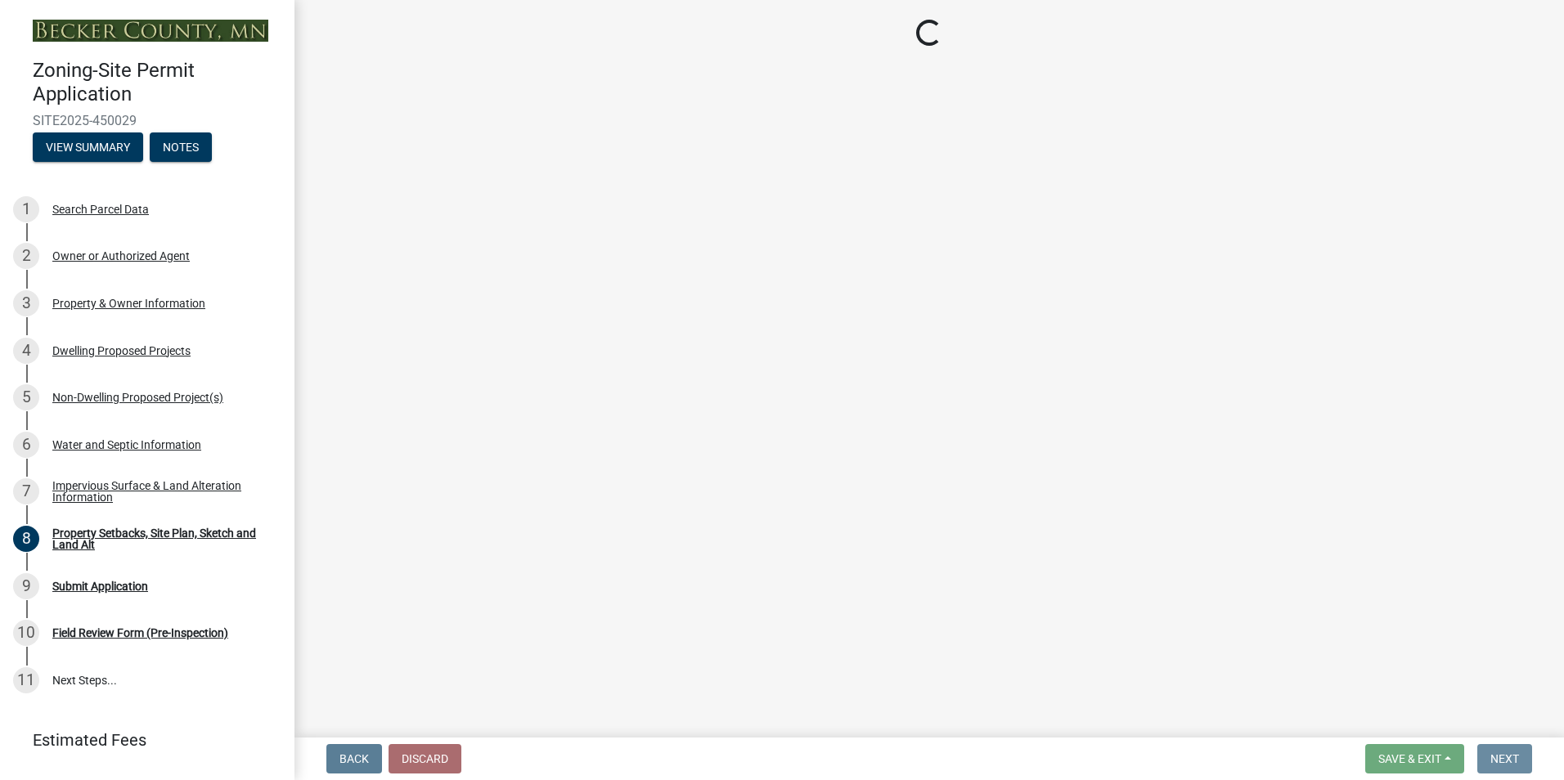
scroll to position [0, 0]
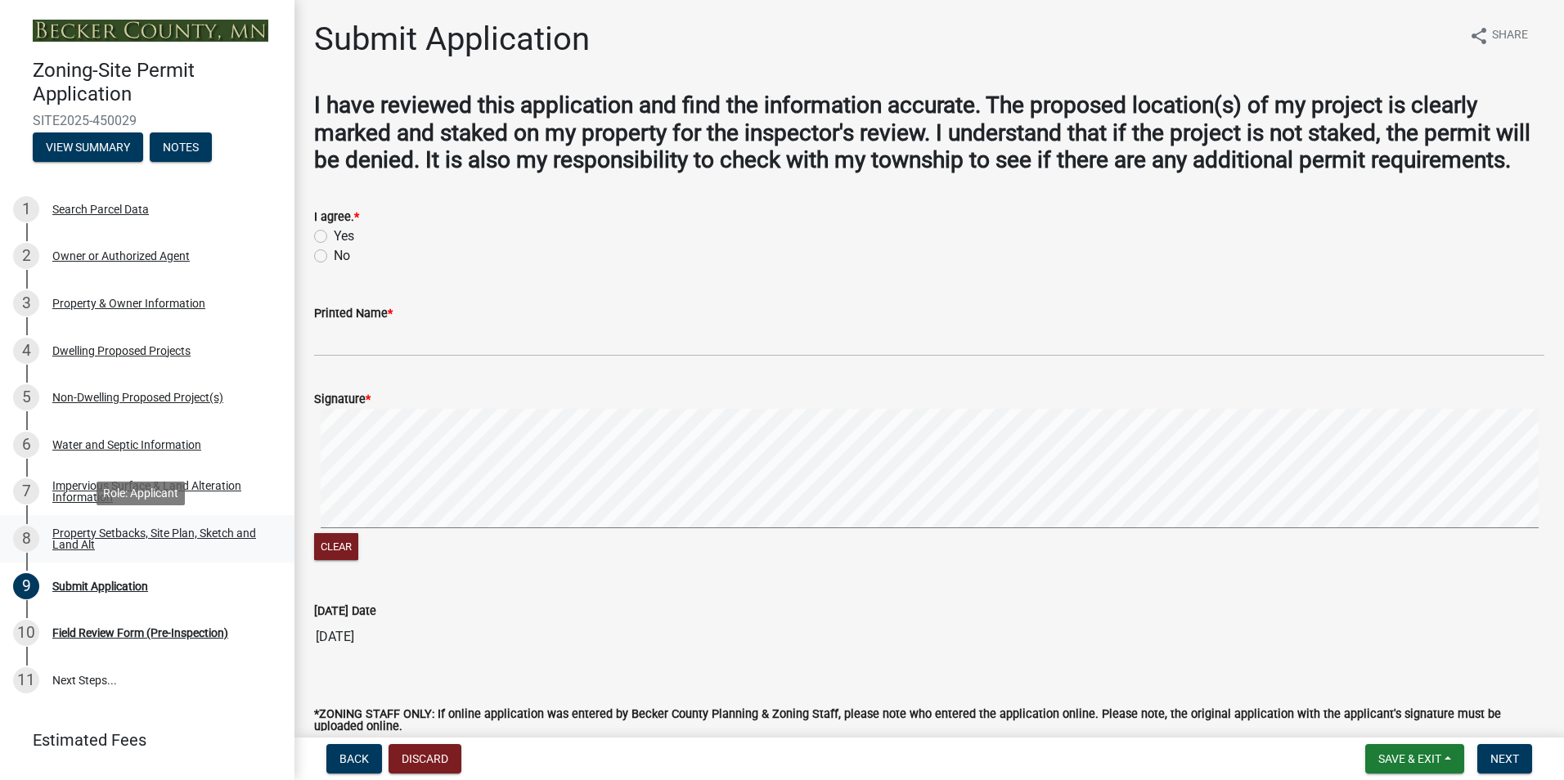
click at [192, 533] on div "Property Setbacks, Site Plan, Sketch and Land Alt" at bounding box center [160, 538] width 216 height 23
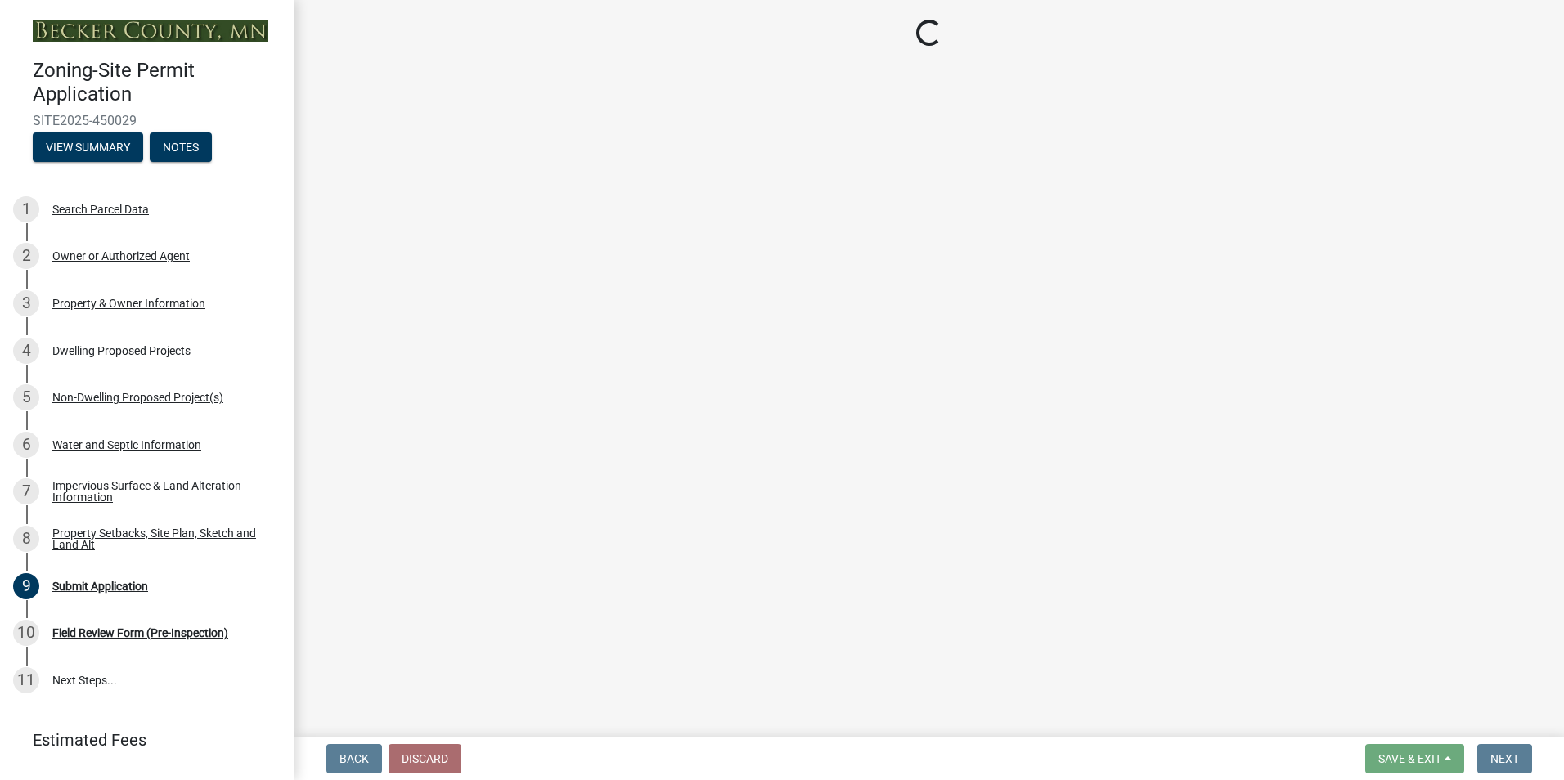
select select "7b13c63f-e699-4112-b373-98fbd28ec536"
select select "1072ceac-da6d-4db8-95f8-b02a0f3e1cdc"
select select "b56a4575-9846-47cf-8067-c59a4853da22"
select select "12f785fb-c378-4b18-841c-21c73dc99083"
select select "e8ab2dc3-aa3f-46f3-9b4a-37eb25ad84af"
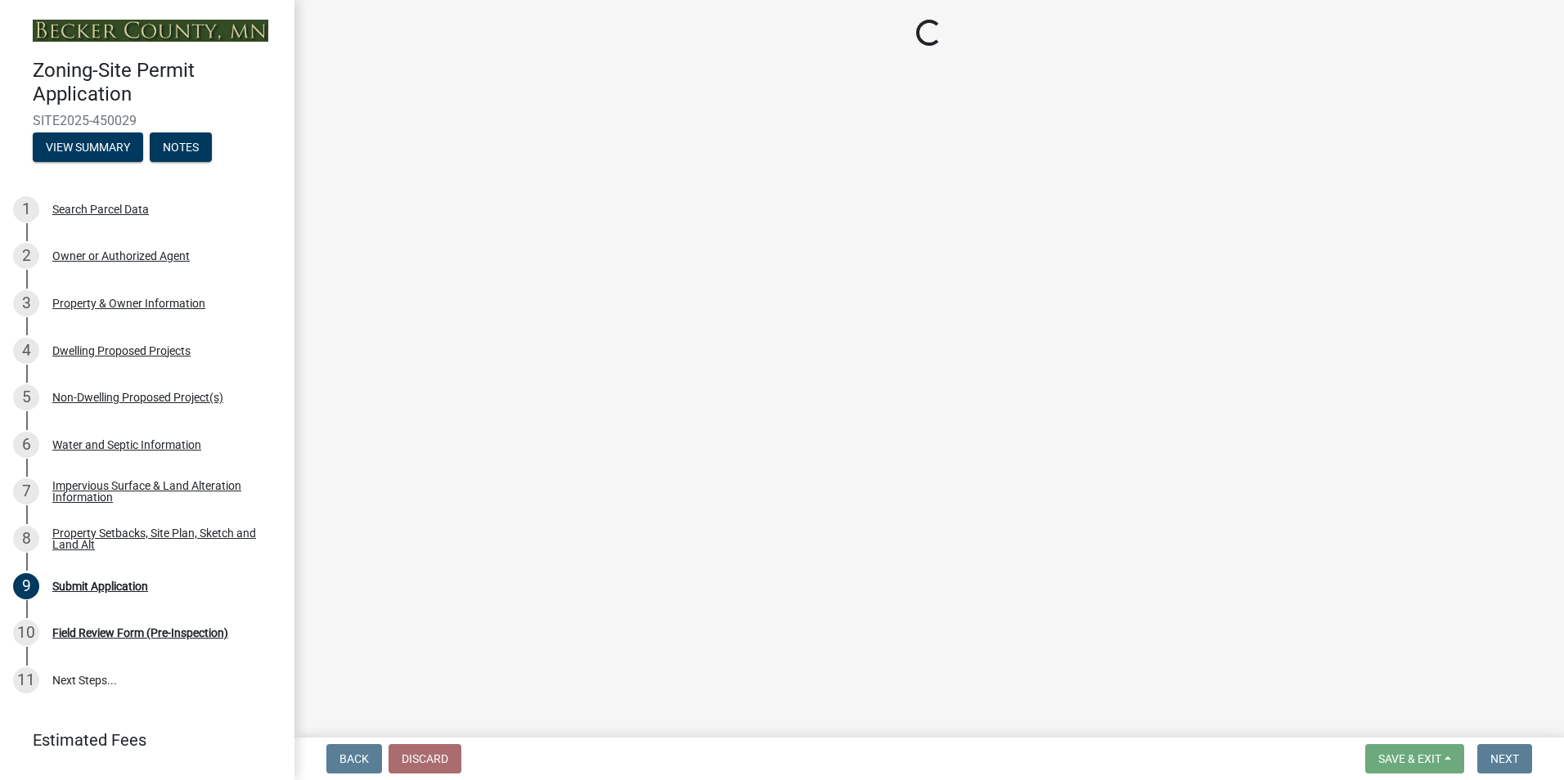
select select "27b2a8b4-abf6-463e-8c0c-7c5d2b4fe26f"
select select "5ad4ab64-b44e-481c-9000-9e5907aa74e1"
select select "3ef6ed64-418f-4dfa-9020-48b6b52c6910"
select select "c8b8ea71-7088-4e87-a493-7bc88cc2835b"
select select "133211ff-91ce-4a0a-9235-b48a7e2069a0"
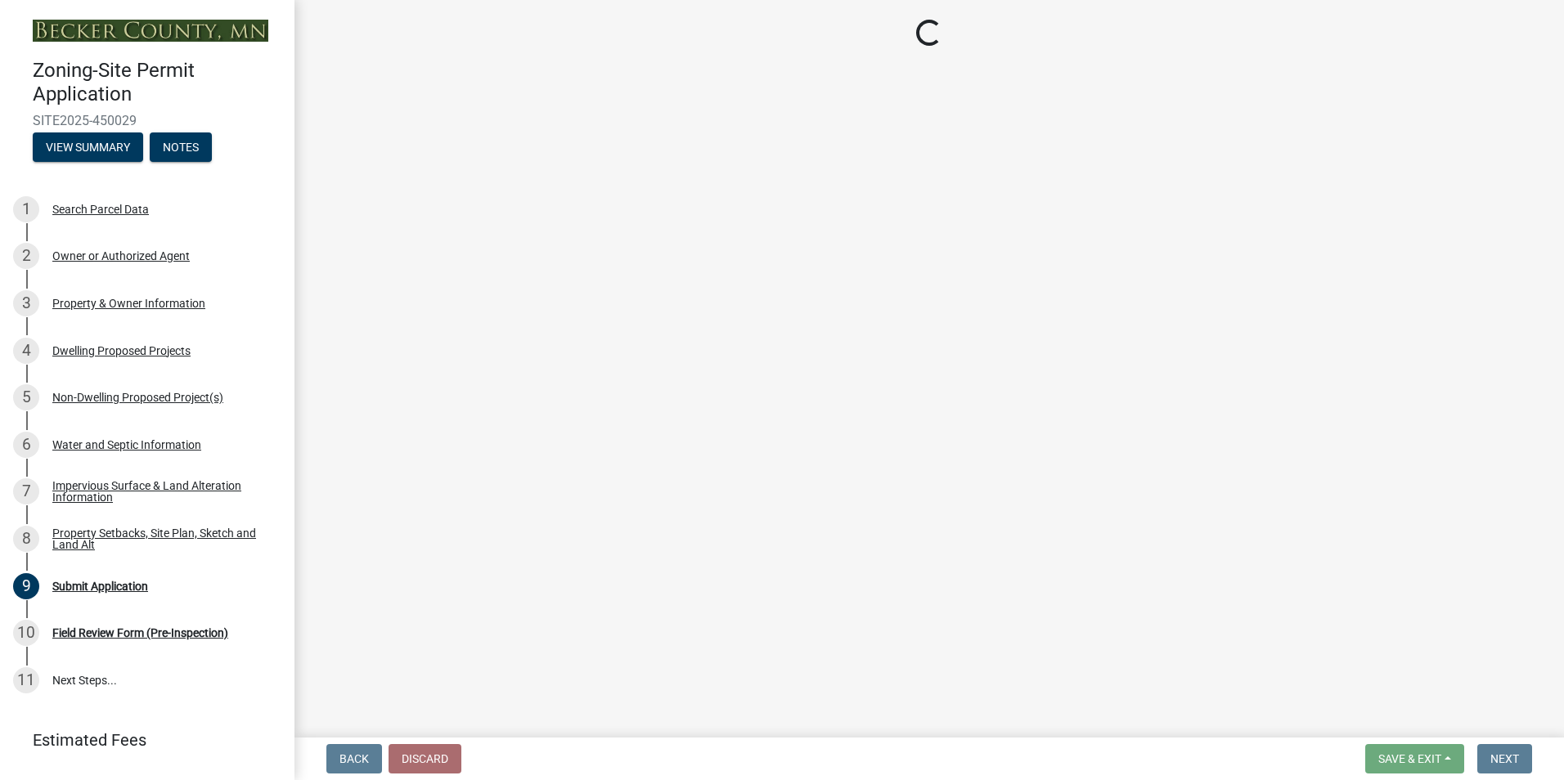
select select "19d13e65-c93d-443e-910a-7a17299544cc"
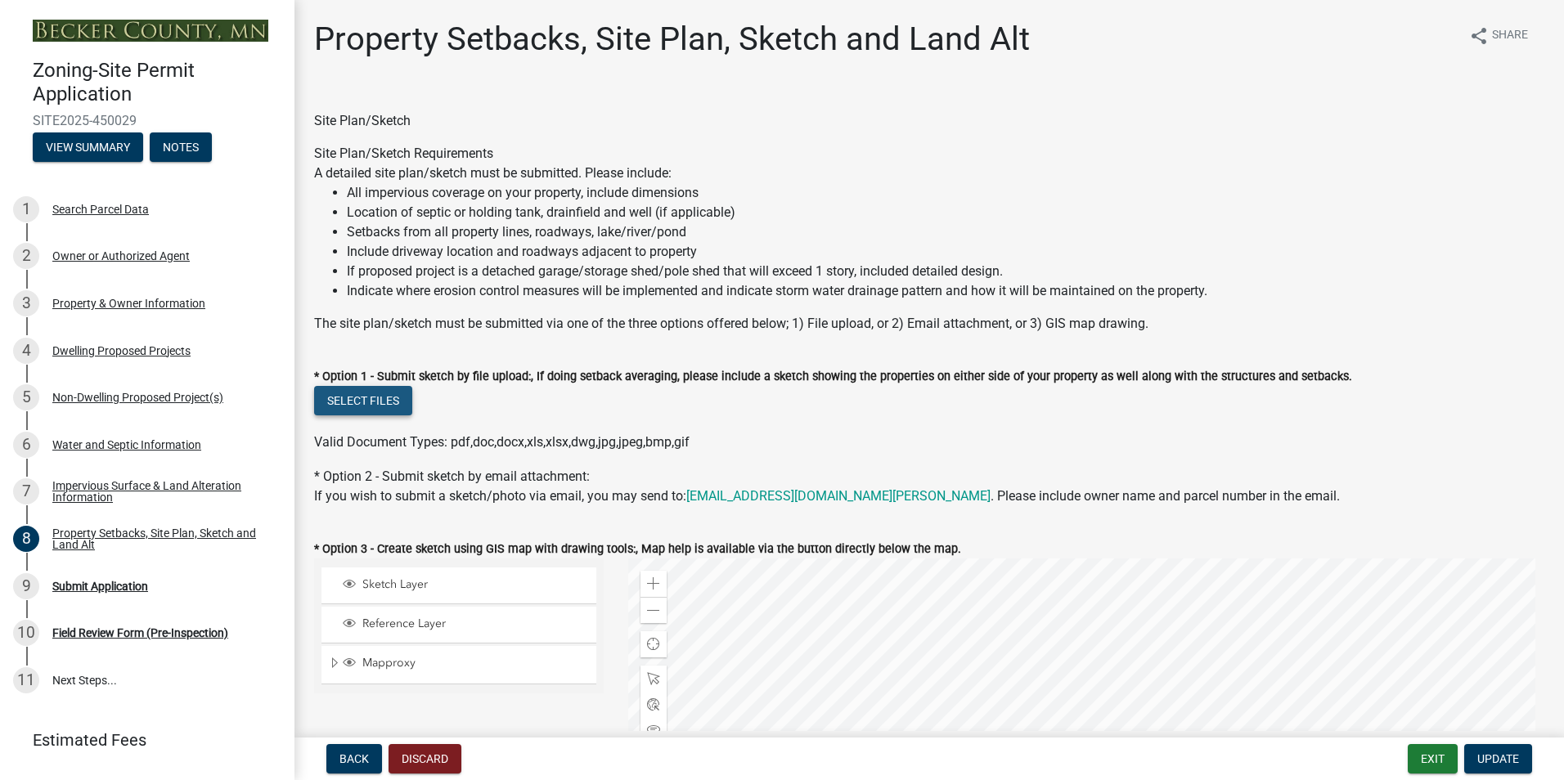
click at [379, 395] on button "Select files" at bounding box center [363, 400] width 98 height 29
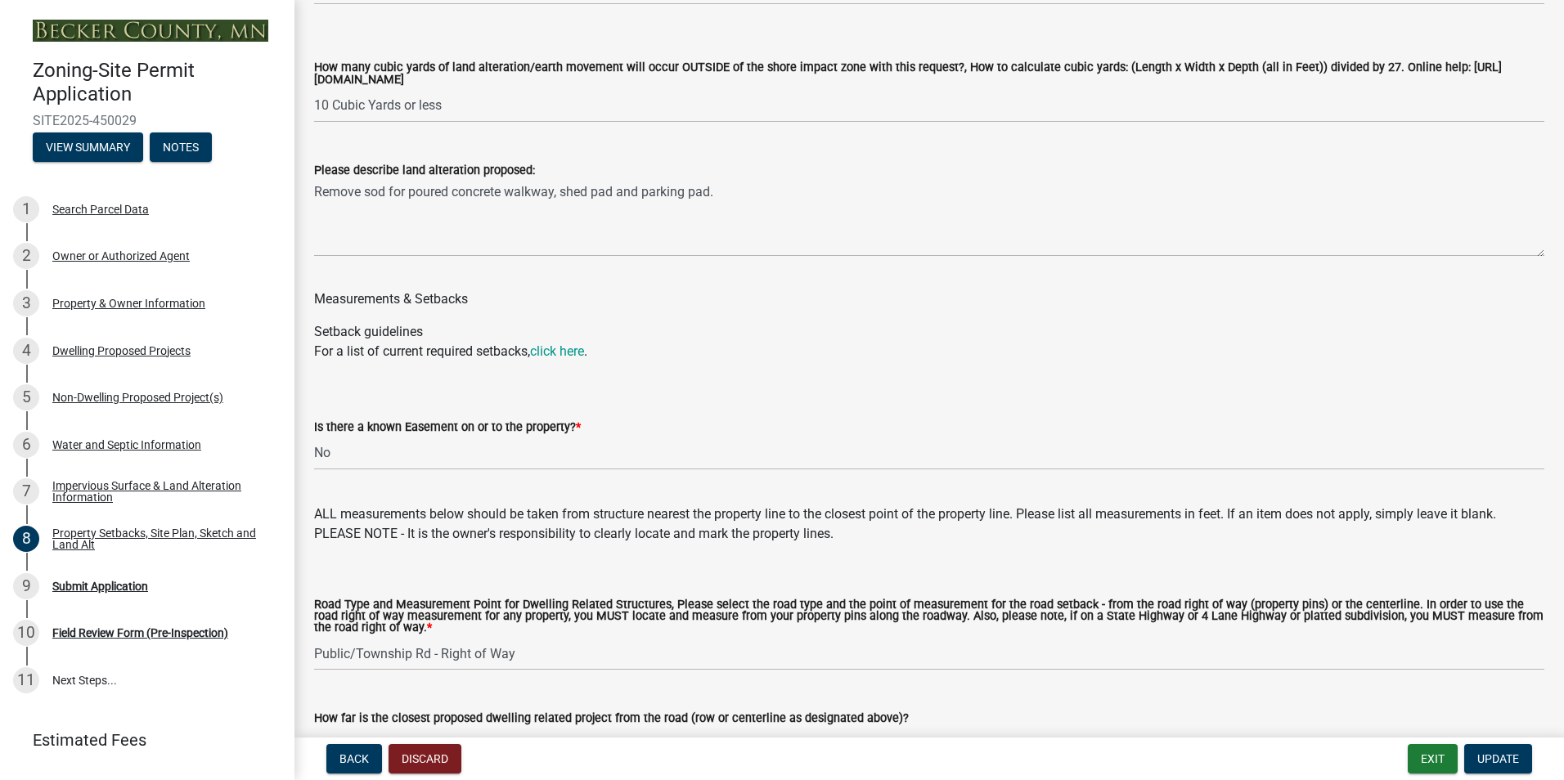
scroll to position [2617, 0]
click at [1502, 764] on span "Update" at bounding box center [1498, 758] width 42 height 13
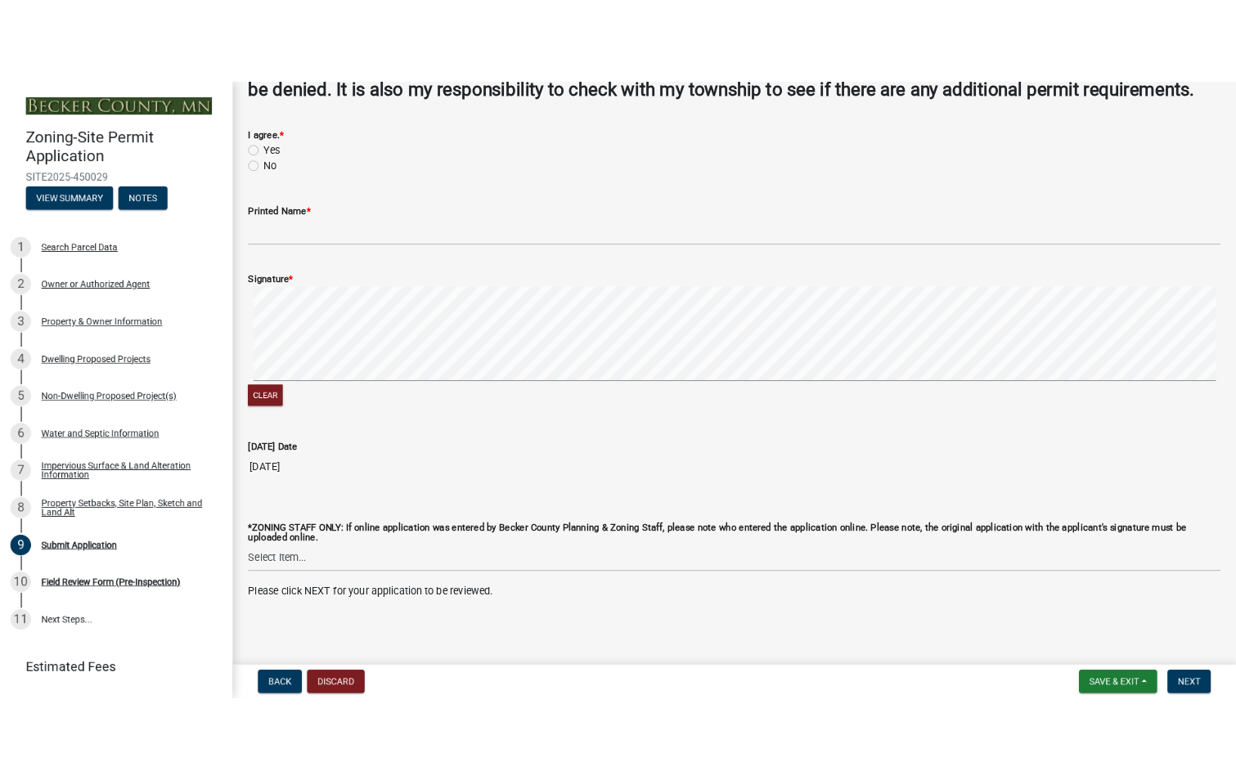
scroll to position [0, 0]
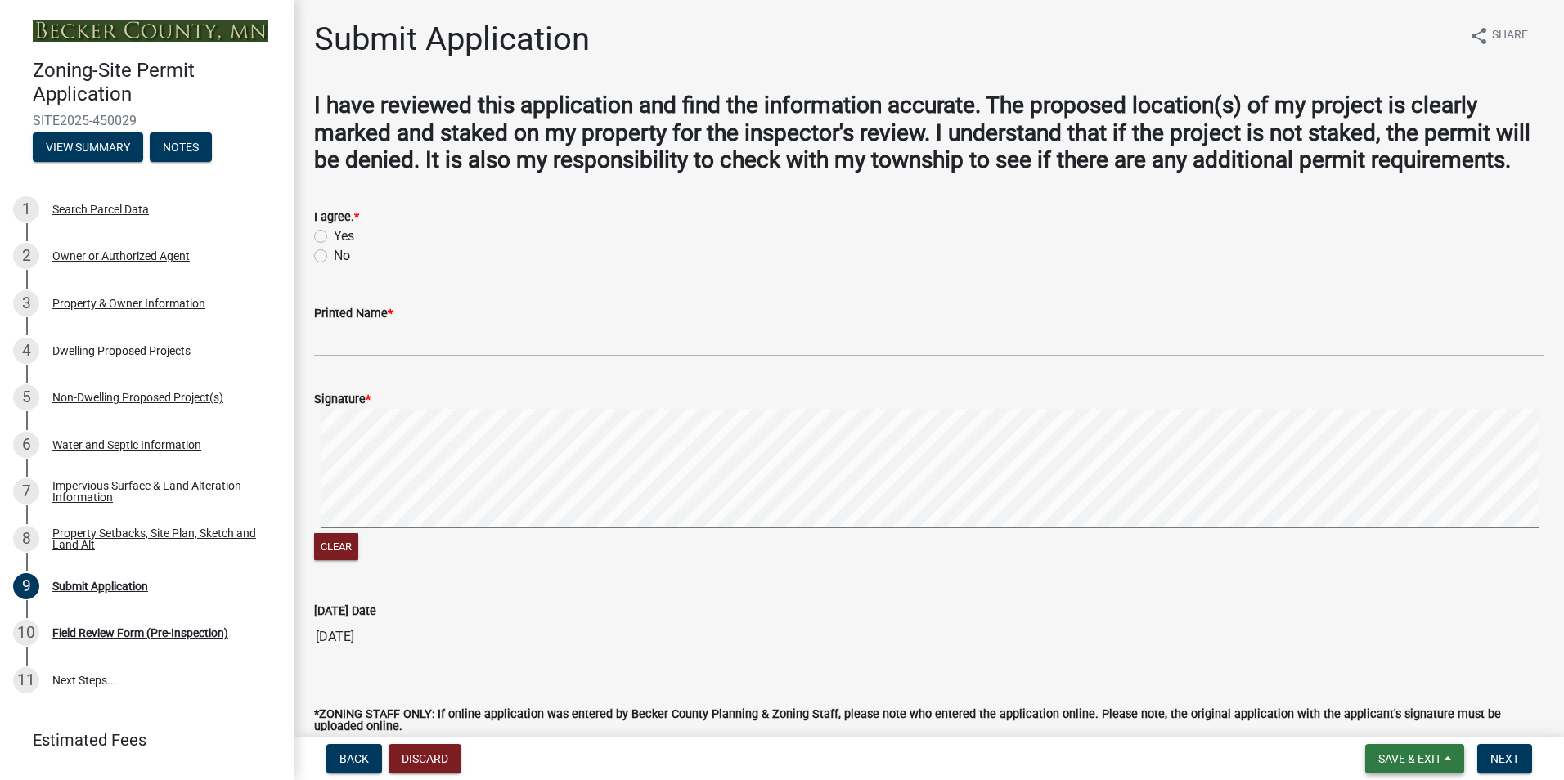
click at [1403, 756] on span "Save & Exit" at bounding box center [1409, 758] width 63 height 13
click at [1393, 714] on button "Save & Exit" at bounding box center [1398, 716] width 131 height 39
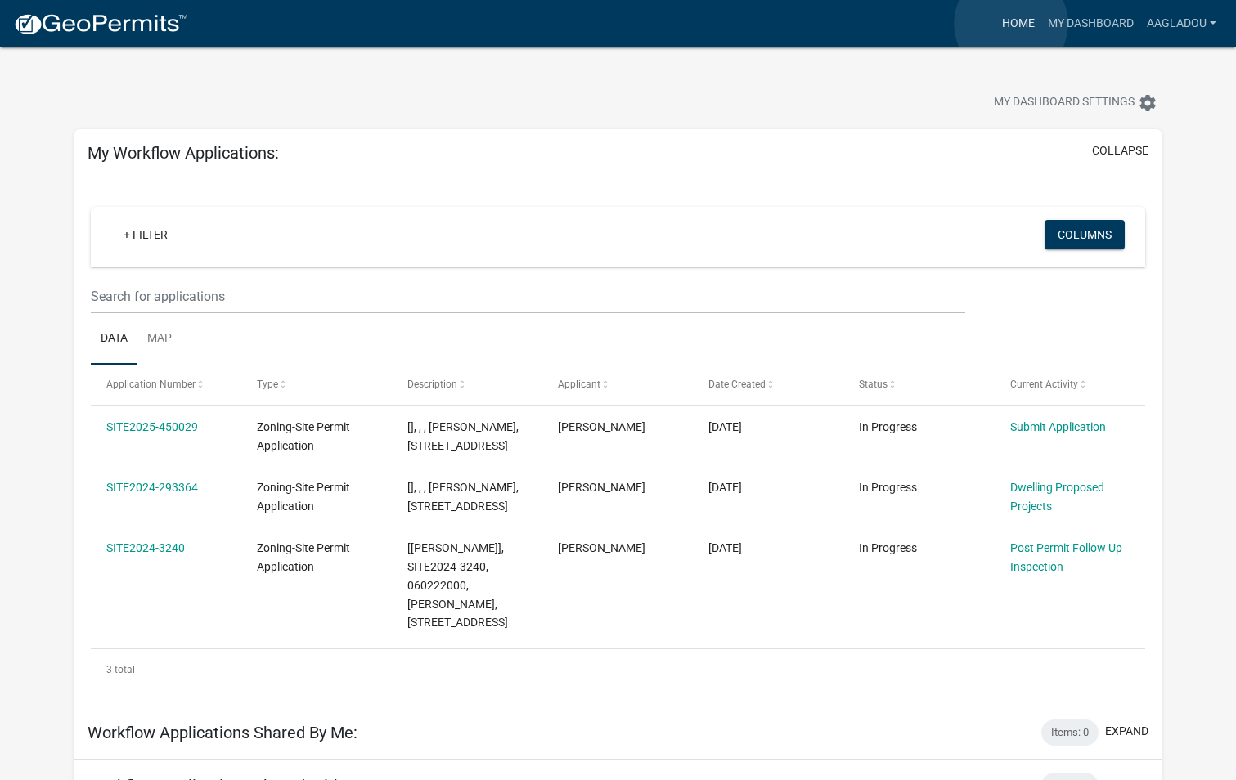
click at [1011, 24] on link "Home" at bounding box center [1018, 23] width 46 height 31
